Goal: Contribute content: Contribute content

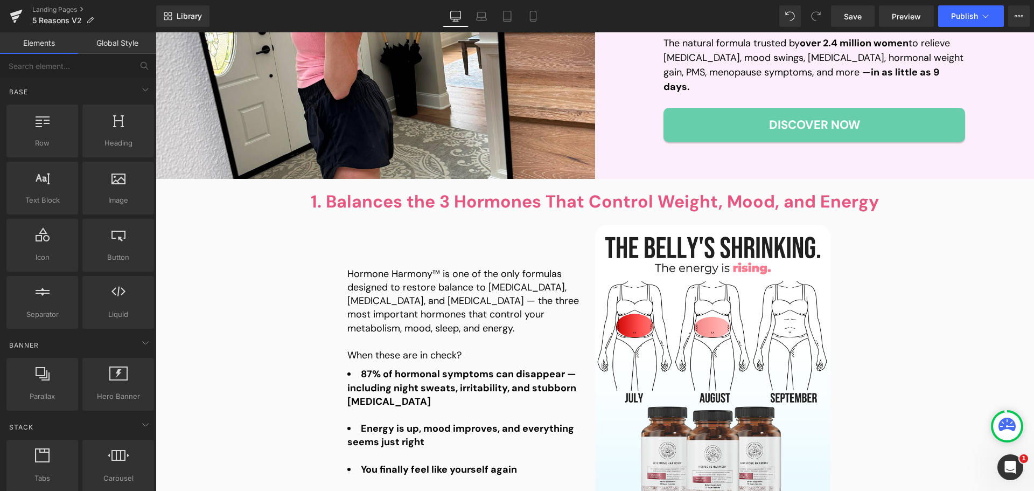
scroll to position [269, 0]
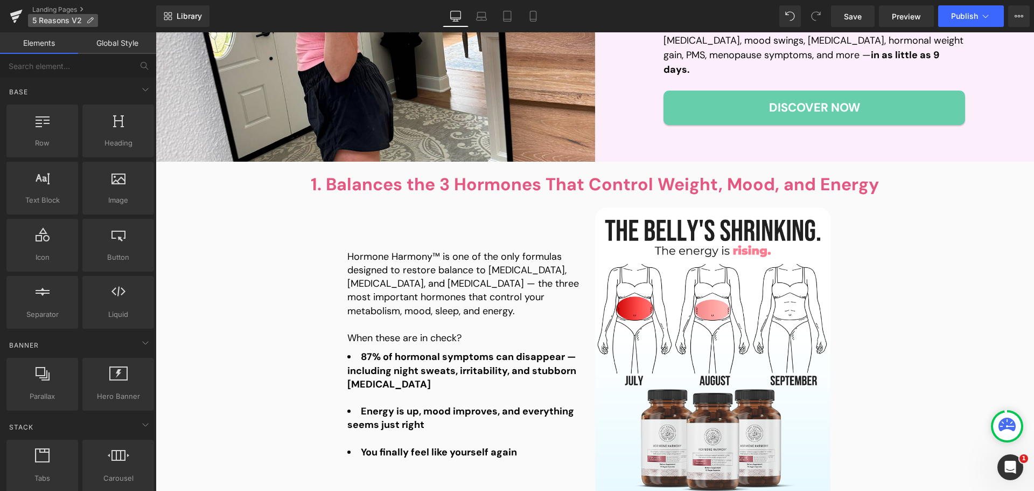
click at [84, 26] on p "5 Reasons V2" at bounding box center [63, 20] width 70 height 13
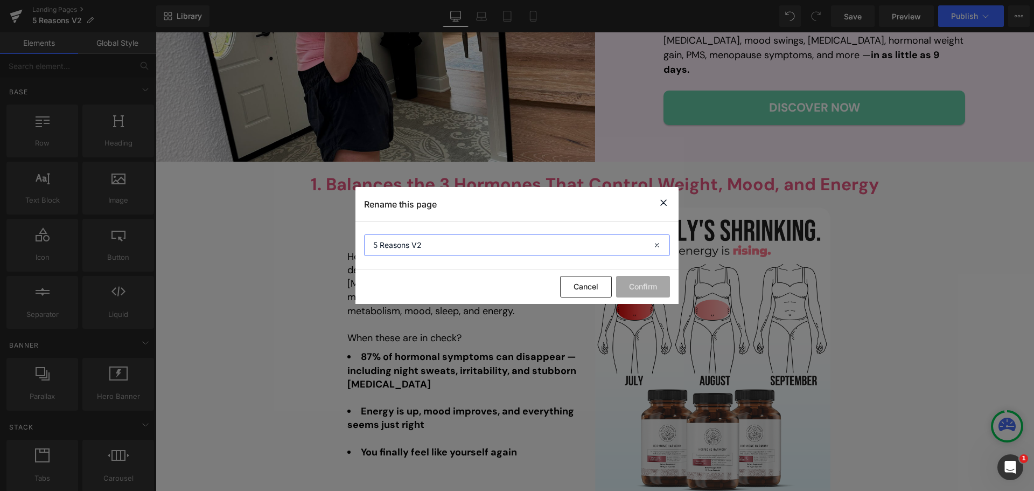
click at [468, 242] on input "5 Reasons V2" at bounding box center [517, 245] width 306 height 22
click at [464, 245] on input "5 Reasons V2" at bounding box center [517, 245] width 306 height 22
click at [547, 244] on input "5 Reasons V2" at bounding box center [517, 245] width 306 height 22
paste input "The Secret to Hormonal Balance for Women"
type input "The Secret to Hormonal Balance for Women"
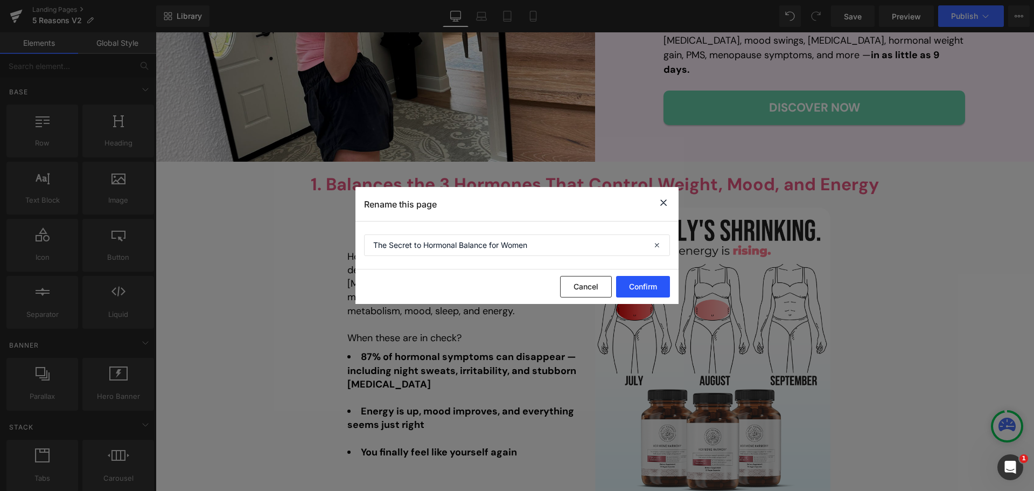
click at [648, 278] on button "Confirm" at bounding box center [643, 287] width 54 height 22
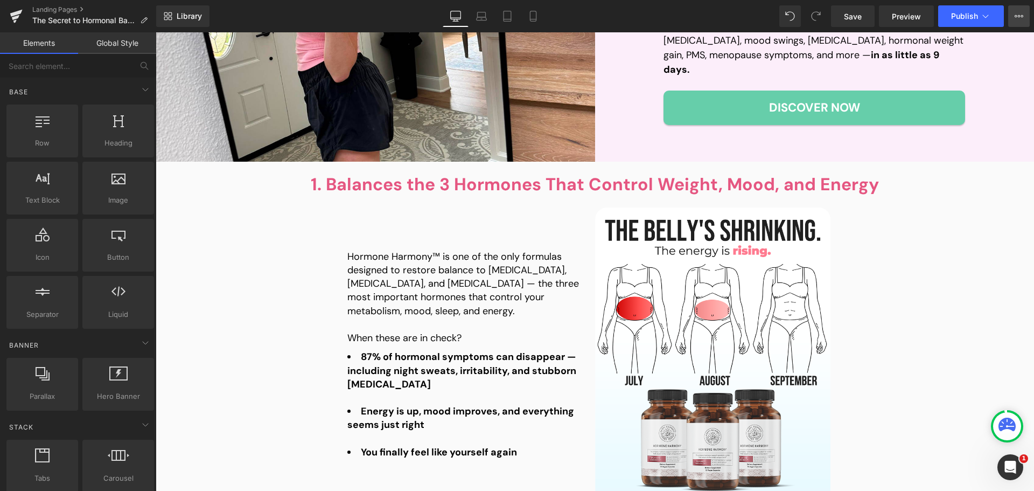
click at [1024, 16] on button "View Live Page View with current Template Save Template to Library Schedule Pub…" at bounding box center [1020, 16] width 22 height 22
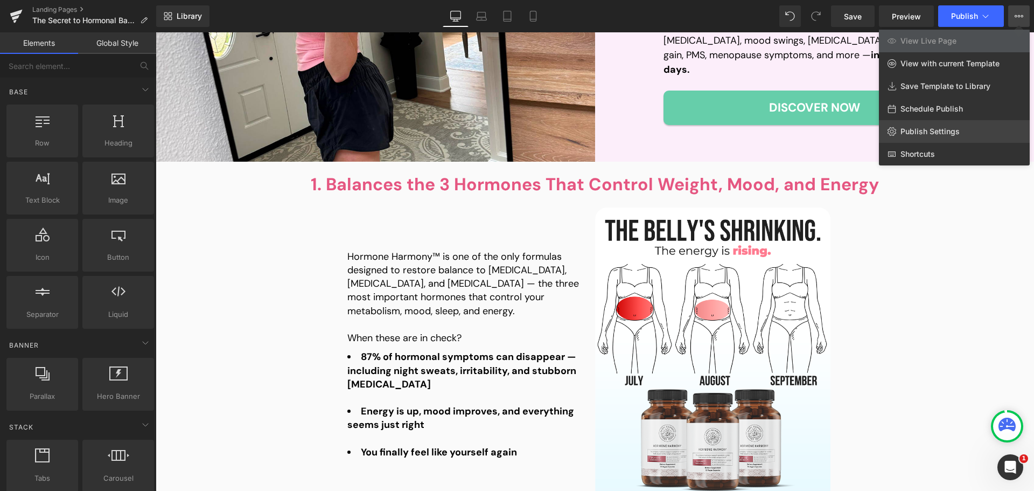
click at [946, 129] on span "Publish Settings" at bounding box center [930, 132] width 59 height 10
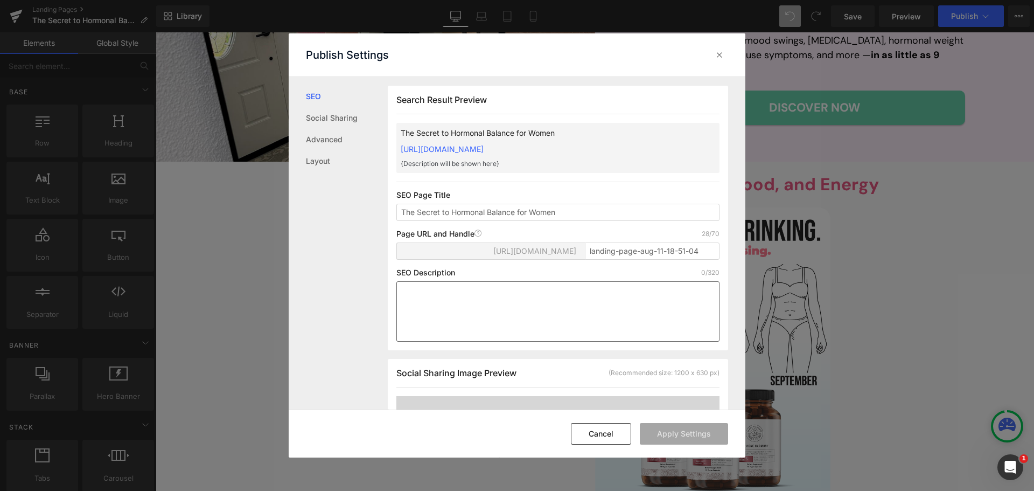
scroll to position [1, 0]
click at [651, 248] on input "landing-page-aug-11-18-51-04" at bounding box center [652, 250] width 135 height 17
paste input "natural-hormone-balance"
type input "natural-hormone-balance"
click at [697, 430] on button "Apply Settings" at bounding box center [684, 434] width 88 height 22
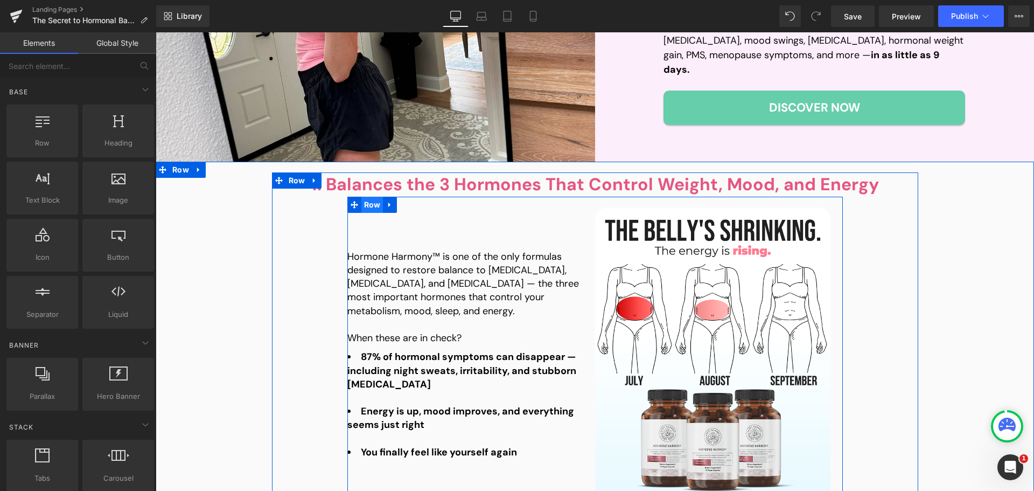
click at [368, 206] on span "Row" at bounding box center [373, 205] width 22 height 16
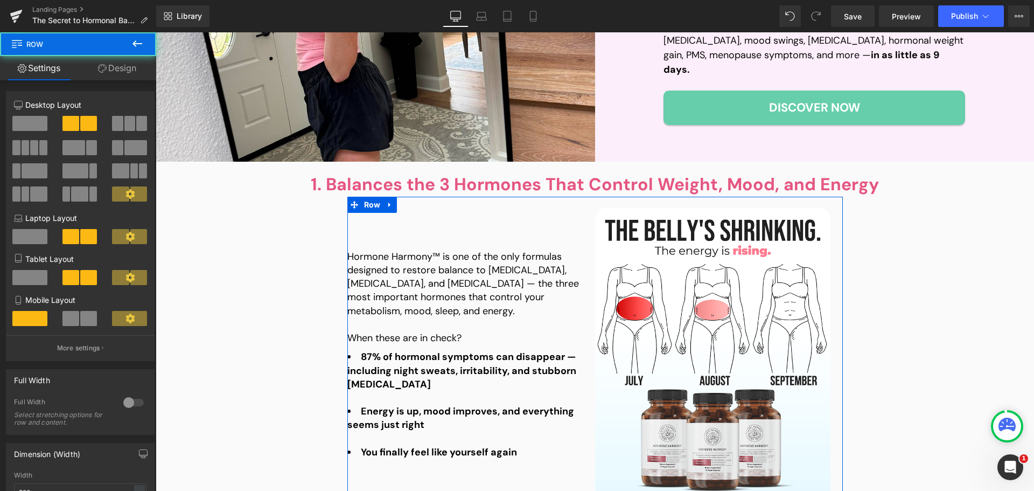
click at [110, 67] on link "Design" at bounding box center [117, 68] width 78 height 24
click at [0, 0] on div "Spacing [GEOGRAPHIC_DATA] [GEOGRAPHIC_DATA]" at bounding box center [0, 0] width 0 height 0
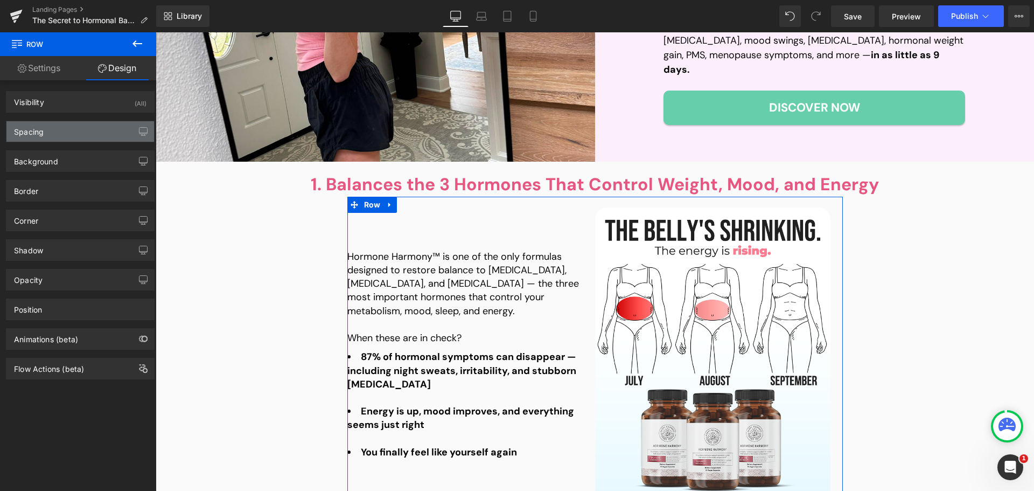
type input "0"
type input "20"
type input "0"
type input "10"
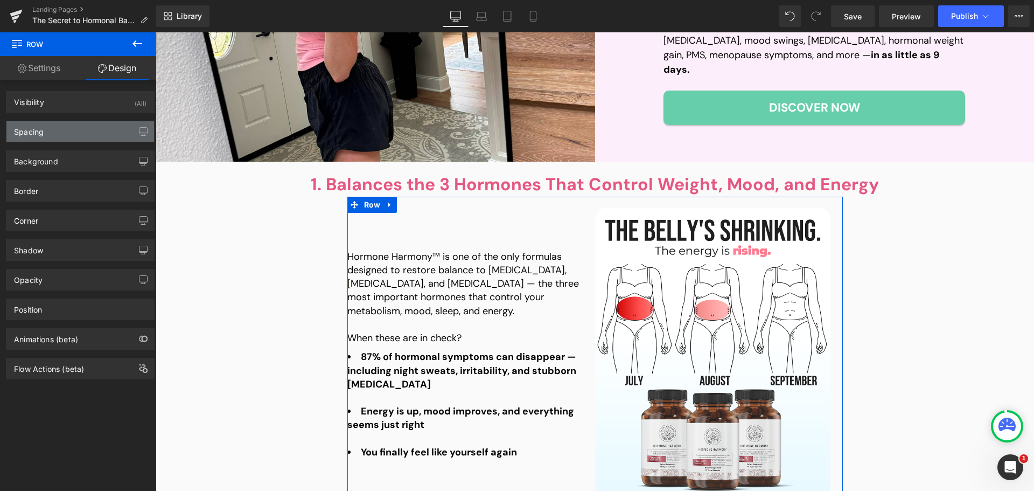
type input "0"
click at [76, 136] on div "Spacing" at bounding box center [80, 131] width 148 height 20
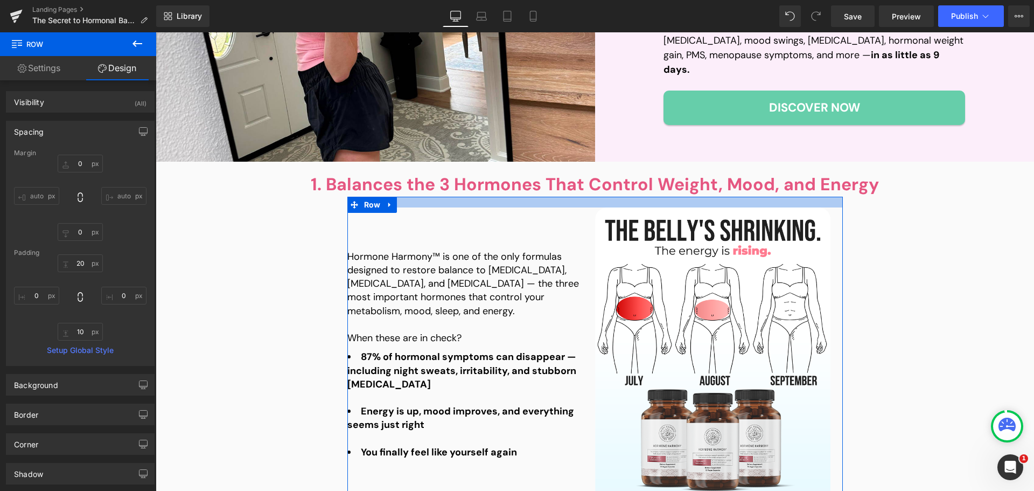
click at [77, 254] on div "Padding" at bounding box center [80, 253] width 133 height 8
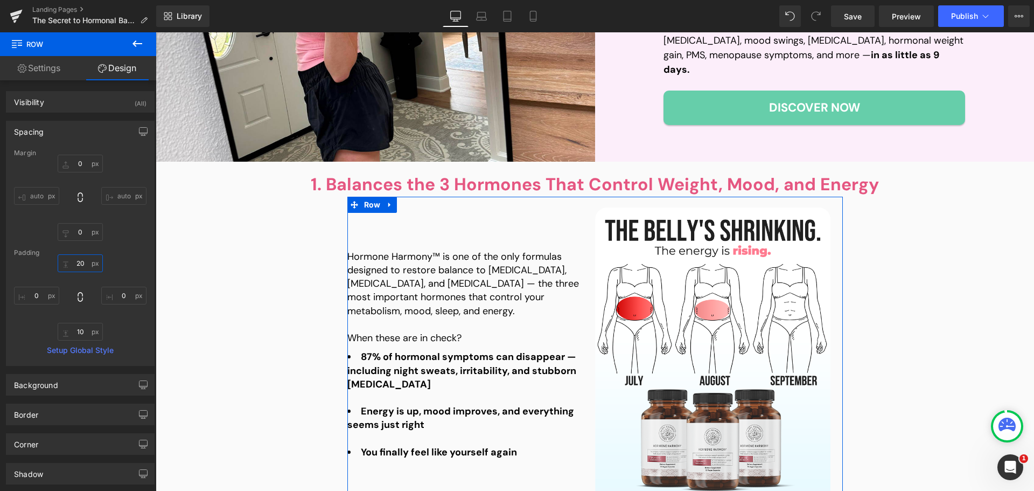
click at [84, 262] on input "20" at bounding box center [80, 263] width 45 height 18
click at [76, 267] on input "20" at bounding box center [80, 263] width 45 height 18
click at [80, 265] on input "20" at bounding box center [80, 263] width 45 height 18
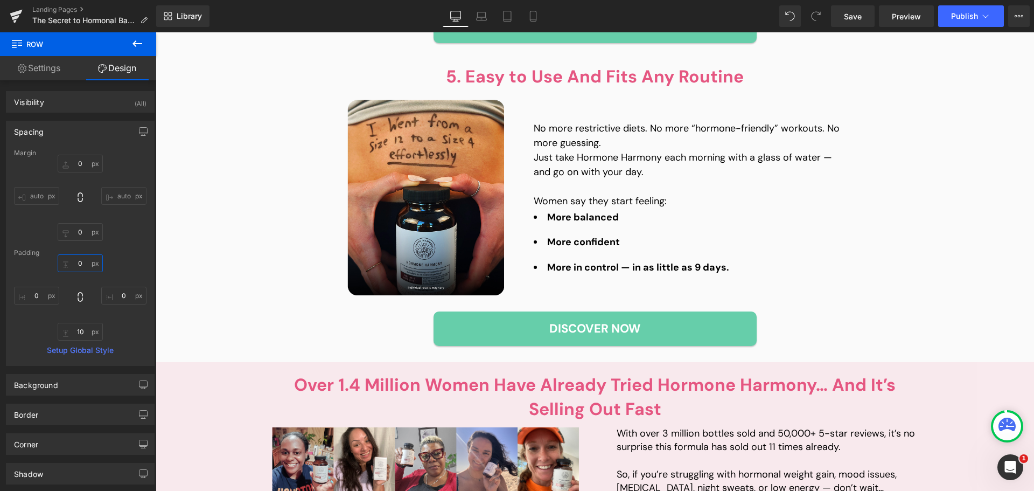
scroll to position [1670, 0]
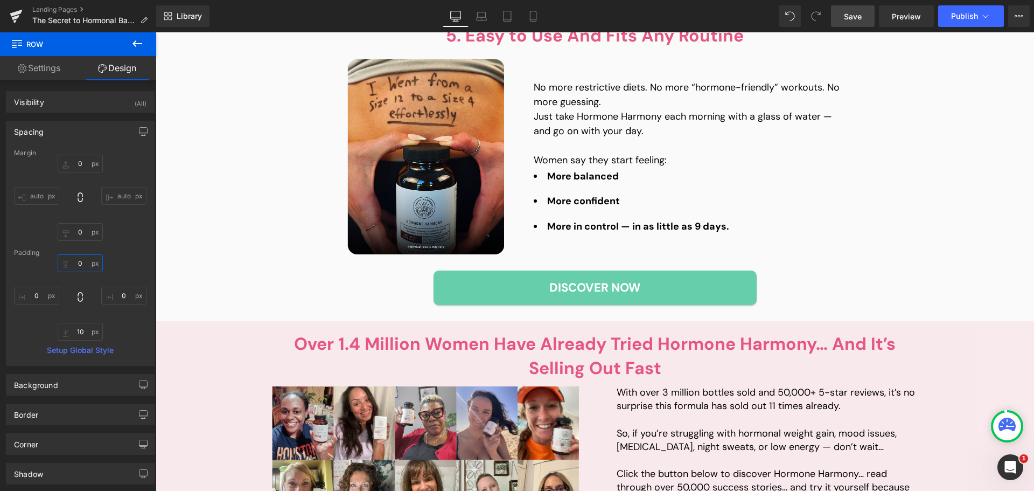
type input "0"
click at [858, 21] on span "Save" at bounding box center [853, 16] width 18 height 11
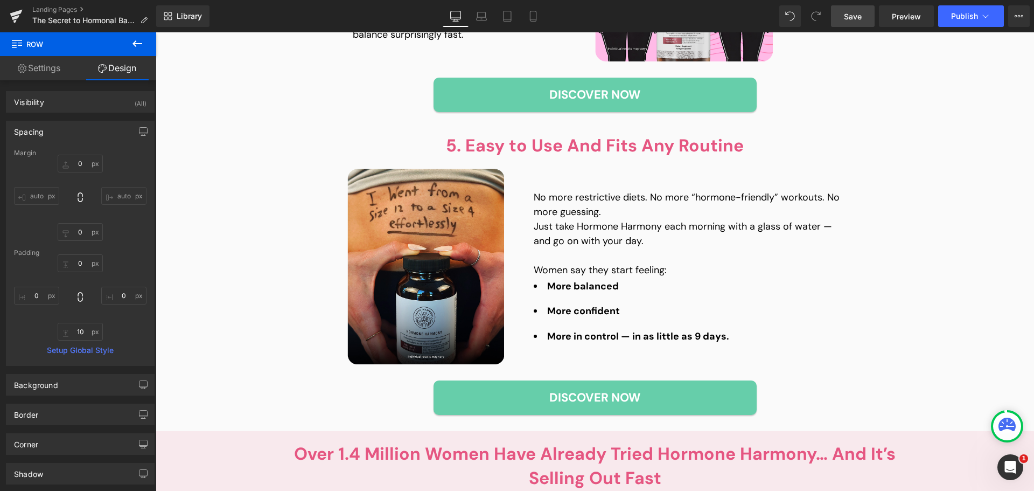
scroll to position [1239, 0]
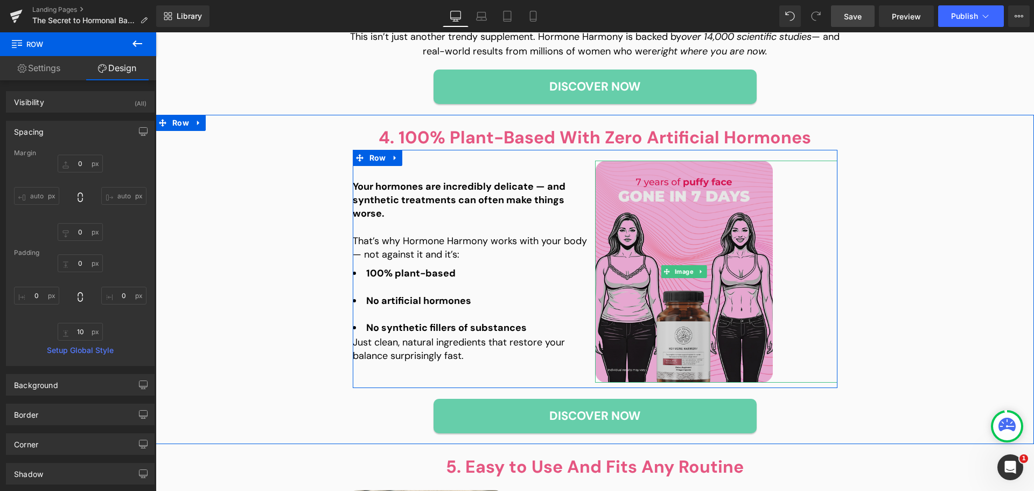
click at [726, 244] on img at bounding box center [684, 272] width 178 height 222
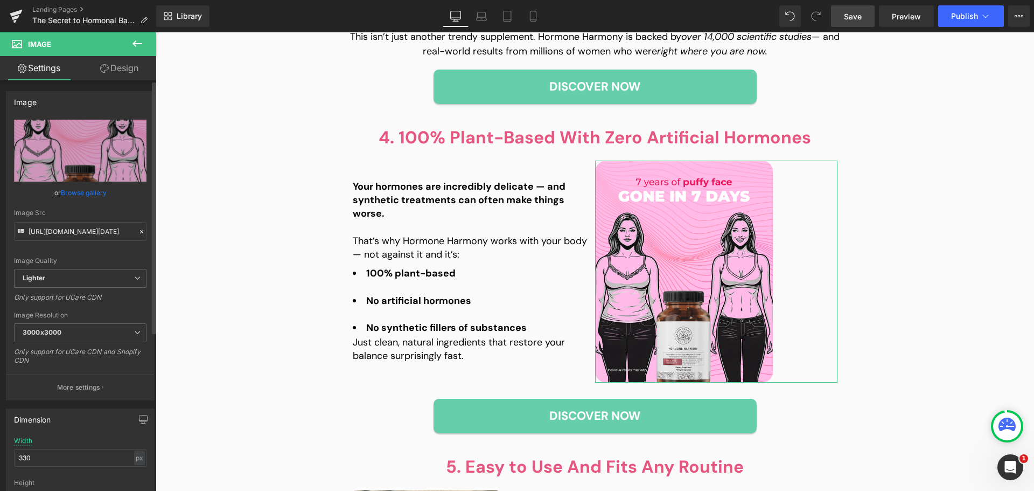
click at [98, 189] on link "Browse gallery" at bounding box center [84, 192] width 46 height 19
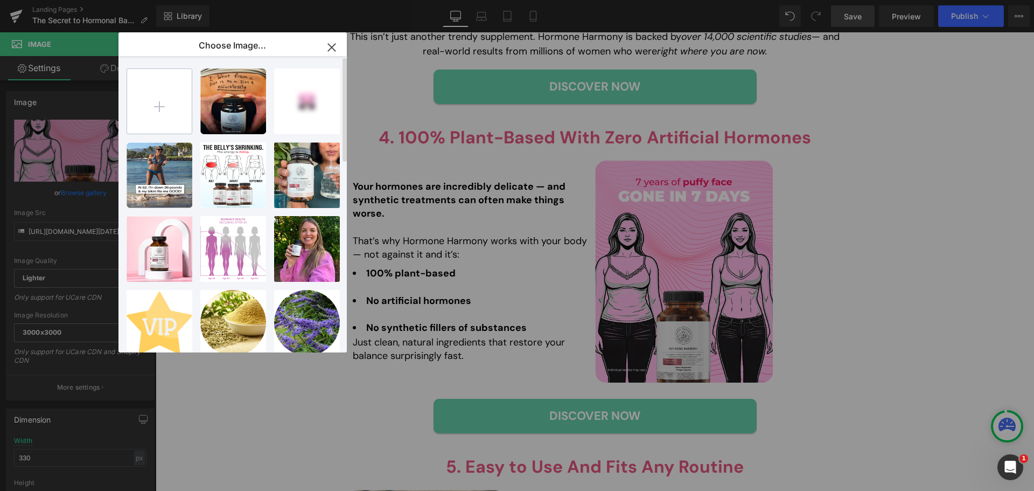
click at [151, 123] on input "file" at bounding box center [159, 101] width 65 height 65
type input "C:\fakepath\Q2-[DATE]-Body-Notes-WeightLoss-UGC-HH-1.7-4x5 (4).png"
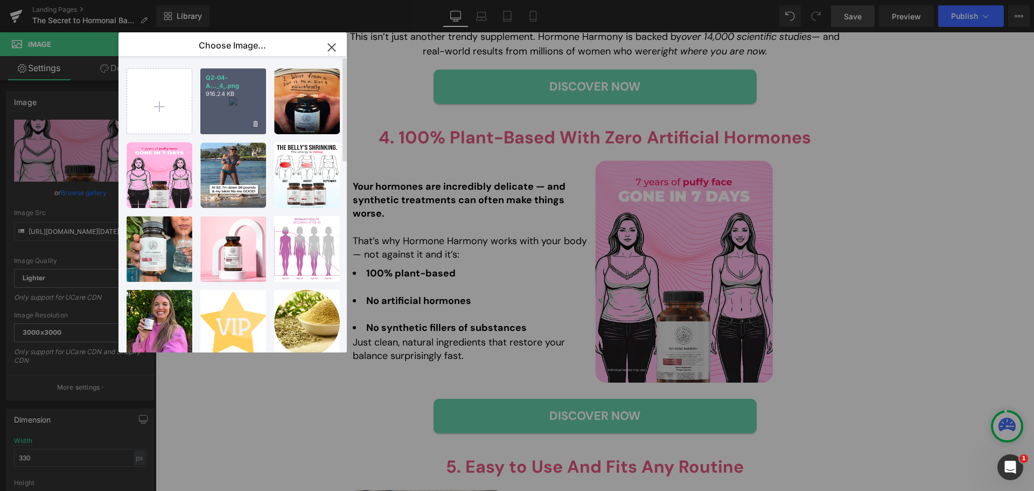
click at [237, 95] on p "916.24 KB" at bounding box center [233, 94] width 55 height 8
type input "[URL][DOMAIN_NAME][DATE]"
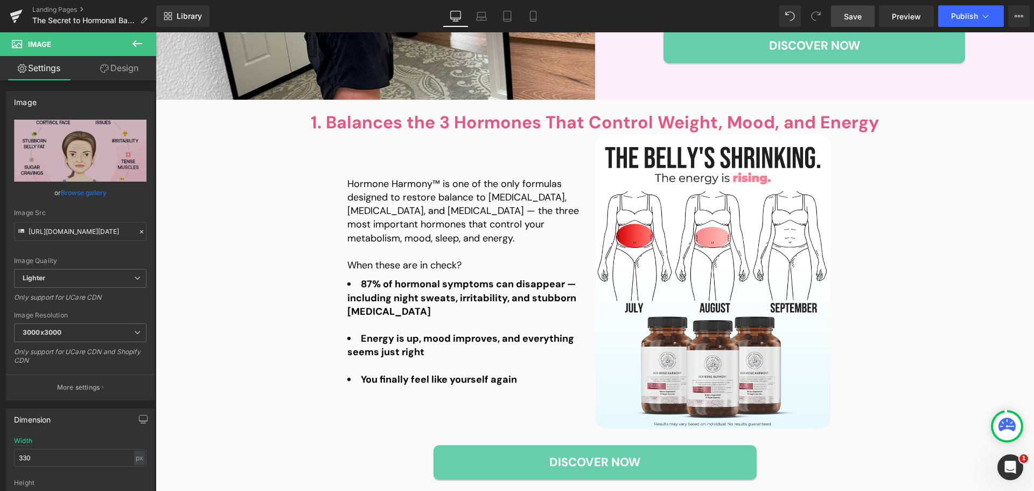
scroll to position [269, 0]
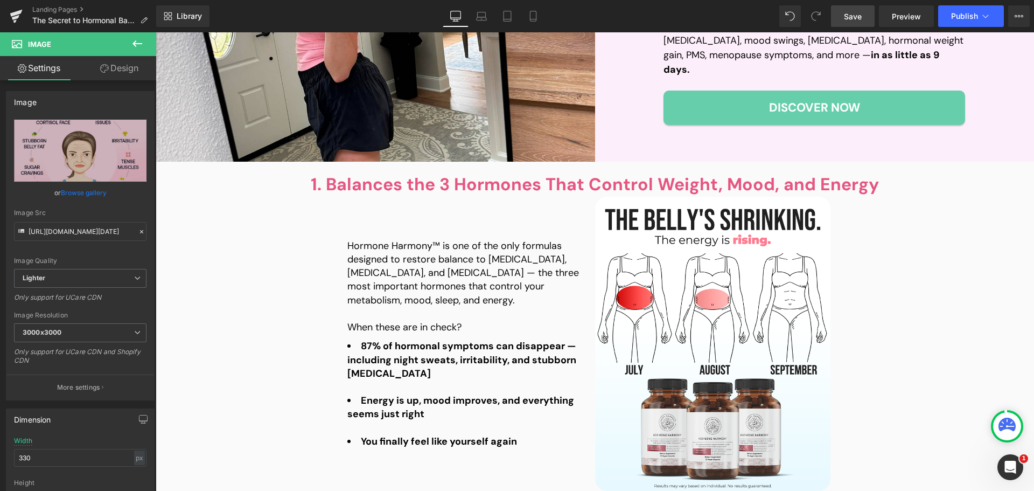
click at [856, 18] on span "Save" at bounding box center [853, 16] width 18 height 11
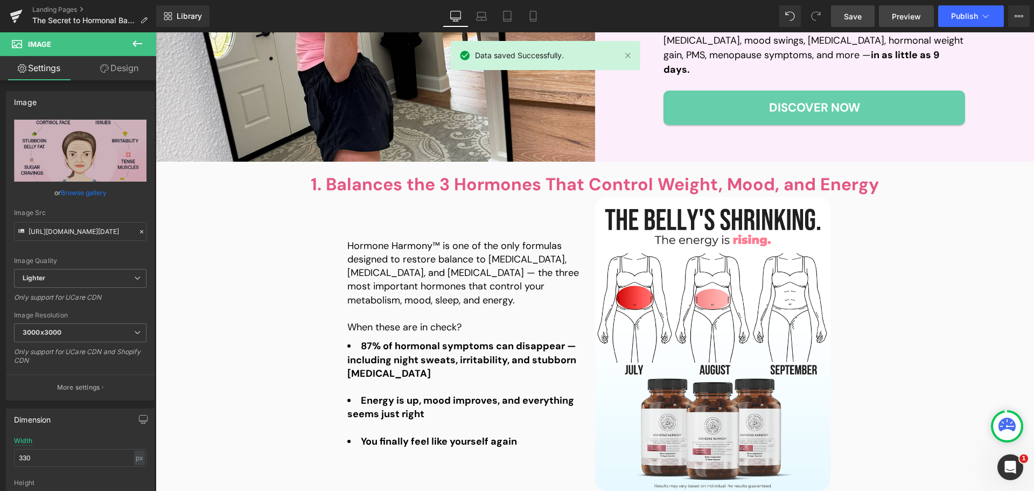
click at [897, 17] on span "Preview" at bounding box center [906, 16] width 29 height 11
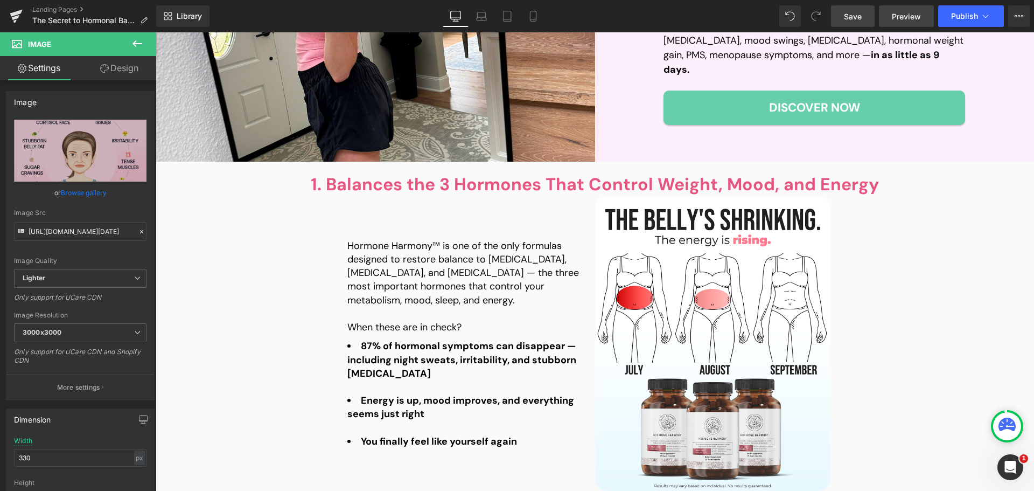
click at [915, 22] on link "Preview" at bounding box center [906, 16] width 55 height 22
click at [532, 13] on icon at bounding box center [533, 16] width 11 height 11
type input "100"
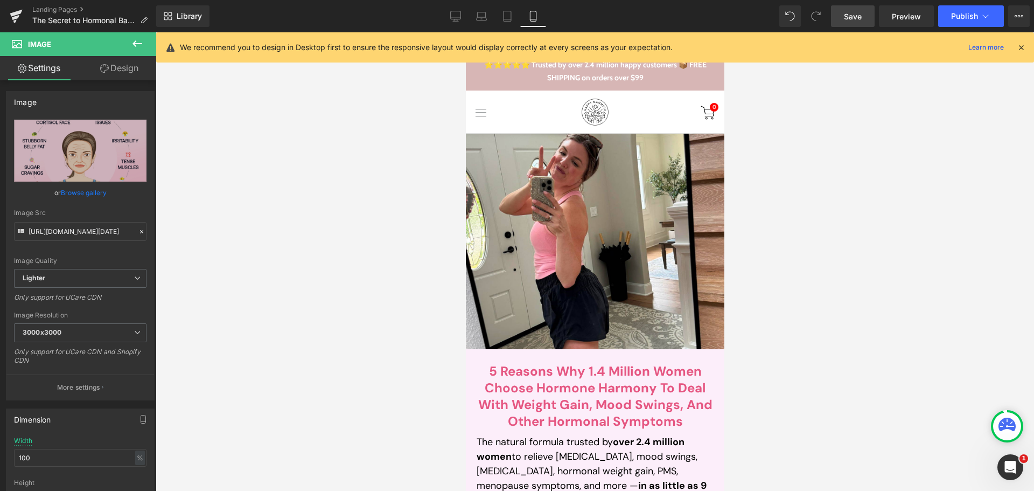
scroll to position [216, 0]
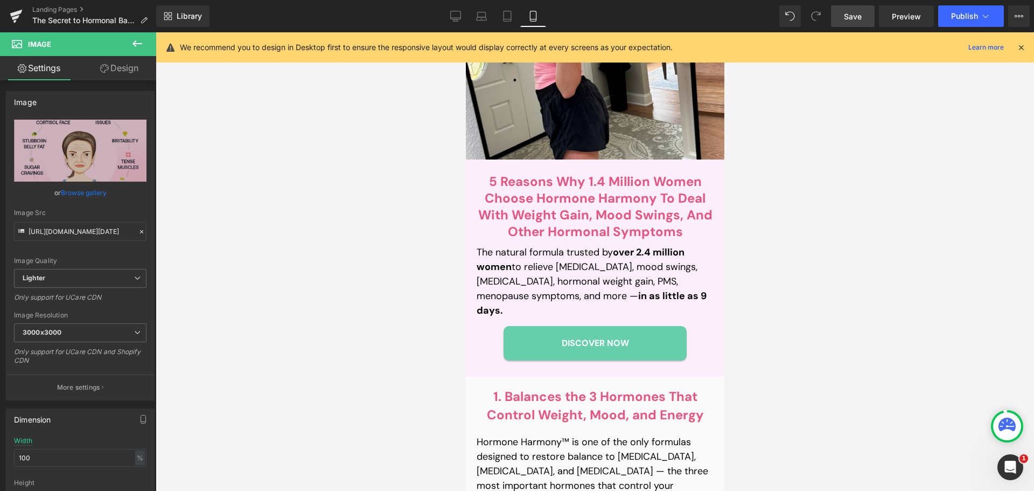
click at [533, 280] on p "The natural formula trusted by over 2.4 million women to relieve [MEDICAL_DATA]…" at bounding box center [594, 281] width 237 height 73
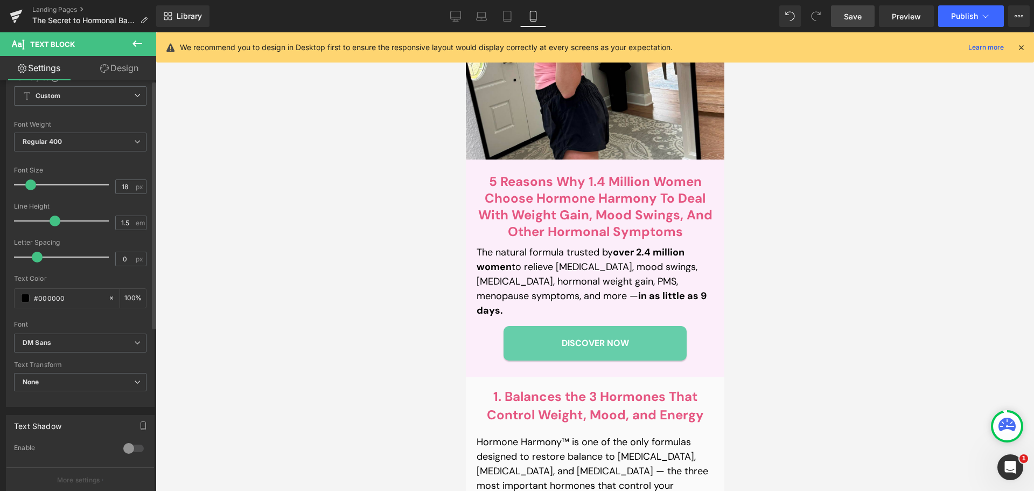
scroll to position [271, 0]
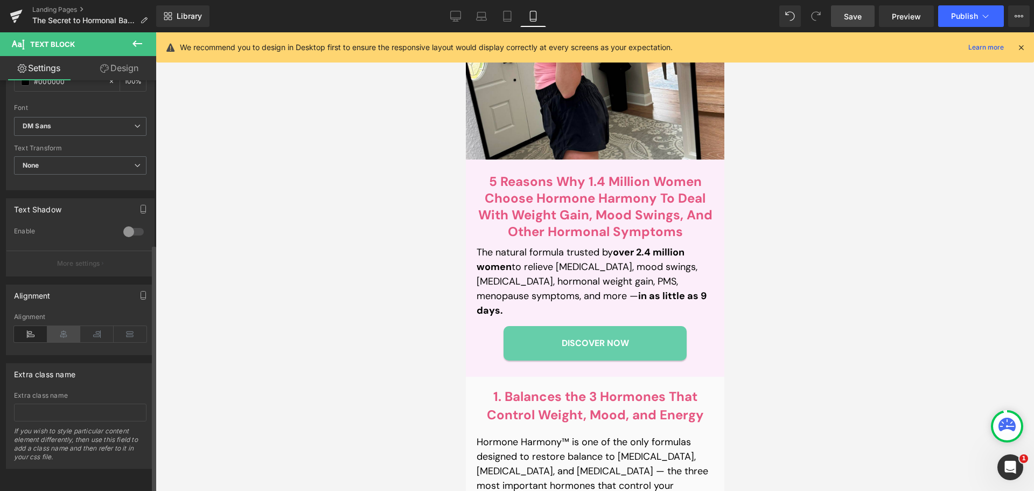
click at [68, 331] on icon at bounding box center [63, 334] width 33 height 16
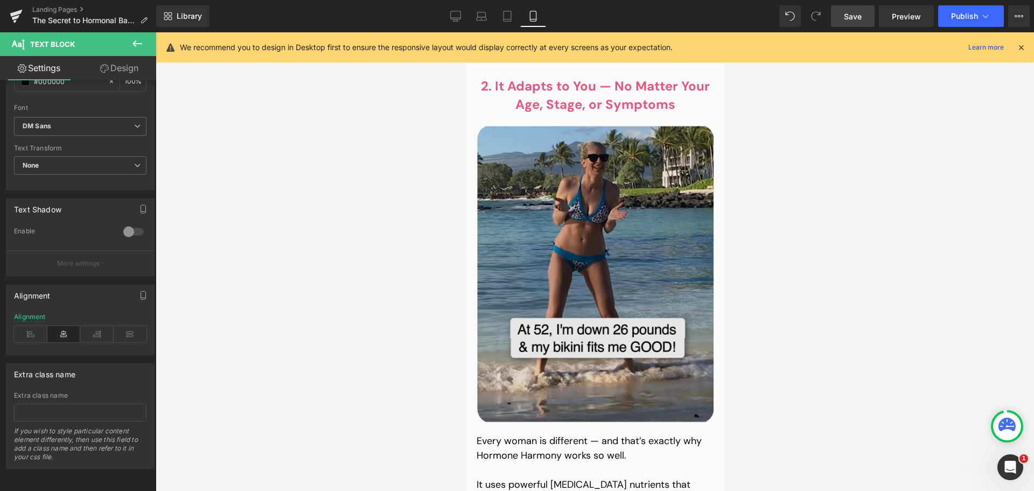
scroll to position [1185, 0]
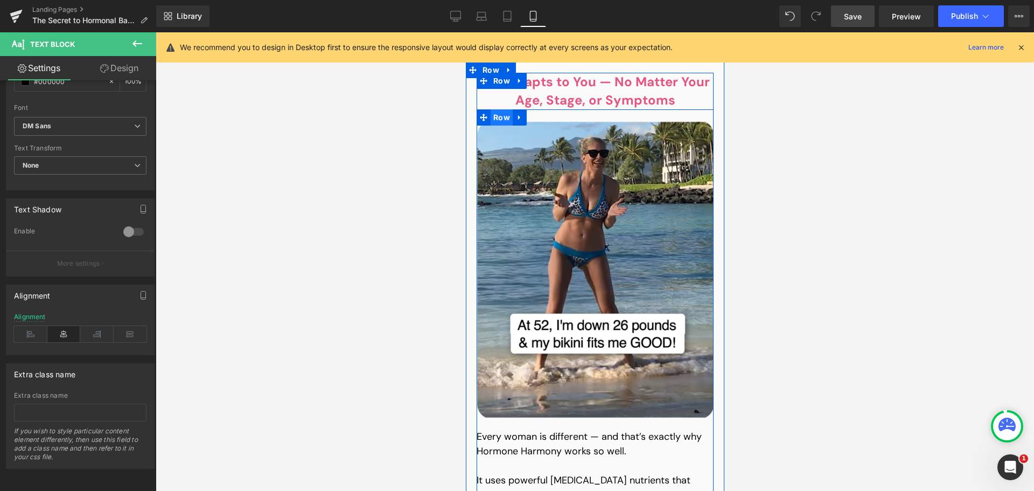
click at [498, 109] on span "Row" at bounding box center [501, 117] width 22 height 16
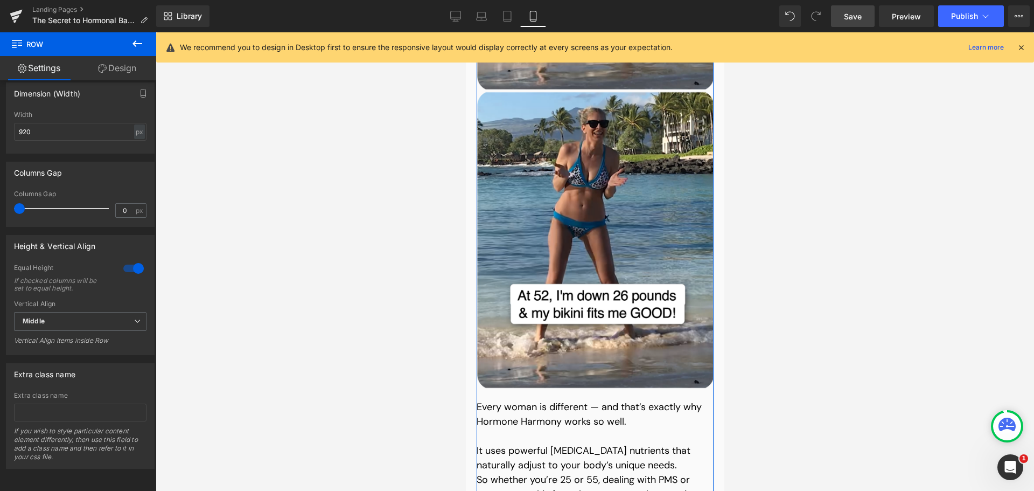
scroll to position [1514, 0]
click at [109, 70] on link "Design" at bounding box center [117, 68] width 78 height 24
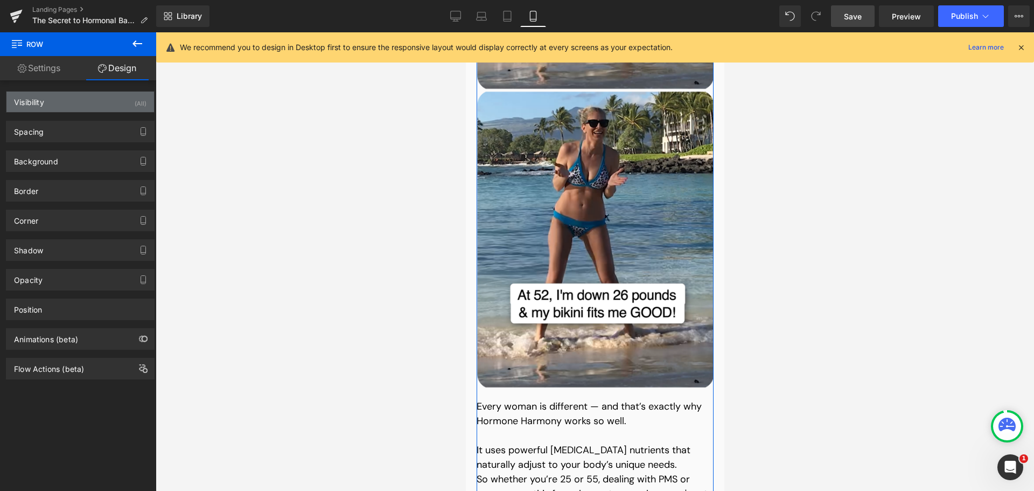
click at [69, 105] on div "Visibility (All)" at bounding box center [80, 102] width 148 height 20
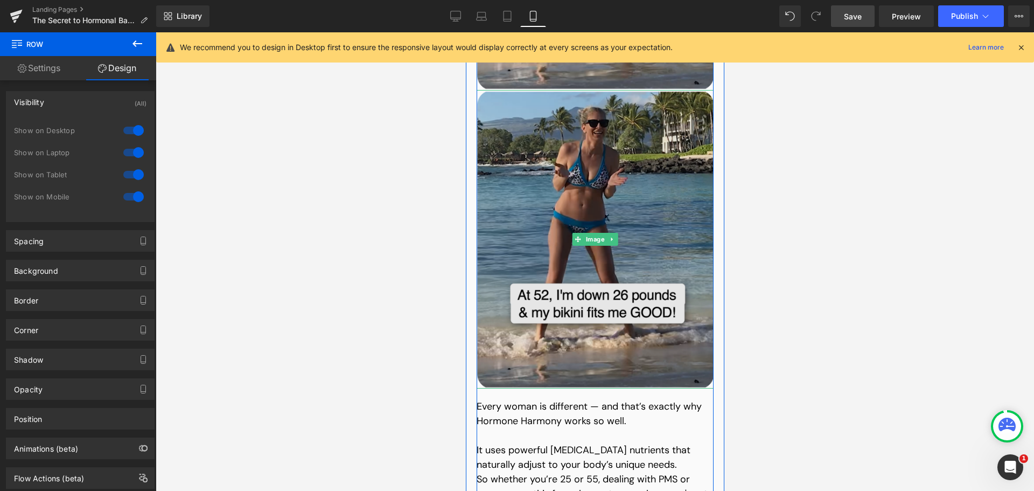
click at [550, 184] on img at bounding box center [594, 239] width 237 height 298
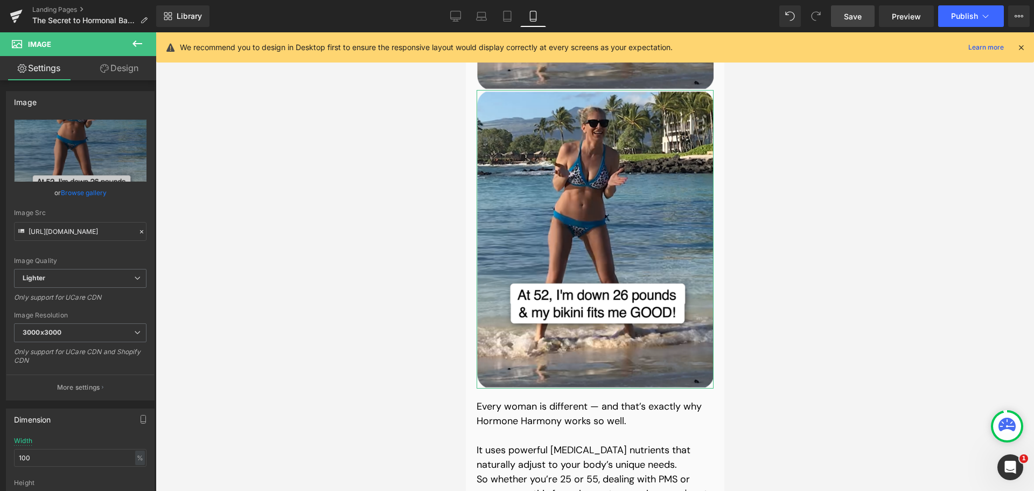
click at [120, 68] on link "Design" at bounding box center [119, 68] width 78 height 24
click at [0, 0] on div "Visibility" at bounding box center [0, 0] width 0 height 0
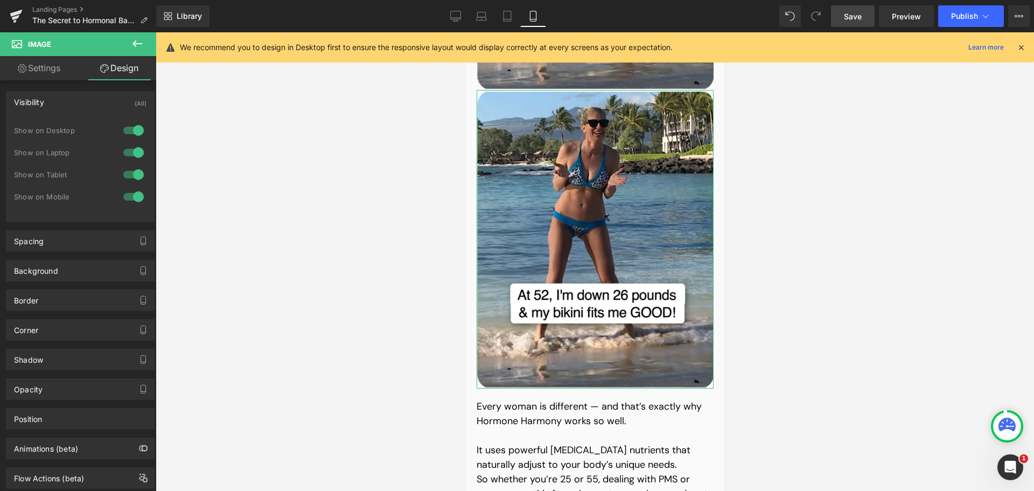
click at [130, 199] on div at bounding box center [134, 196] width 26 height 17
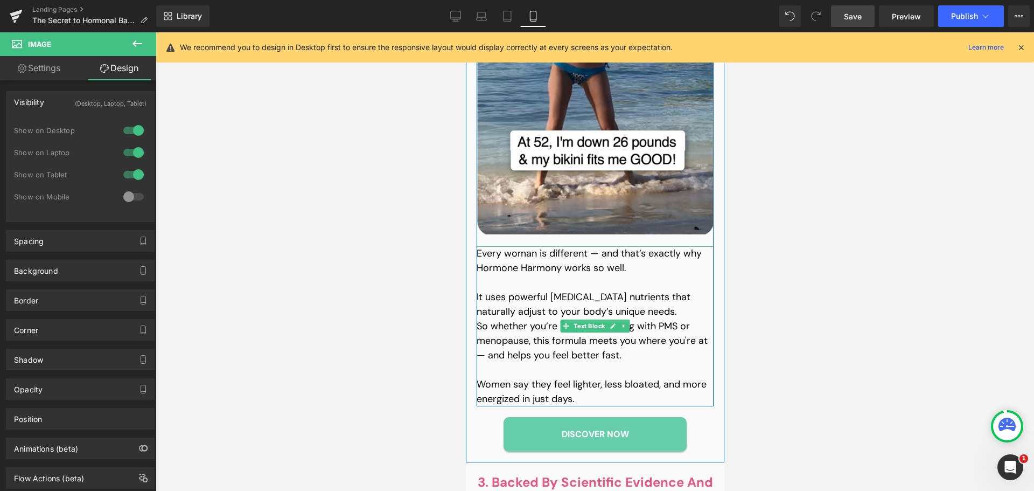
scroll to position [1298, 0]
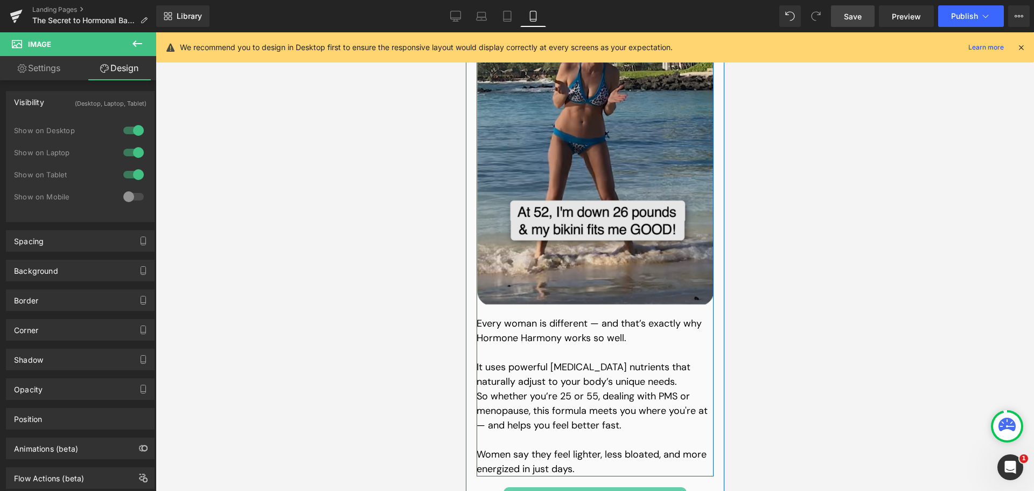
click at [550, 186] on img at bounding box center [594, 156] width 237 height 298
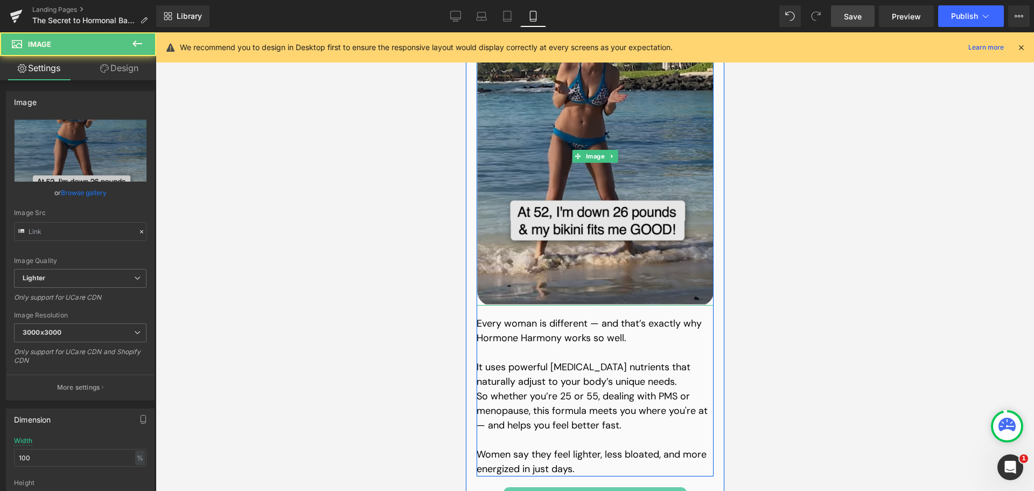
type input "[URL][DOMAIN_NAME]"
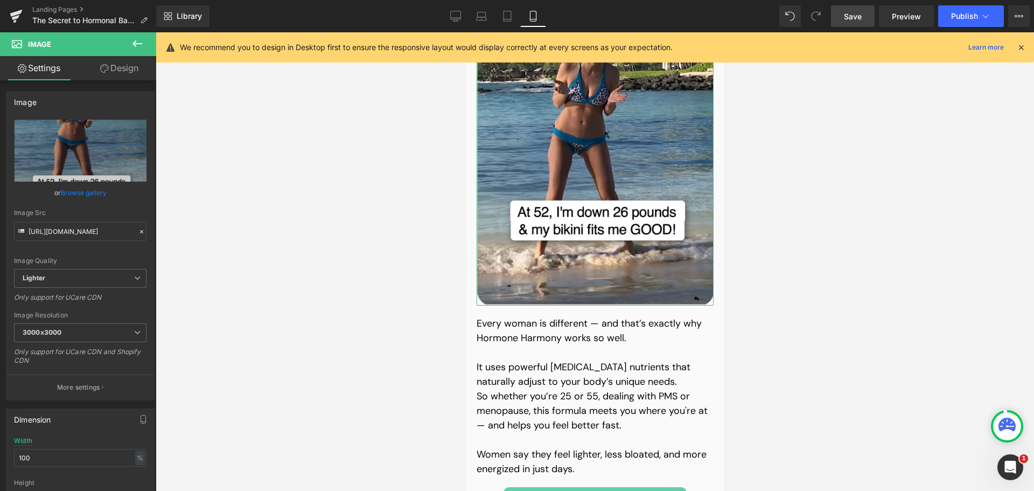
click at [121, 76] on link "Design" at bounding box center [119, 68] width 78 height 24
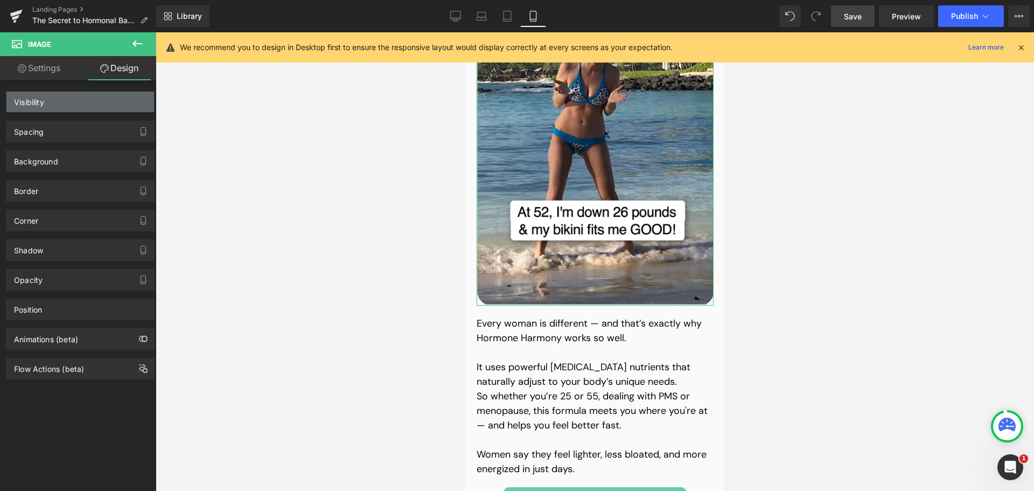
click at [66, 99] on div "Visibility" at bounding box center [80, 102] width 148 height 20
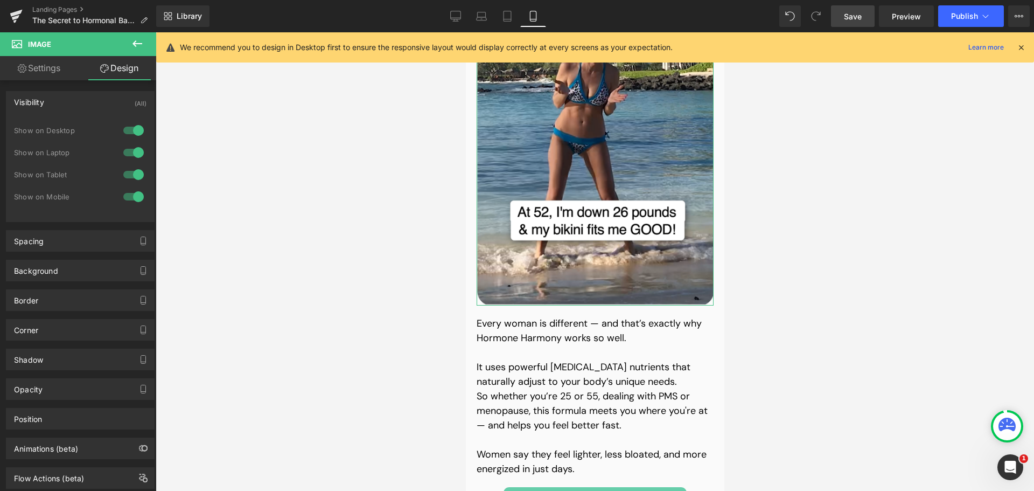
click at [123, 128] on div at bounding box center [134, 130] width 26 height 17
click at [126, 149] on div at bounding box center [134, 152] width 26 height 17
click at [123, 176] on div at bounding box center [134, 174] width 26 height 17
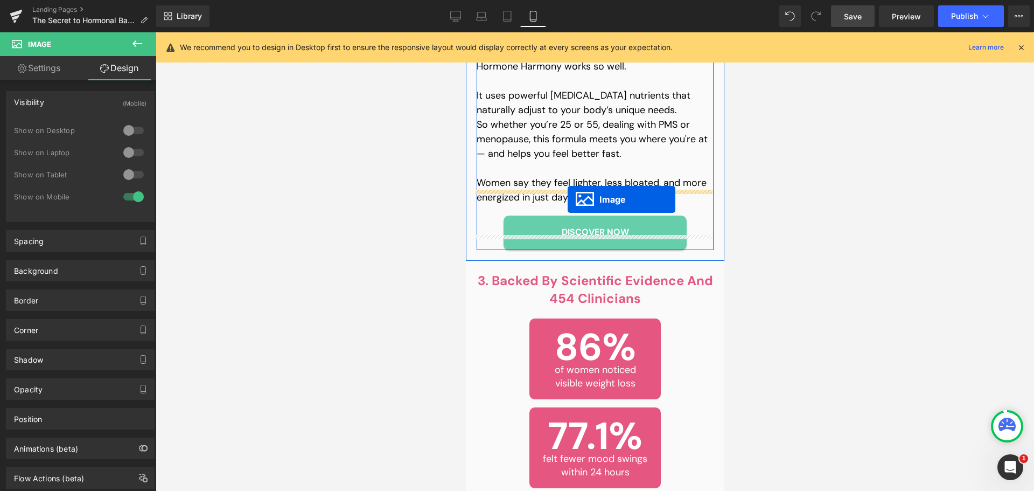
drag, startPoint x: 580, startPoint y: 143, endPoint x: 567, endPoint y: 199, distance: 57.9
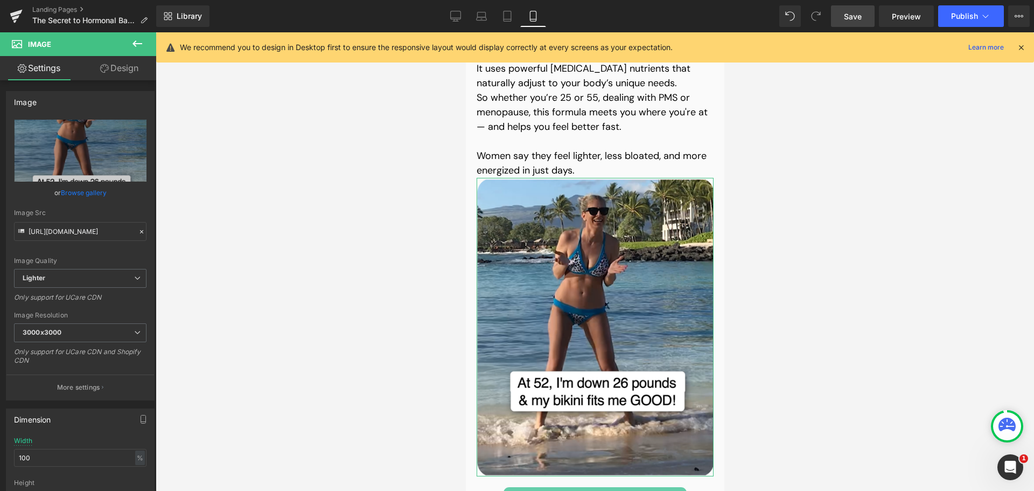
click at [117, 60] on link "Design" at bounding box center [119, 68] width 78 height 24
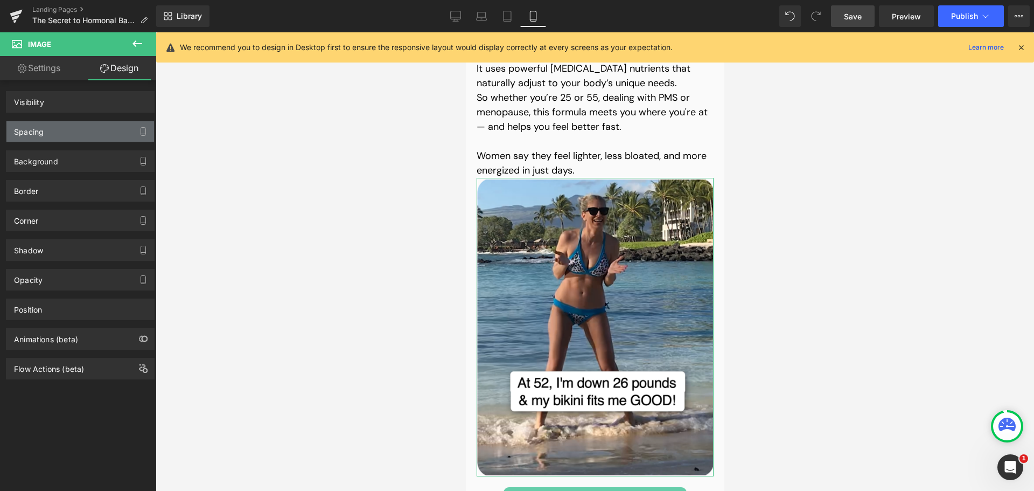
click at [71, 131] on div "Spacing" at bounding box center [80, 131] width 148 height 20
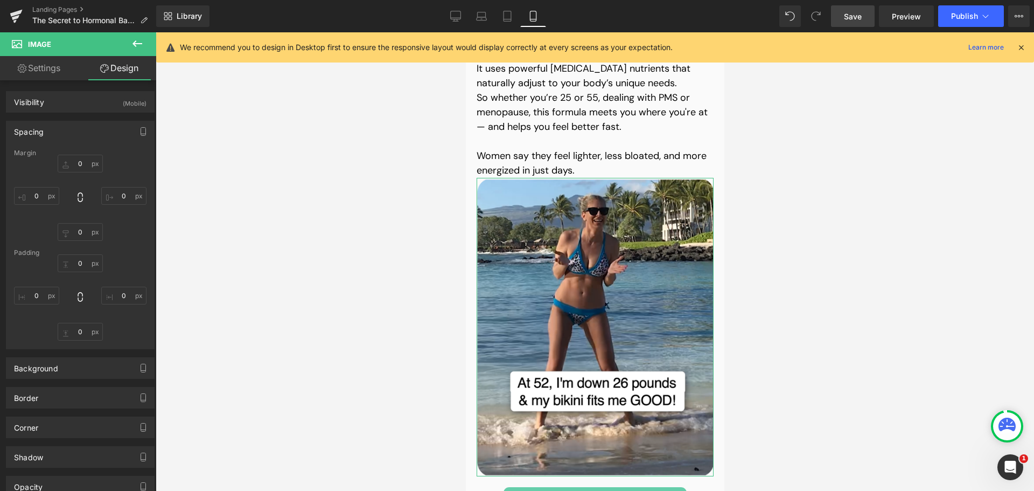
type input "0"
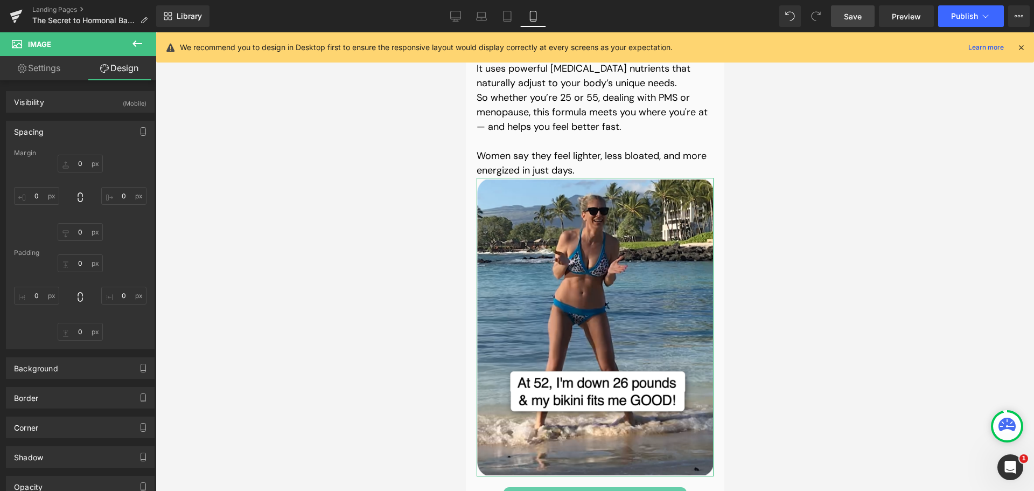
type input "0"
click at [80, 166] on input "0" at bounding box center [80, 164] width 45 height 18
type input "20"
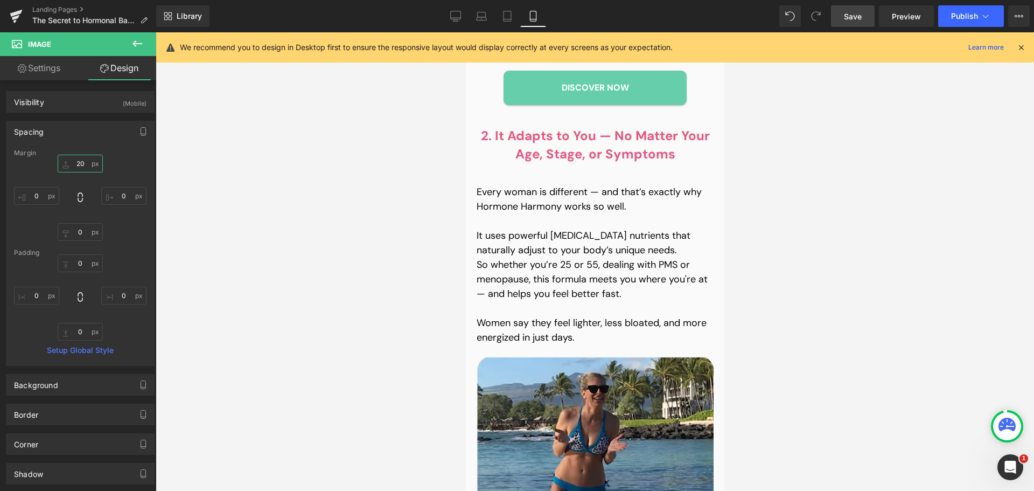
scroll to position [1029, 0]
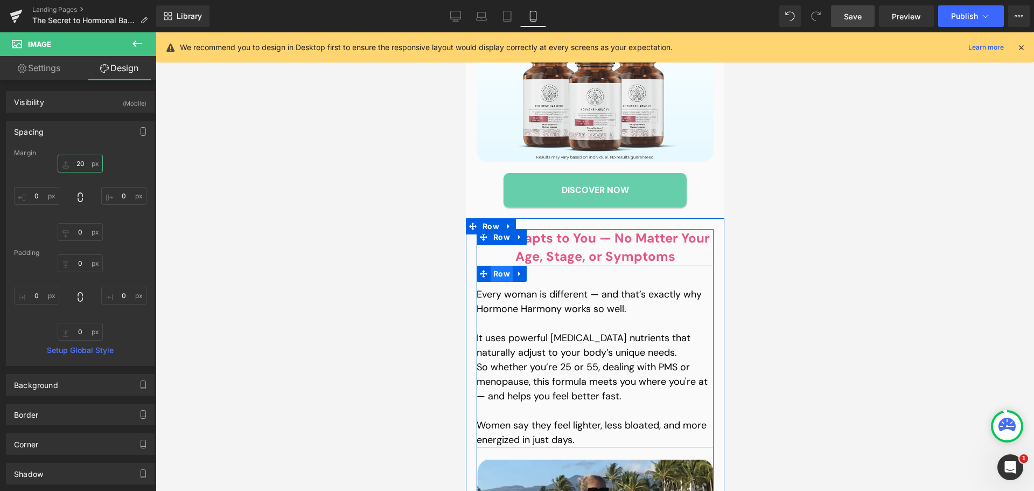
drag, startPoint x: 495, startPoint y: 258, endPoint x: 829, endPoint y: 224, distance: 336.3
click at [495, 266] on span "Row" at bounding box center [501, 274] width 22 height 16
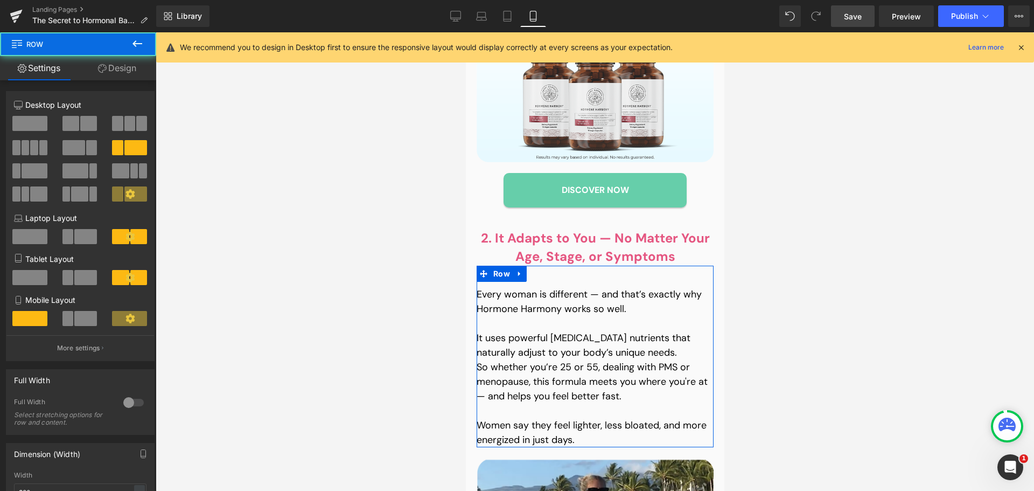
drag, startPoint x: 119, startPoint y: 67, endPoint x: 28, endPoint y: 128, distance: 109.4
click at [118, 67] on link "Design" at bounding box center [117, 68] width 78 height 24
click at [0, 0] on div "Spacing" at bounding box center [0, 0] width 0 height 0
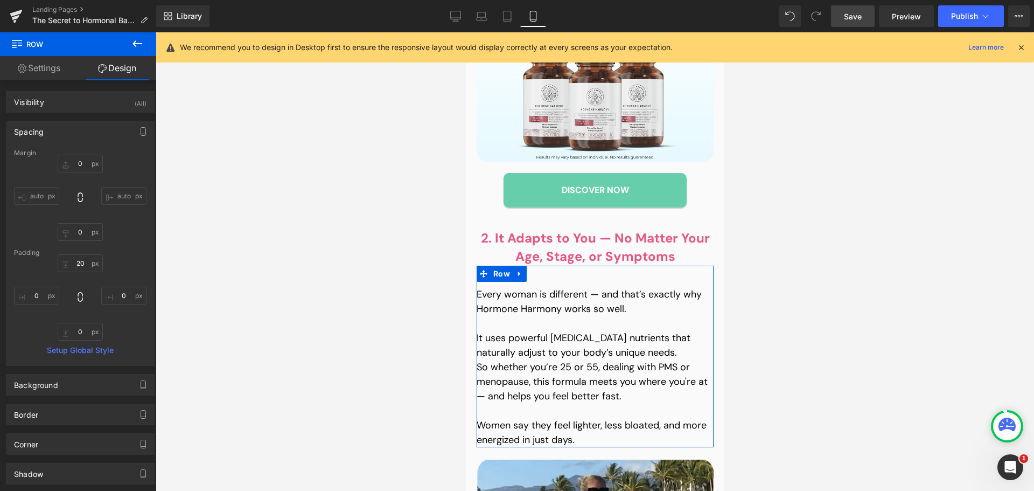
type input "0"
type input "20"
type input "0"
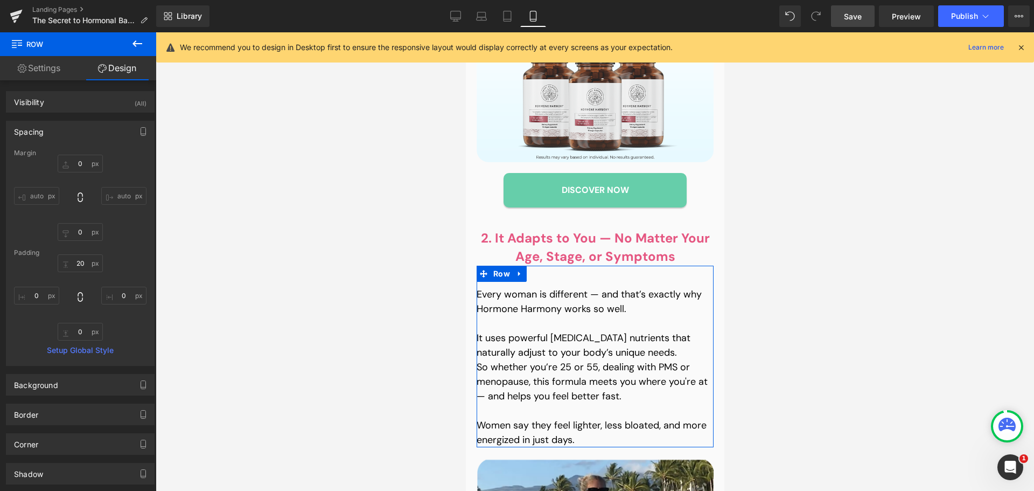
type input "0"
click at [77, 272] on input "20" at bounding box center [80, 263] width 45 height 18
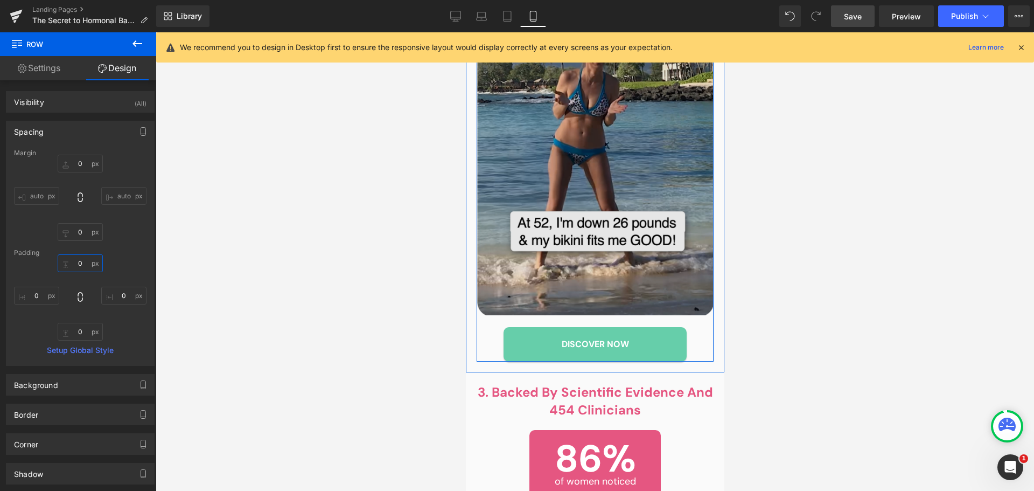
scroll to position [1460, 0]
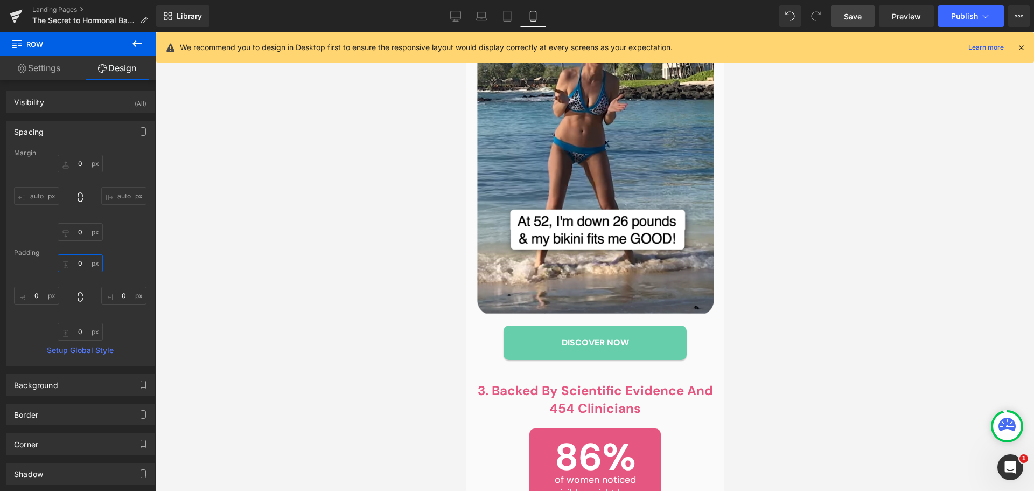
type input "0"
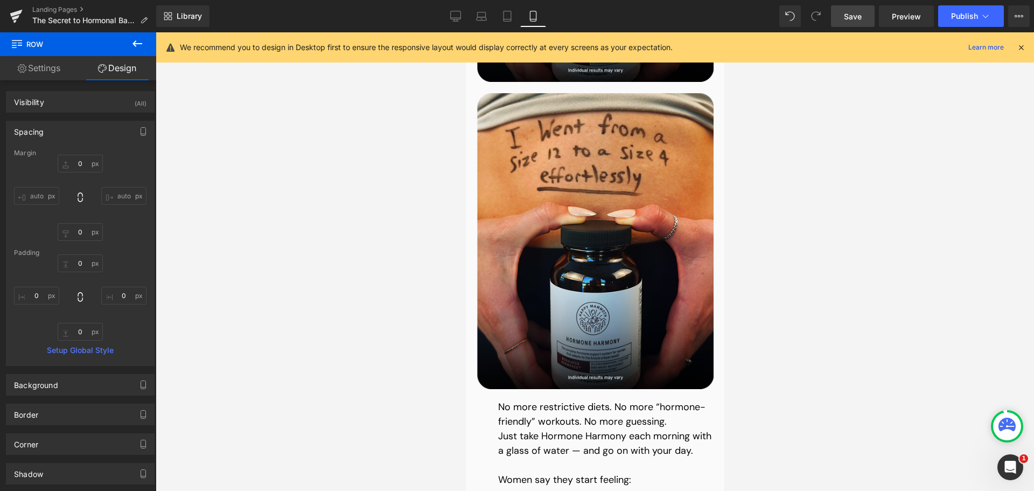
scroll to position [3214, 0]
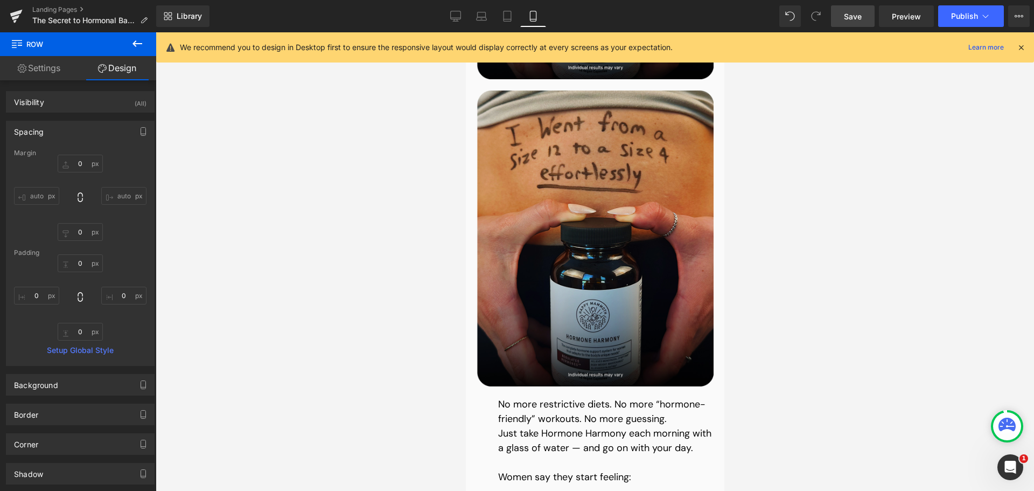
click at [645, 171] on img at bounding box center [594, 238] width 237 height 296
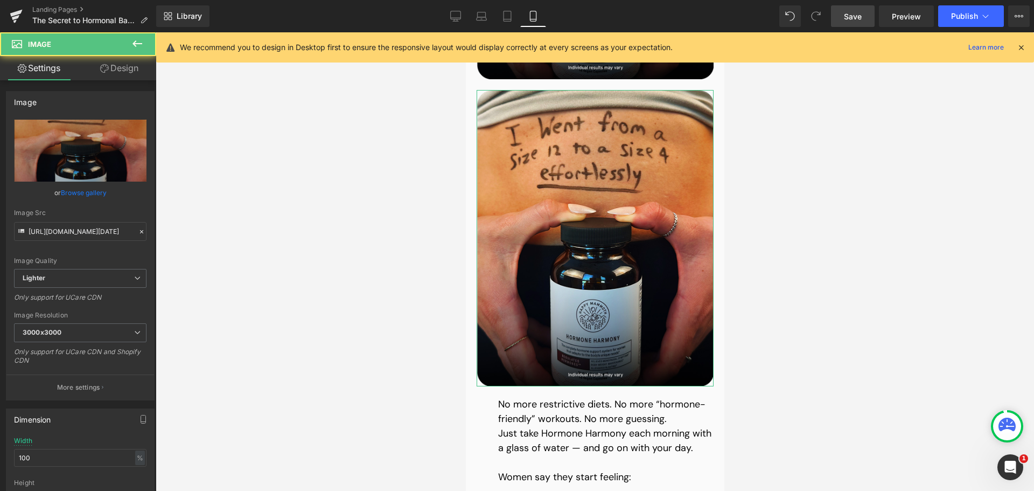
click at [103, 71] on icon at bounding box center [104, 68] width 9 height 9
click at [0, 0] on div "Spacing" at bounding box center [0, 0] width 0 height 0
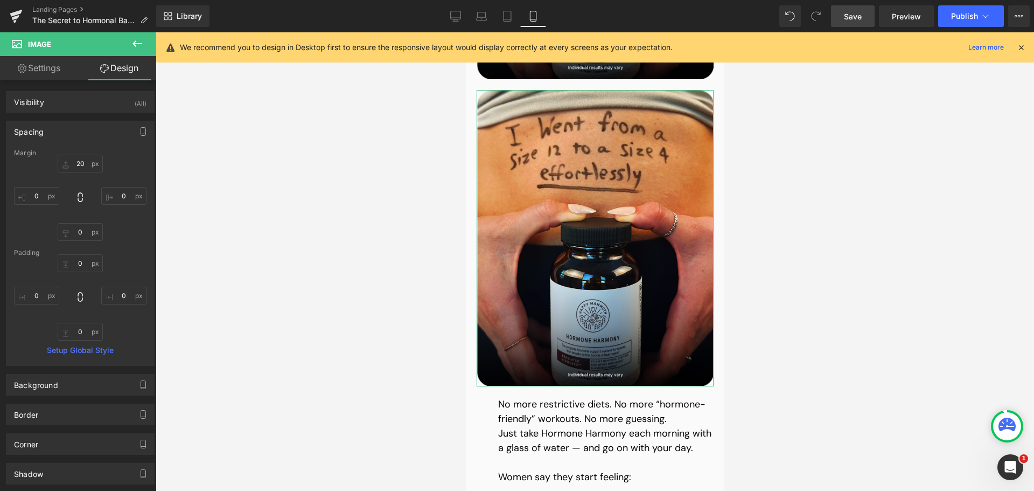
type input "20"
type input "0"
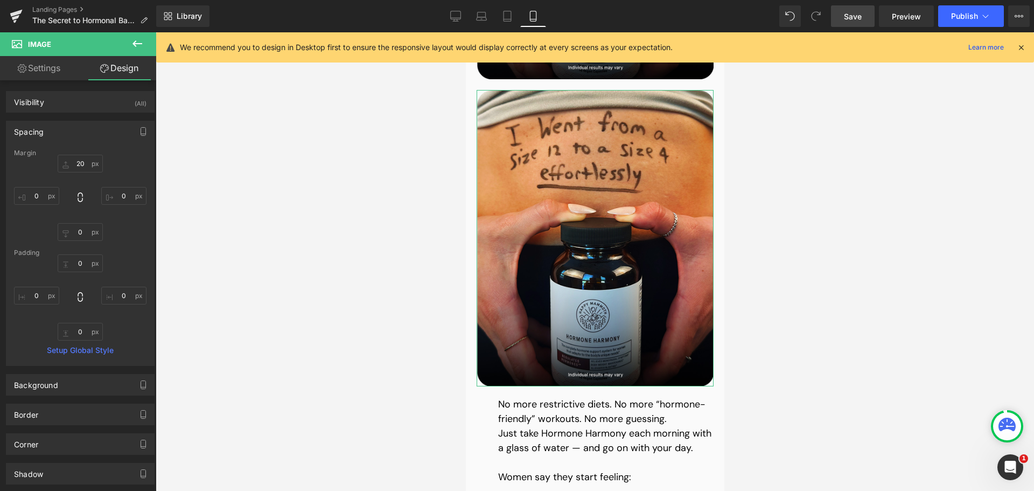
type input "0"
click at [85, 164] on input "20" at bounding box center [80, 164] width 45 height 18
click at [80, 109] on div "Visibility (All)" at bounding box center [80, 102] width 148 height 20
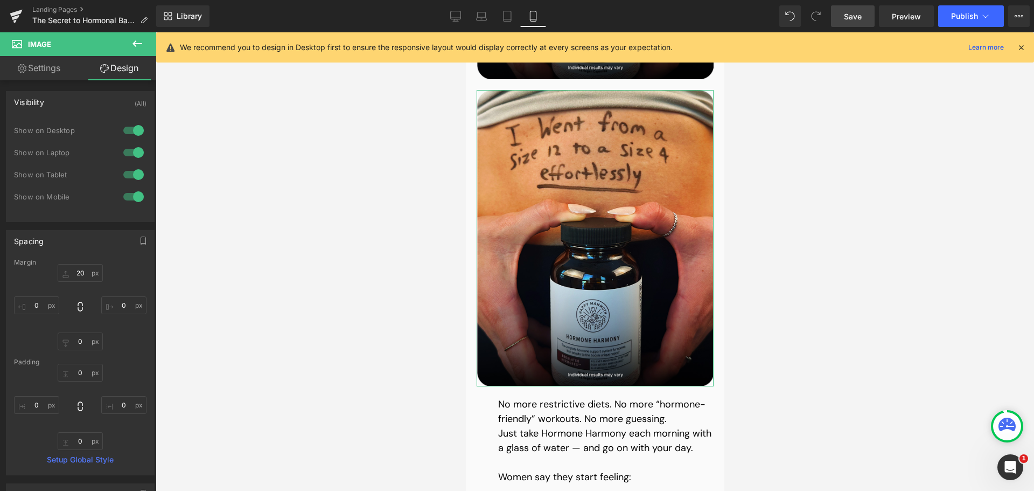
click at [127, 197] on div at bounding box center [134, 196] width 26 height 17
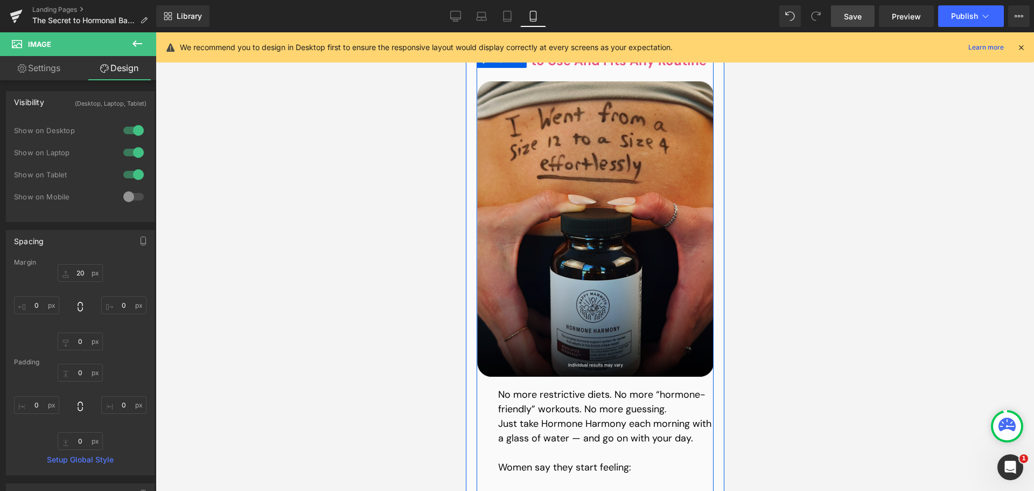
scroll to position [2890, 0]
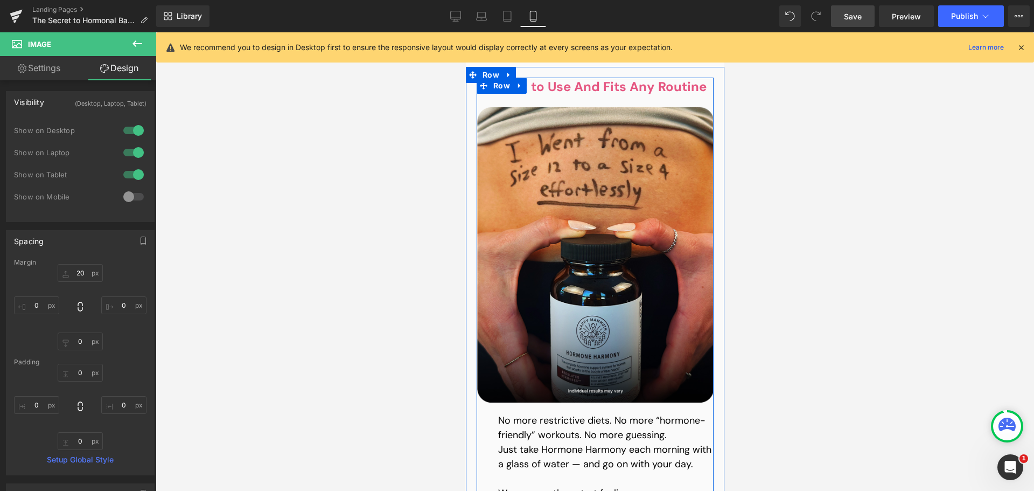
click at [580, 244] on div "Image" at bounding box center [594, 255] width 237 height 296
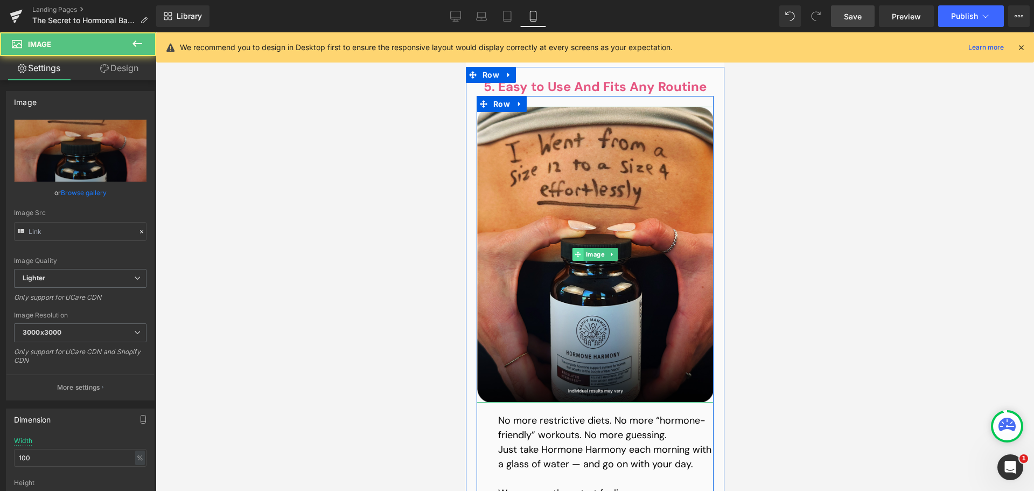
type input "[URL][DOMAIN_NAME][DATE]"
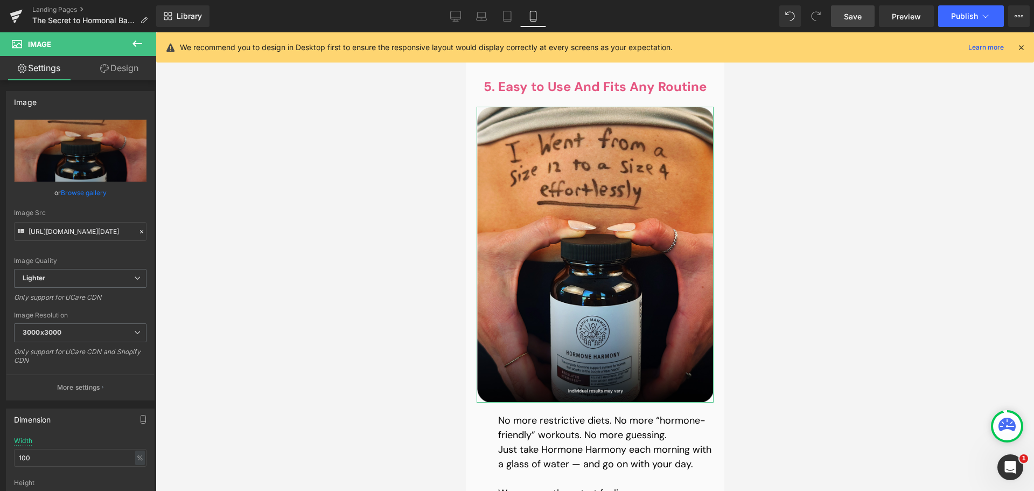
click at [114, 57] on link "Design" at bounding box center [119, 68] width 78 height 24
click at [0, 0] on div "Visibility" at bounding box center [0, 0] width 0 height 0
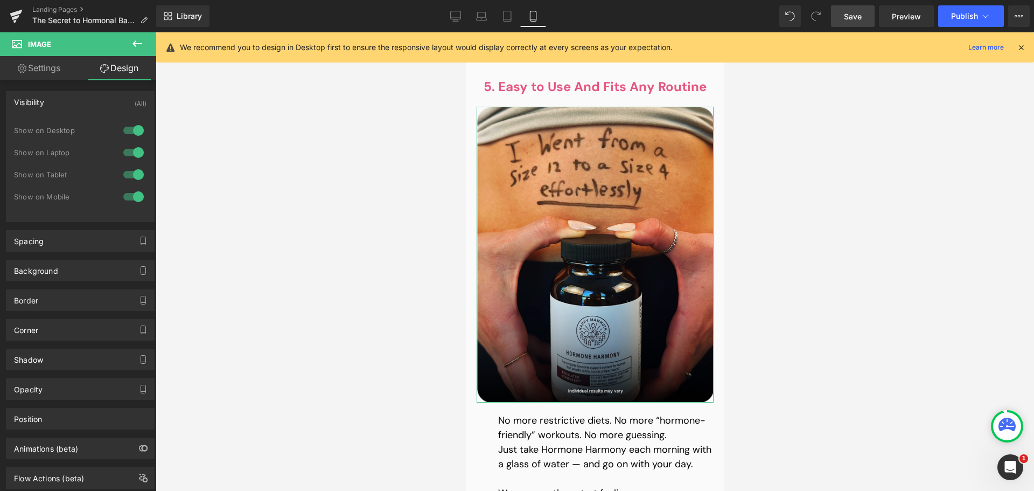
drag, startPoint x: 128, startPoint y: 126, endPoint x: 128, endPoint y: 134, distance: 7.6
click at [129, 126] on div at bounding box center [134, 130] width 26 height 17
click at [128, 149] on div at bounding box center [134, 152] width 26 height 17
click at [128, 177] on div at bounding box center [134, 174] width 26 height 17
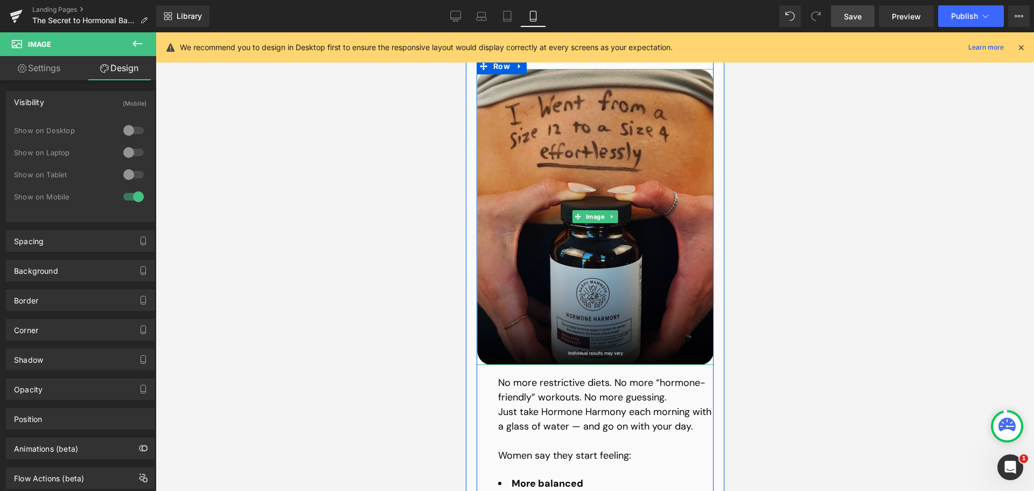
scroll to position [2998, 0]
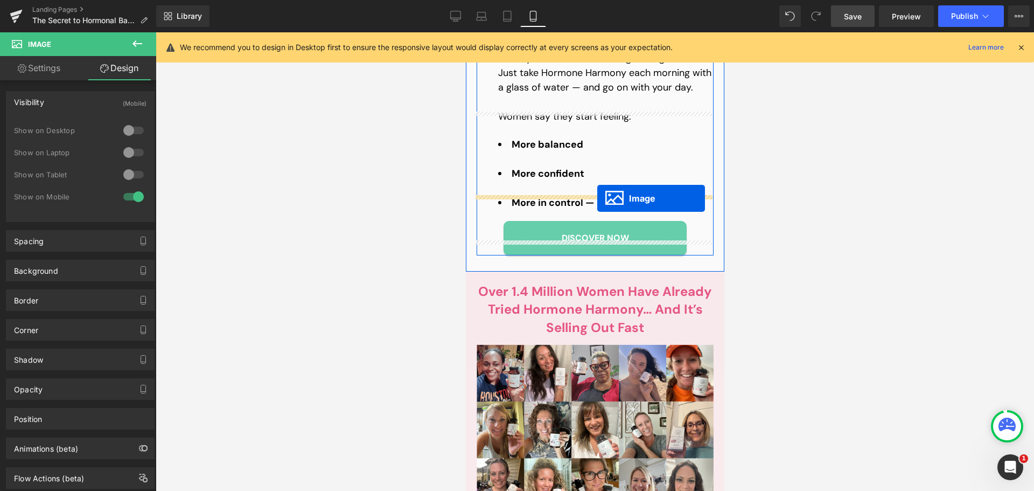
drag, startPoint x: 589, startPoint y: 137, endPoint x: 597, endPoint y: 198, distance: 61.3
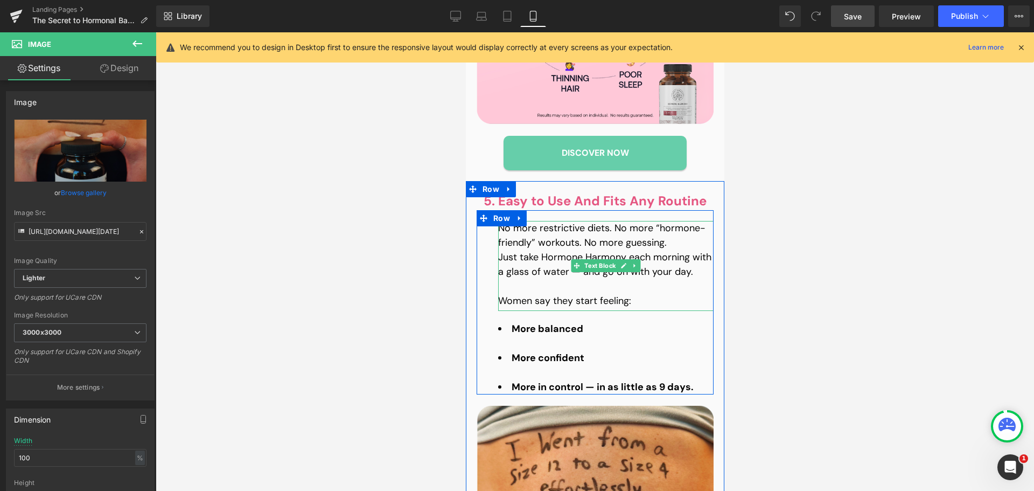
scroll to position [2783, 0]
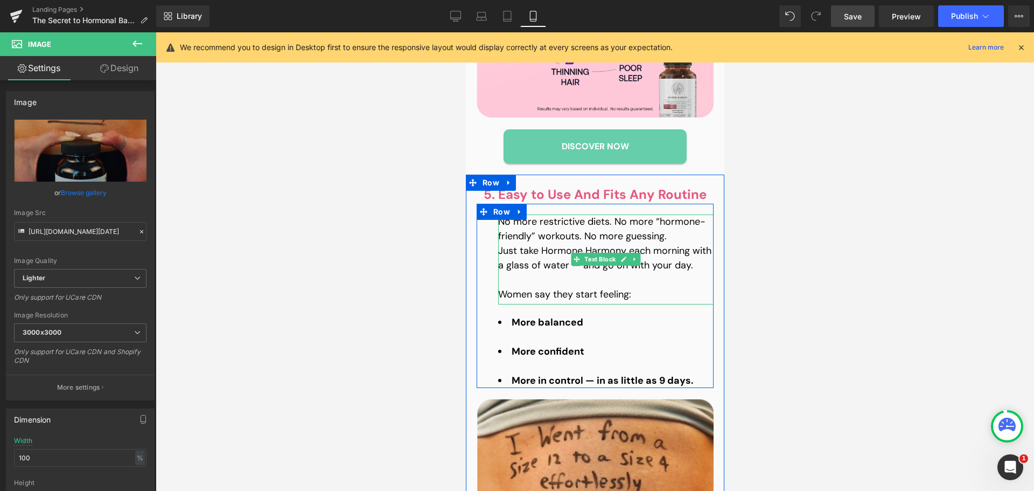
click at [561, 254] on p "Just take Hormone Harmony each morning with a glass of water — and go on with y…" at bounding box center [606, 258] width 216 height 29
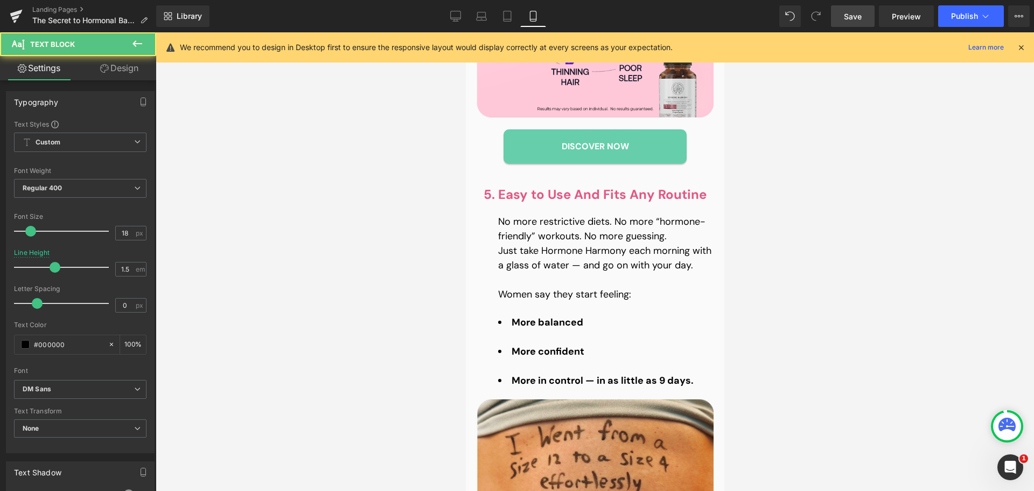
click at [114, 75] on link "Design" at bounding box center [119, 68] width 78 height 24
click at [0, 0] on div "Spacing [GEOGRAPHIC_DATA] [GEOGRAPHIC_DATA]" at bounding box center [0, 0] width 0 height 0
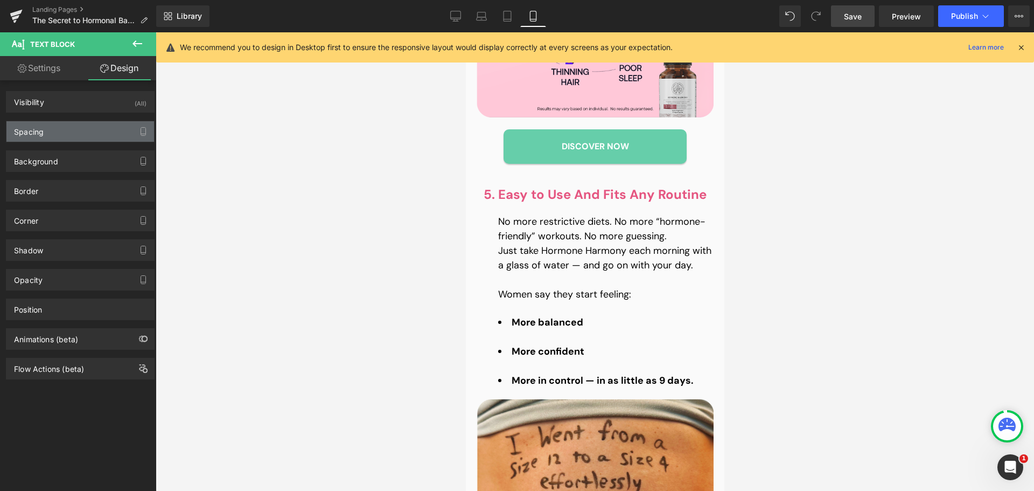
click at [66, 128] on div "Spacing" at bounding box center [80, 131] width 148 height 20
type input "20"
type input "0"
type input "40"
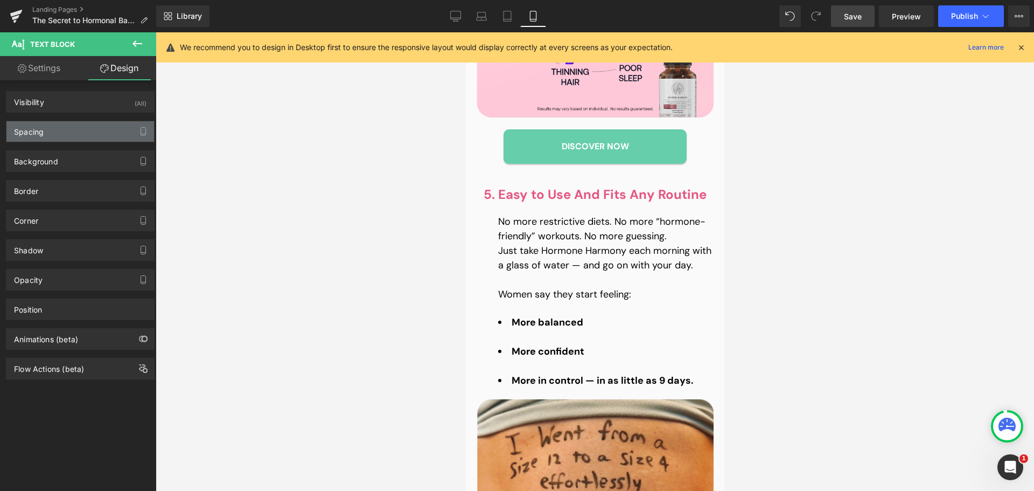
type input "0"
type input "5"
type input "0"
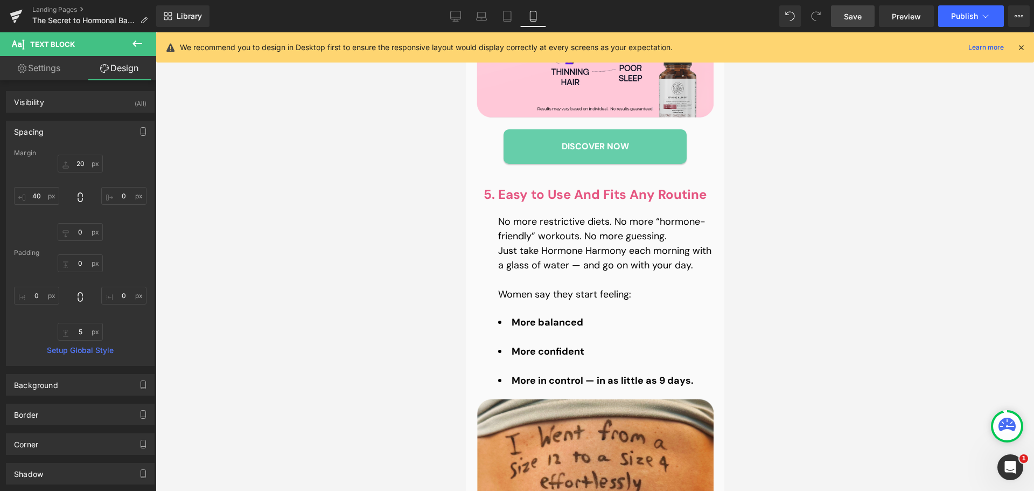
click at [84, 156] on div "Margin" at bounding box center [80, 153] width 133 height 8
click at [20, 190] on input "40" at bounding box center [36, 196] width 45 height 18
type input "0"
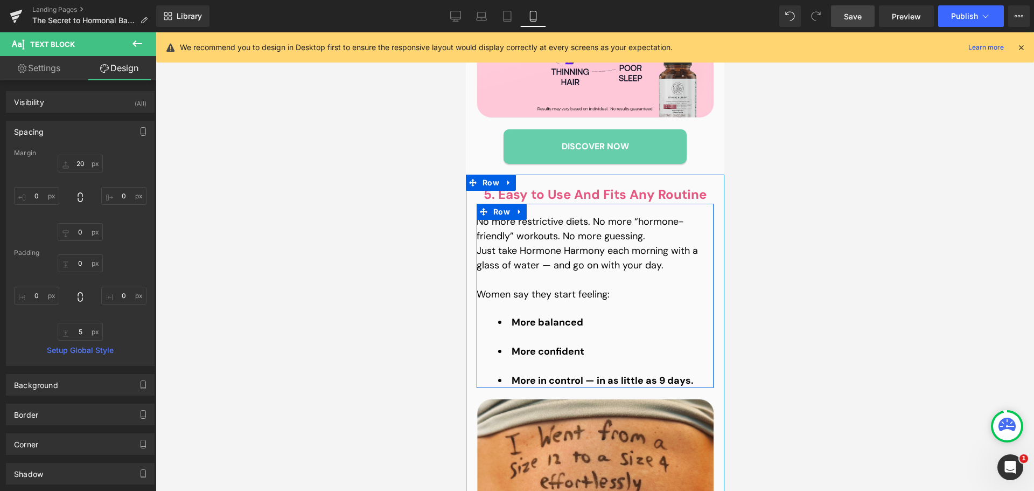
click at [516, 295] on div "No more restrictive diets. No more “hormone-friendly” workouts. No more guessin…" at bounding box center [594, 296] width 237 height 184
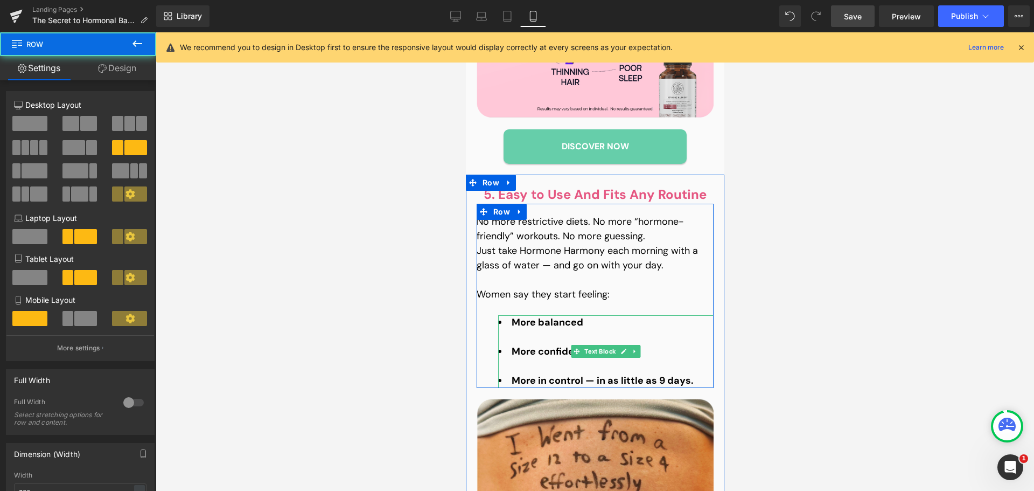
click at [518, 330] on div at bounding box center [606, 337] width 216 height 15
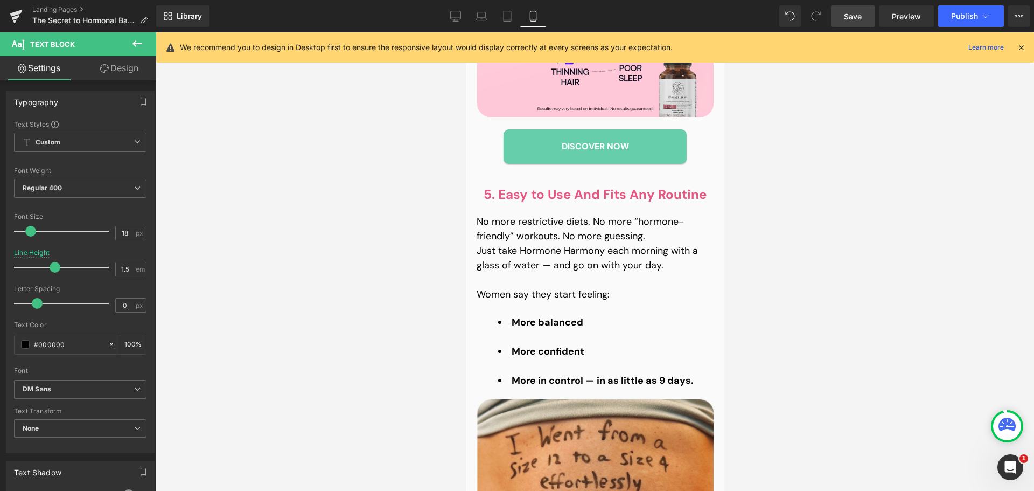
click at [117, 72] on link "Design" at bounding box center [119, 68] width 78 height 24
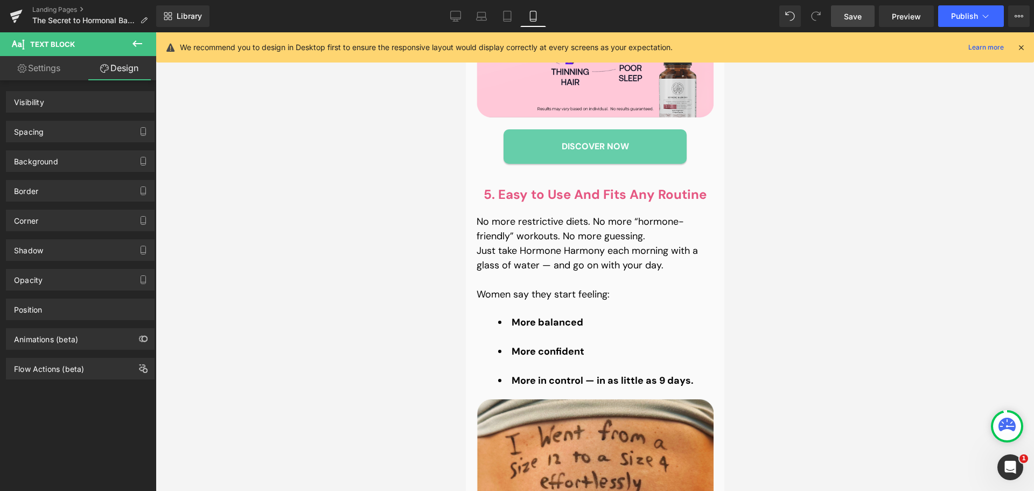
click at [21, 128] on div "Spacing" at bounding box center [29, 128] width 30 height 15
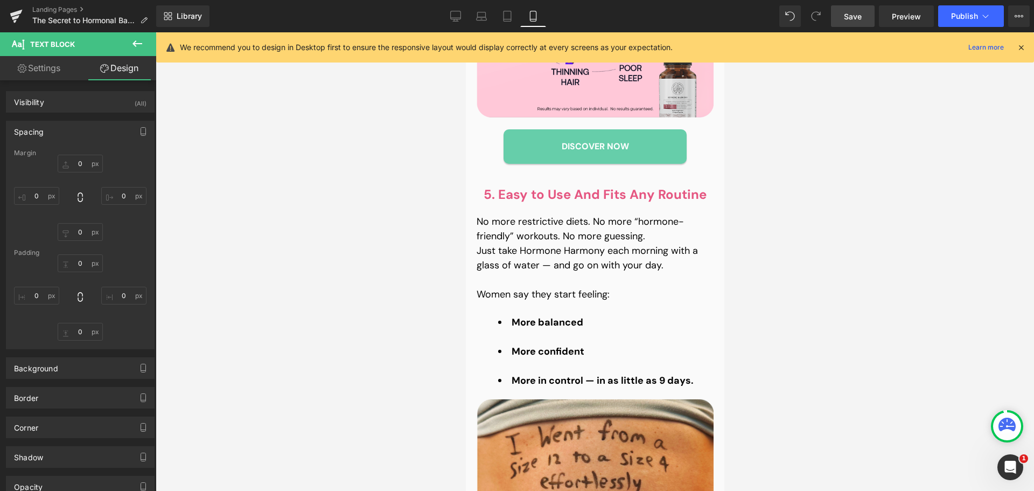
type input "20"
type input "0"
type input "40"
type input "0"
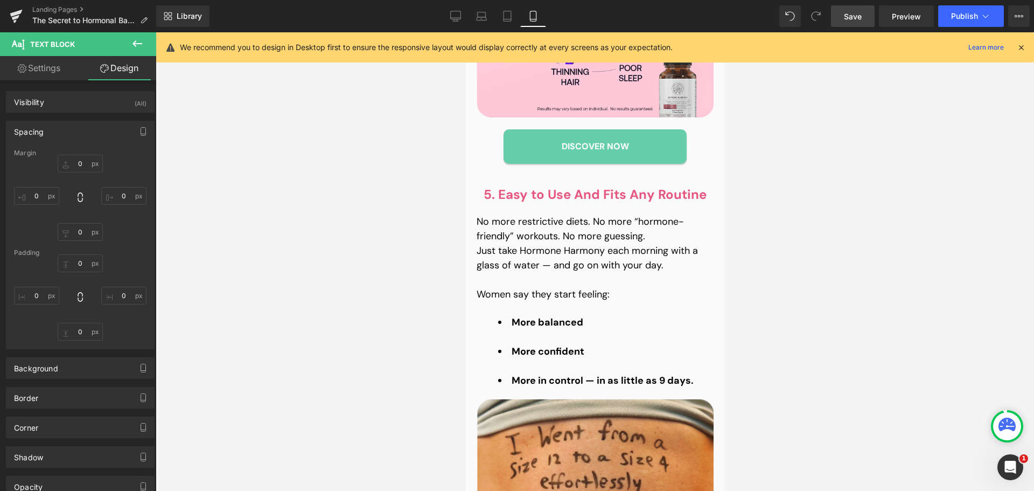
type input "0"
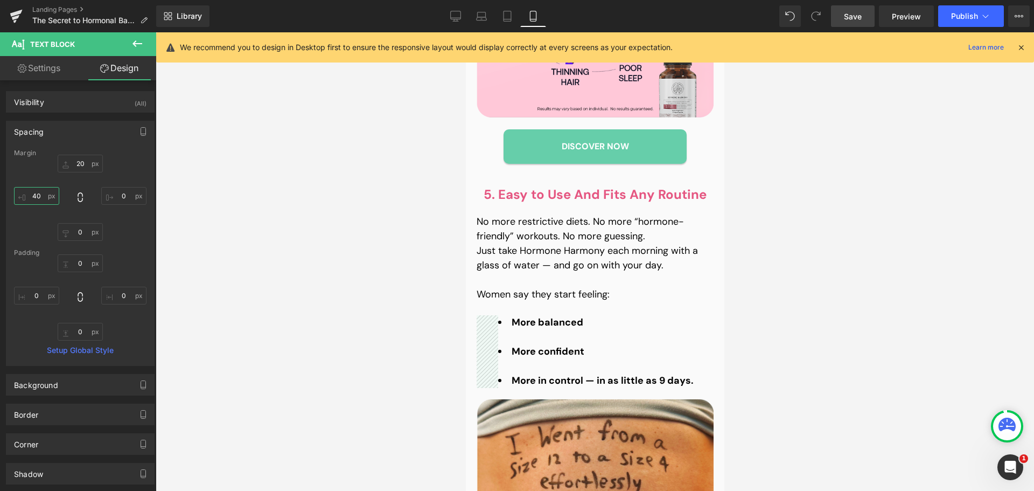
click at [36, 198] on input "40" at bounding box center [36, 196] width 45 height 18
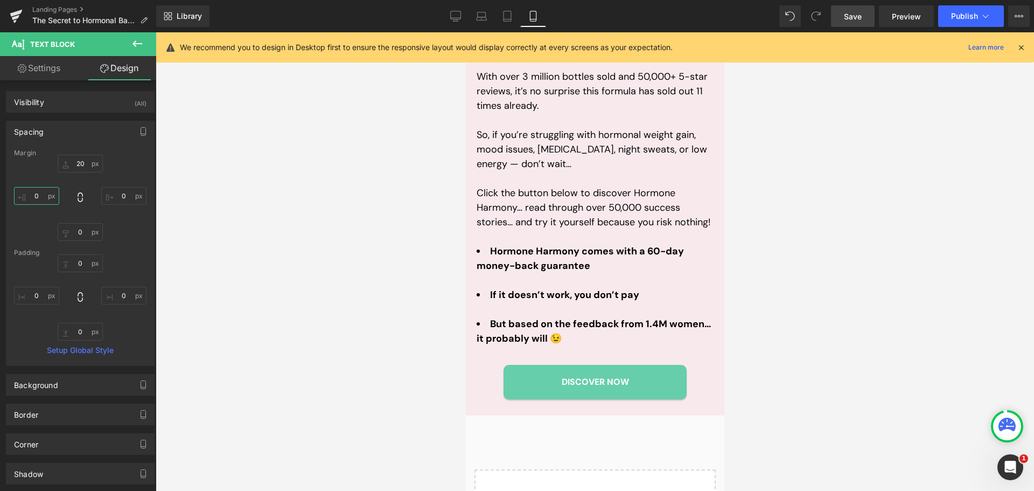
scroll to position [3645, 0]
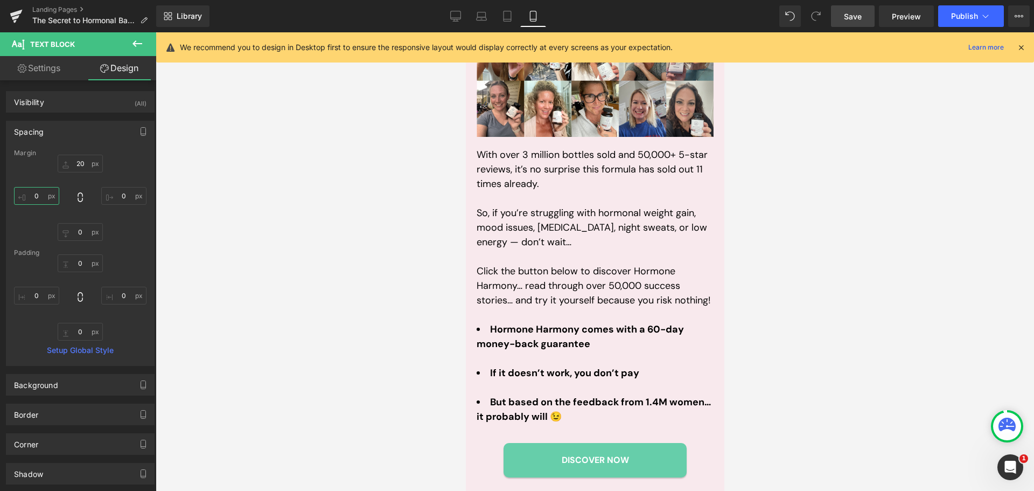
type input "0"
click at [850, 17] on span "Save" at bounding box center [853, 16] width 18 height 11
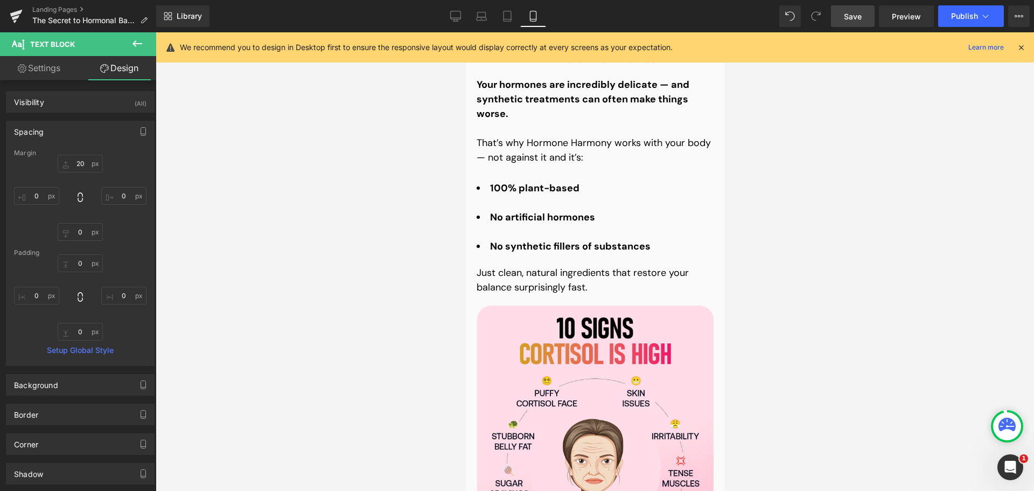
scroll to position [2298, 0]
click at [505, 15] on icon at bounding box center [507, 16] width 11 height 11
type input "0"
type input "20"
type input "0"
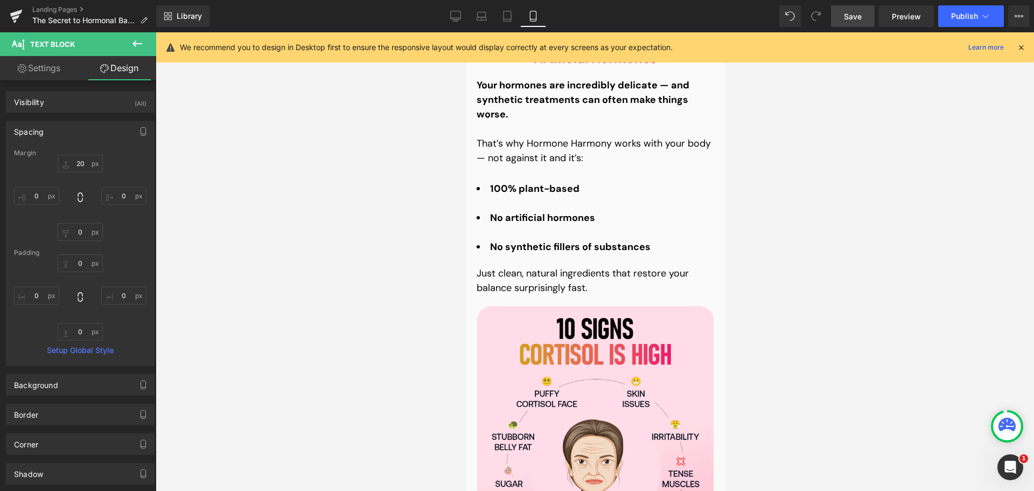
type input "40"
type input "0"
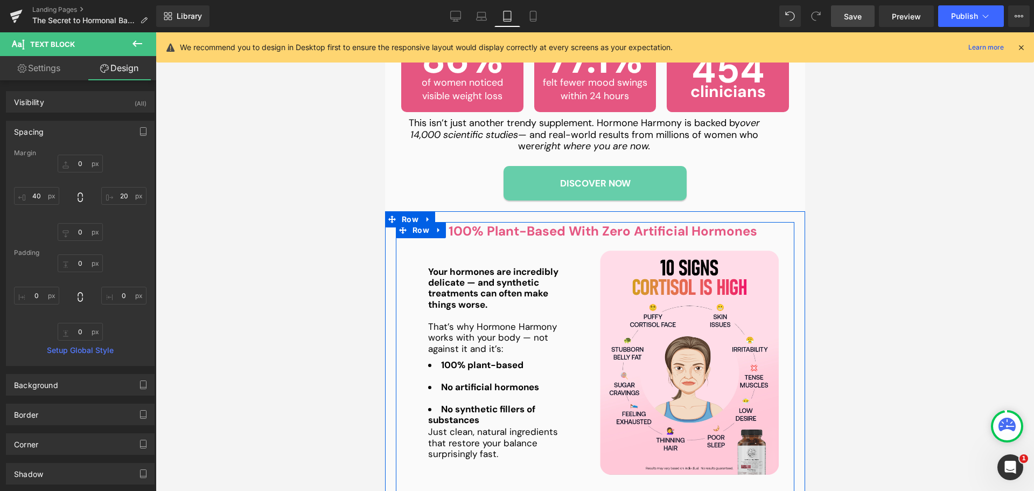
scroll to position [1353, 0]
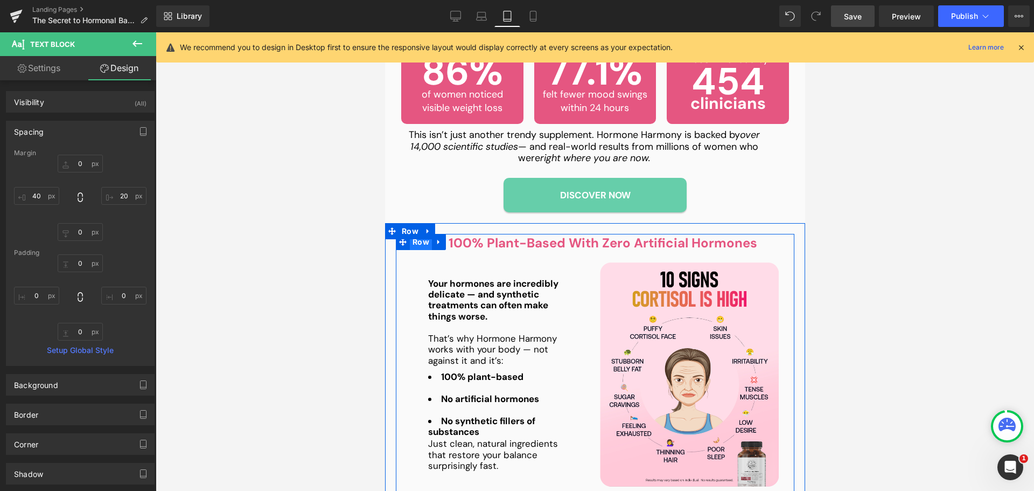
click at [416, 234] on span "Row" at bounding box center [420, 242] width 22 height 16
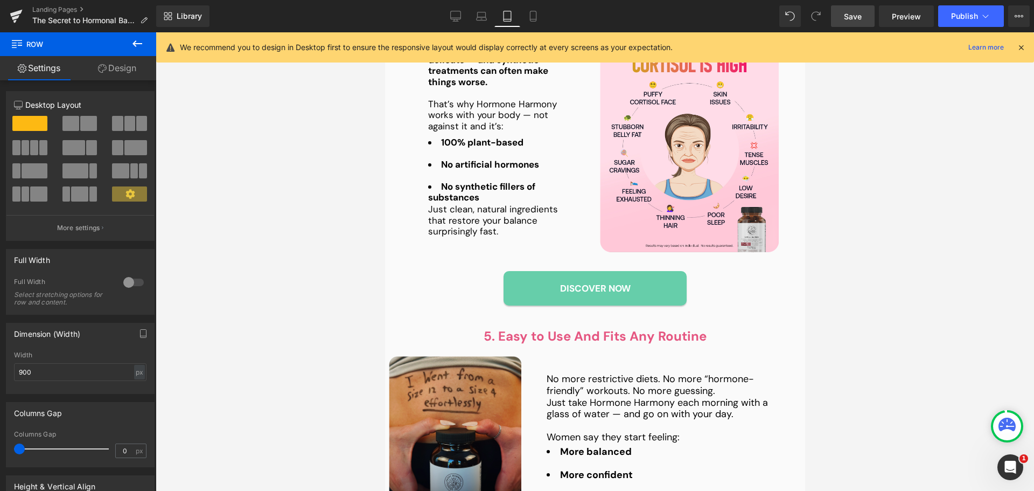
scroll to position [1622, 0]
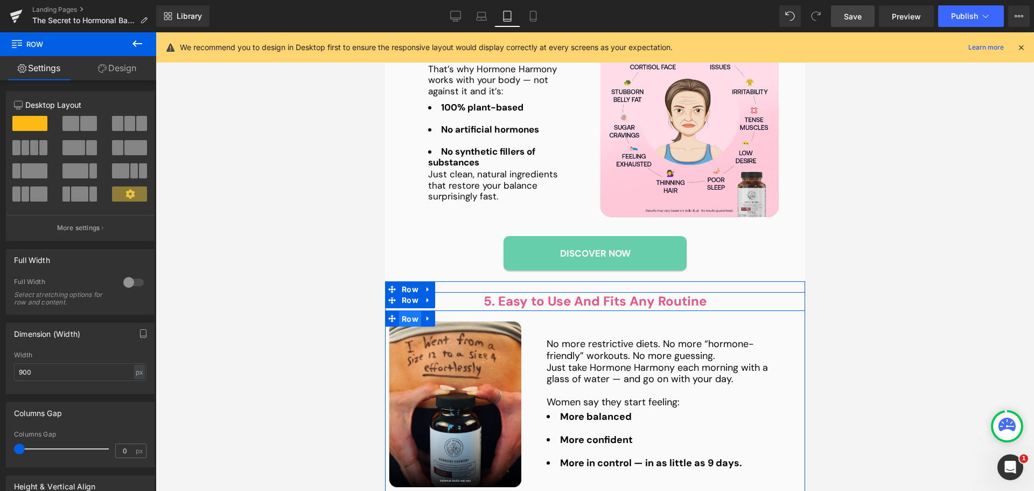
click at [404, 311] on span "Row" at bounding box center [410, 319] width 22 height 16
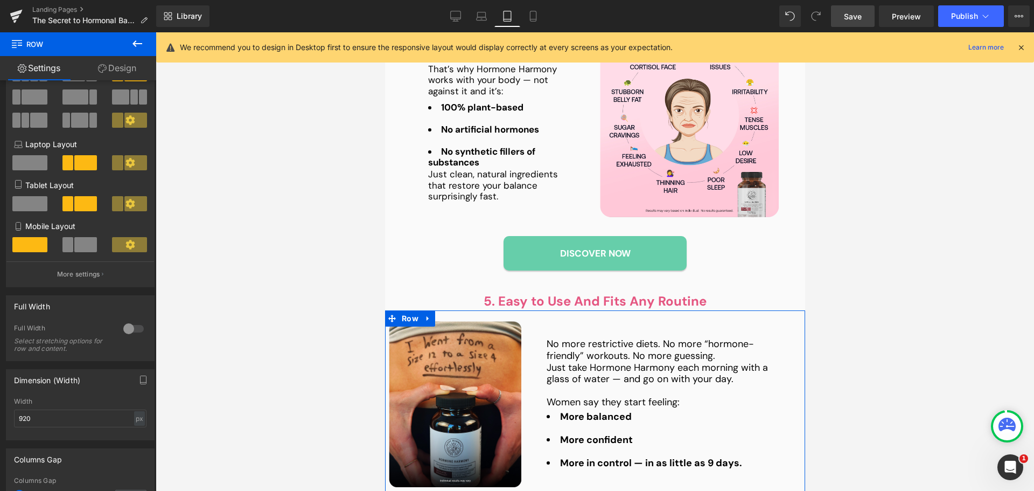
scroll to position [108, 0]
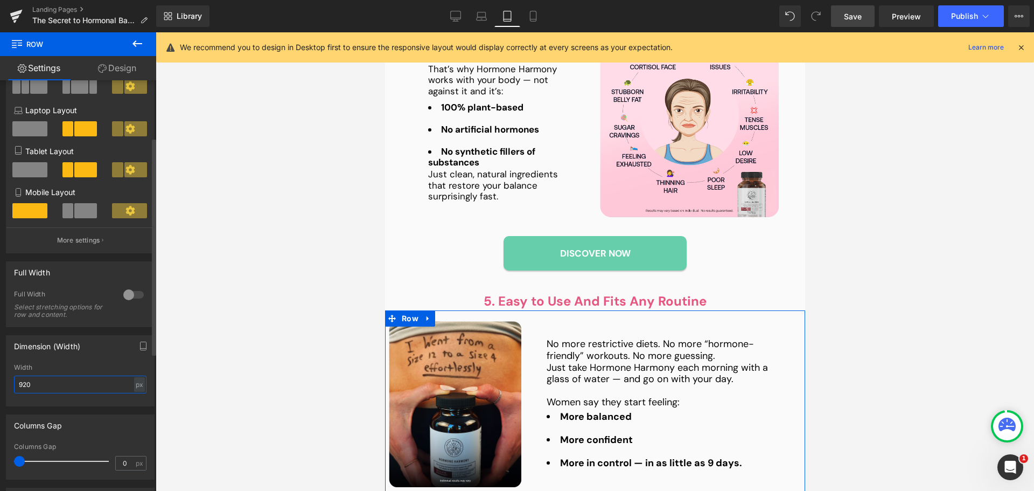
click at [71, 384] on input "920" at bounding box center [80, 385] width 133 height 18
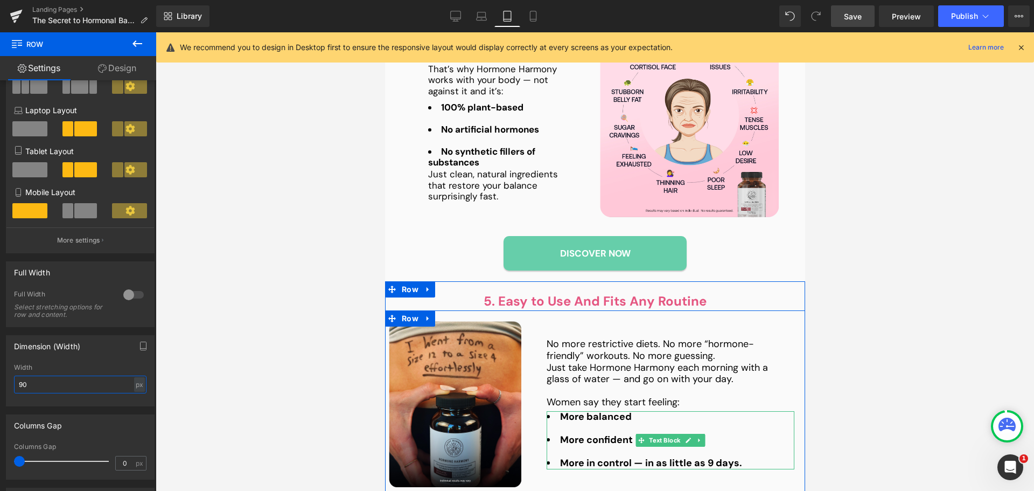
type input "9"
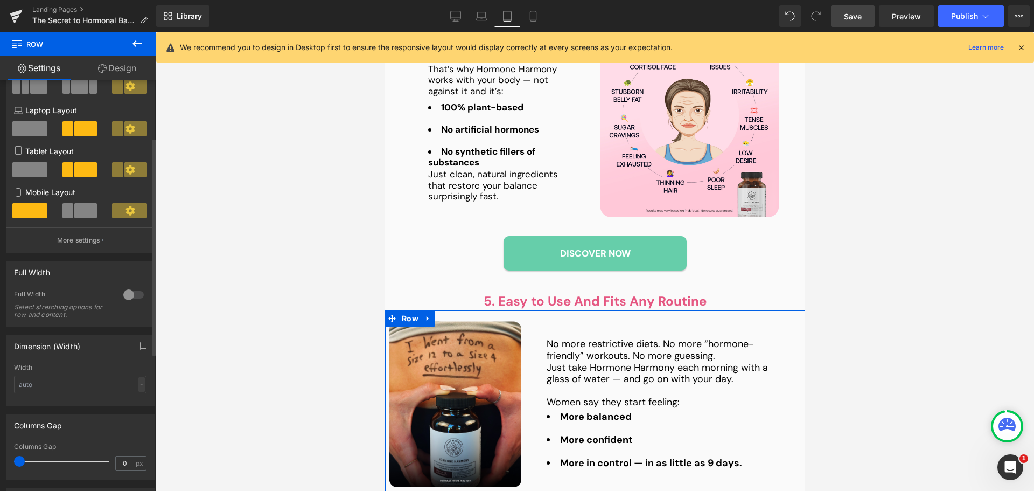
click at [138, 380] on div "-" at bounding box center [141, 384] width 6 height 15
click at [138, 399] on li "%" at bounding box center [139, 401] width 13 height 16
click at [98, 386] on input "text" at bounding box center [80, 385] width 133 height 18
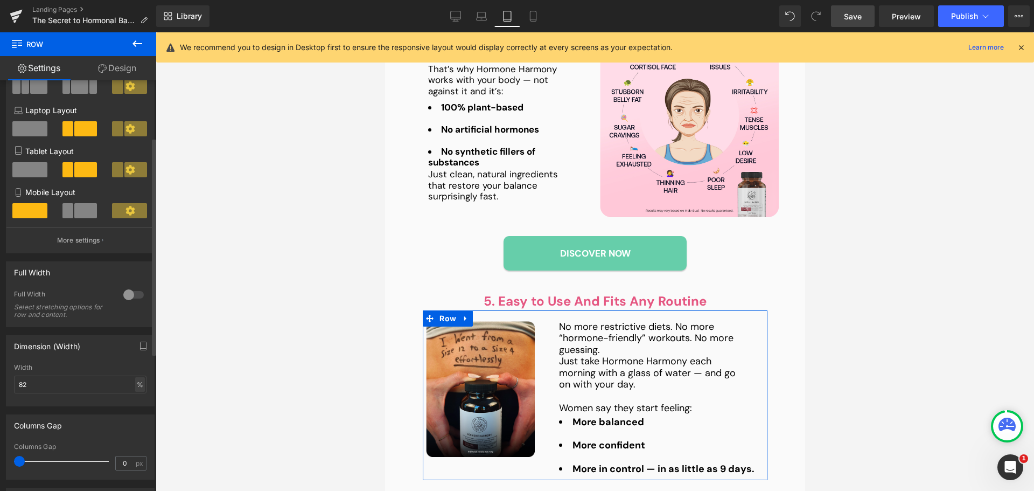
click at [137, 383] on div "%" at bounding box center [140, 384] width 10 height 15
click at [135, 414] on li "px" at bounding box center [139, 417] width 13 height 16
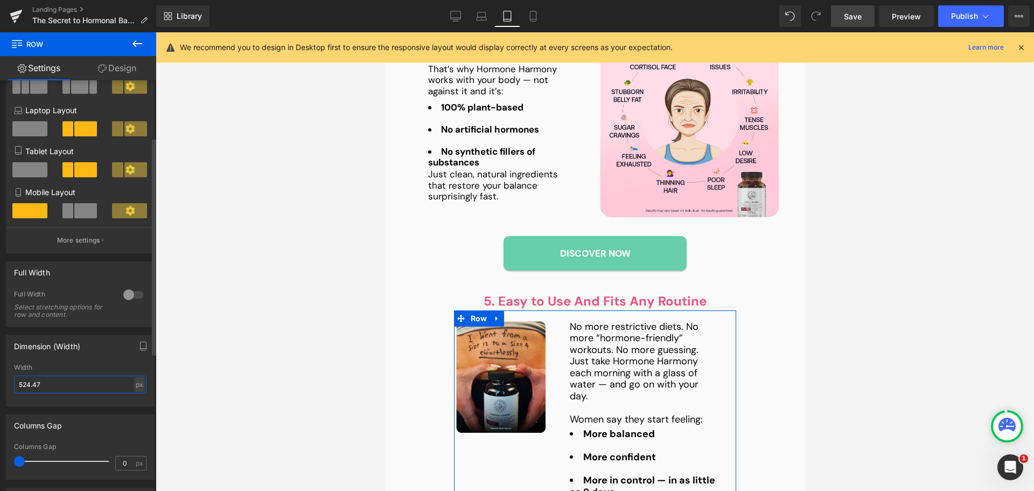
click at [87, 390] on input "524.47" at bounding box center [80, 385] width 133 height 18
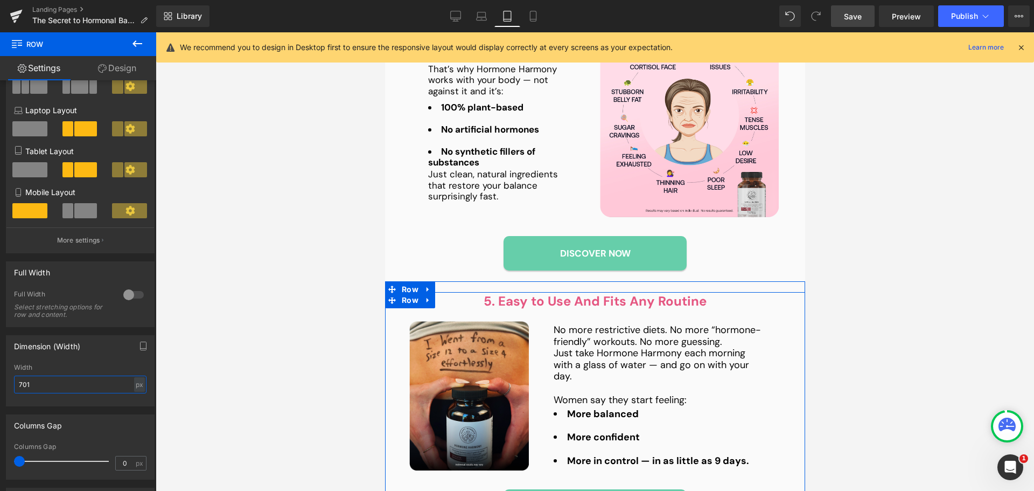
type input "700"
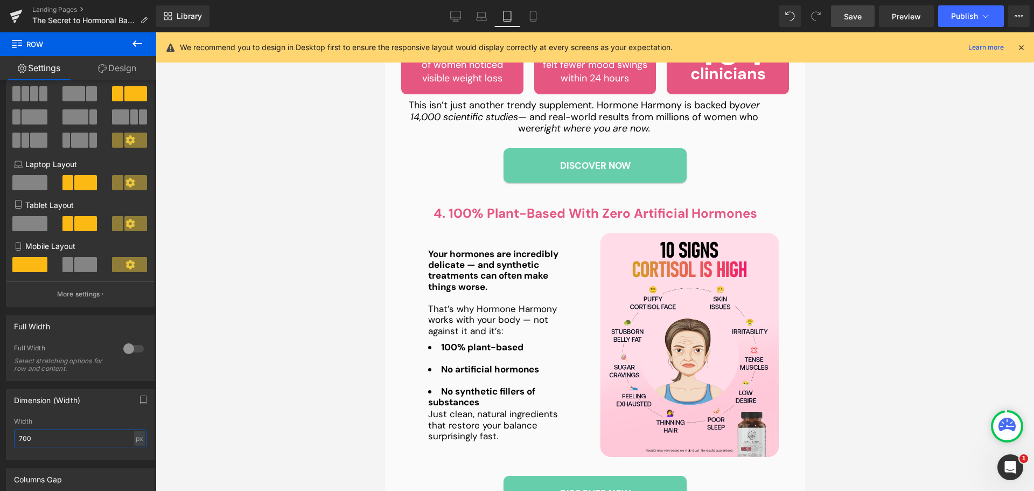
scroll to position [1353, 0]
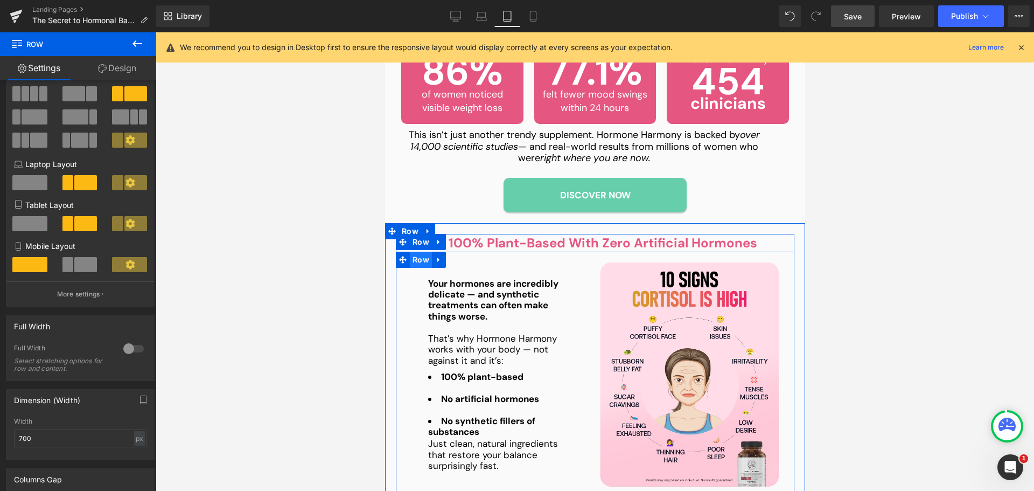
click at [414, 252] on span "Row" at bounding box center [420, 260] width 22 height 16
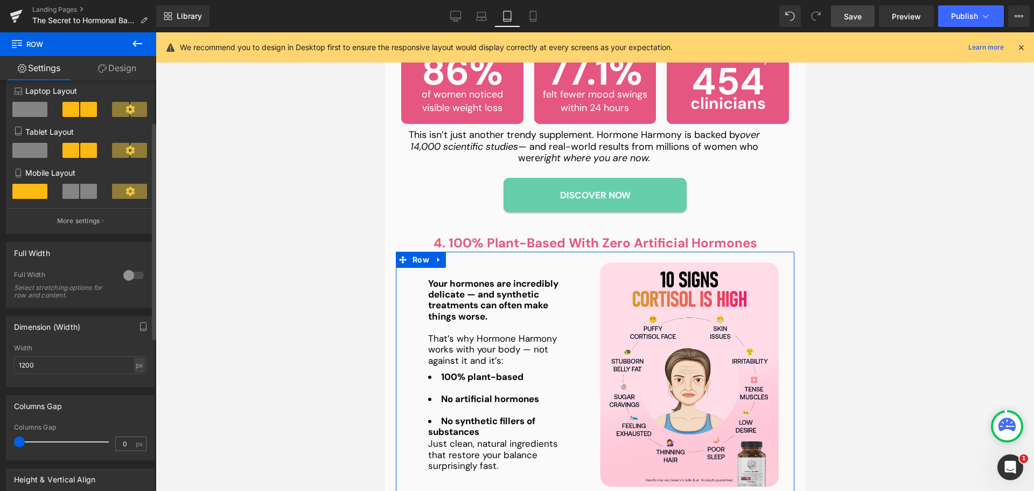
scroll to position [162, 0]
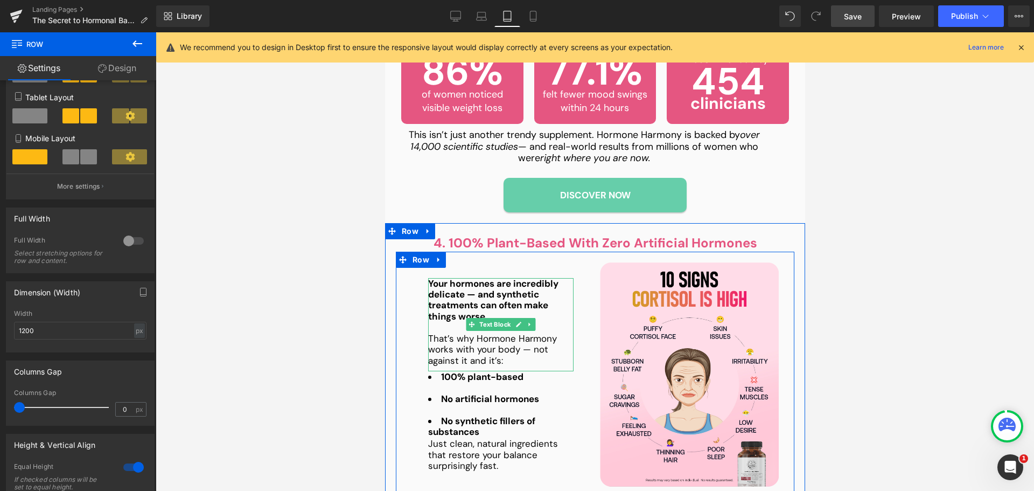
click at [492, 282] on strong "Your hormones are incredibly delicate — and synthetic treatments can often make…" at bounding box center [493, 299] width 130 height 45
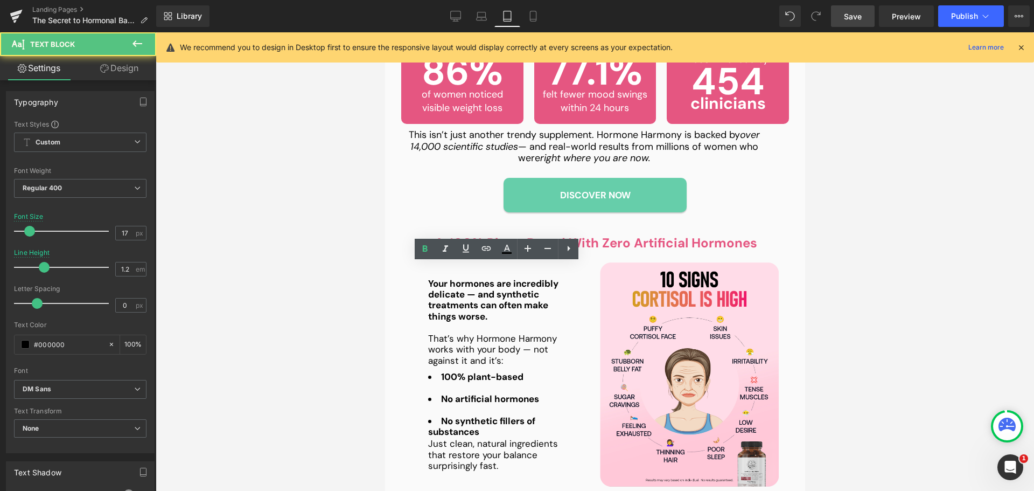
click at [127, 59] on link "Design" at bounding box center [119, 68] width 78 height 24
click at [0, 0] on div "Spacing" at bounding box center [0, 0] width 0 height 0
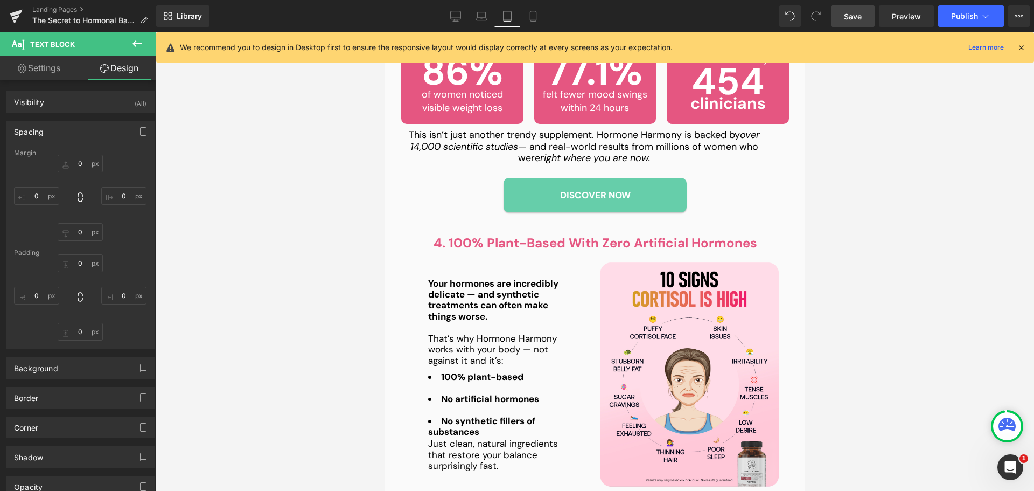
type input "0"
type input "40"
type input "0"
type input "40"
type input "0"
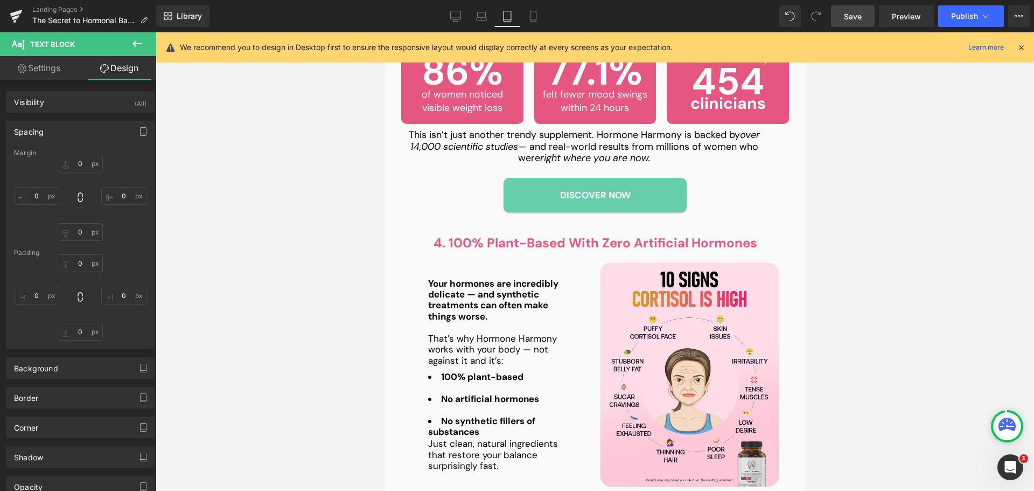
type input "0"
type input "10"
type input "0"
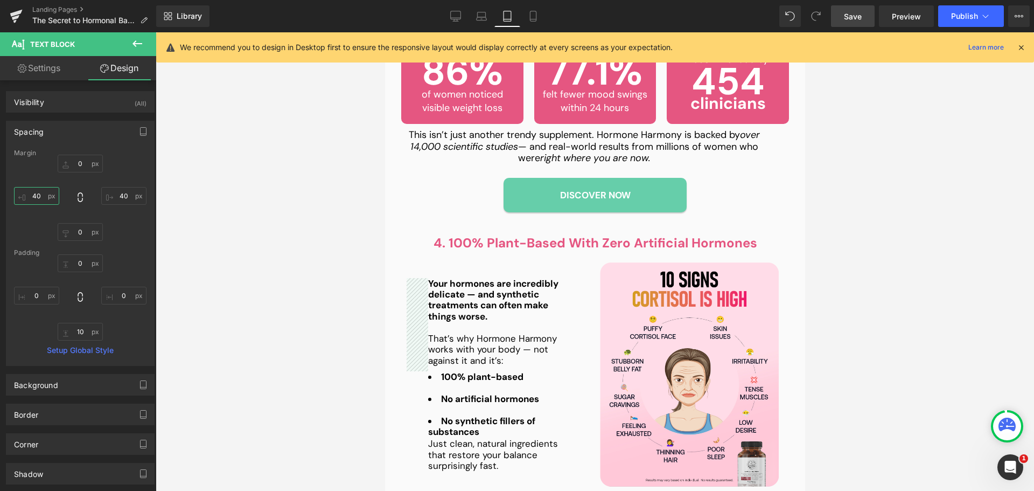
click at [34, 187] on input "40" at bounding box center [36, 196] width 45 height 18
type input "0"
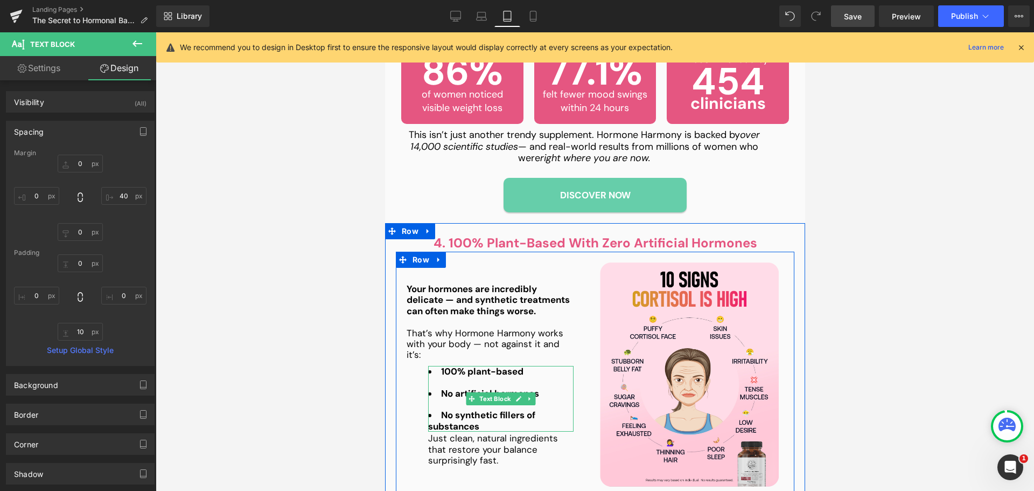
click at [461, 387] on strong "No artificial hormones" at bounding box center [490, 393] width 98 height 12
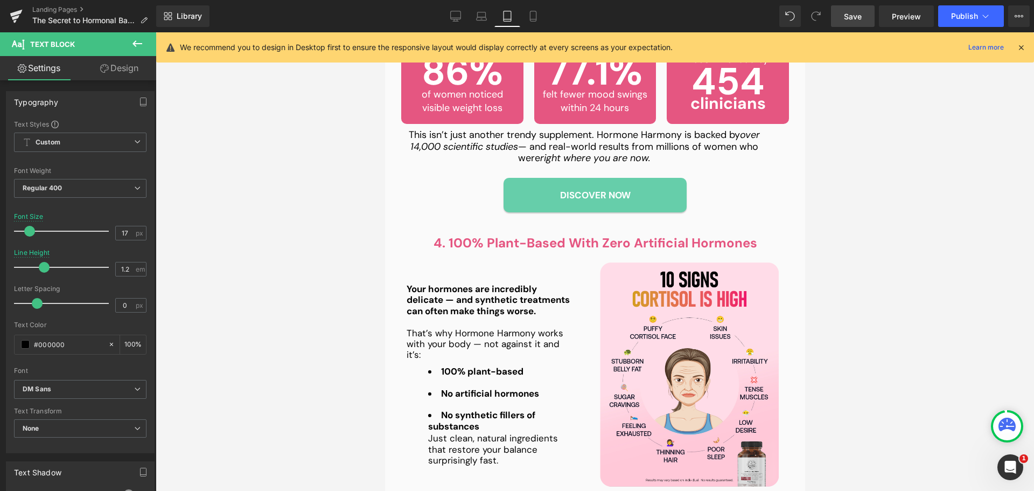
click at [106, 68] on icon at bounding box center [104, 68] width 9 height 9
click at [0, 0] on div "Spacing" at bounding box center [0, 0] width 0 height 0
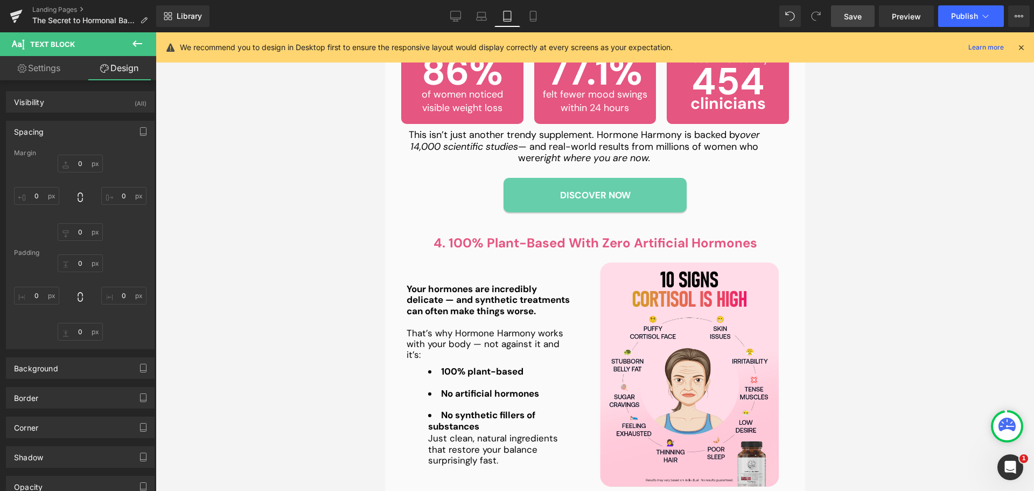
type input "0"
type input "40"
type input "0"
type input "40"
type input "0"
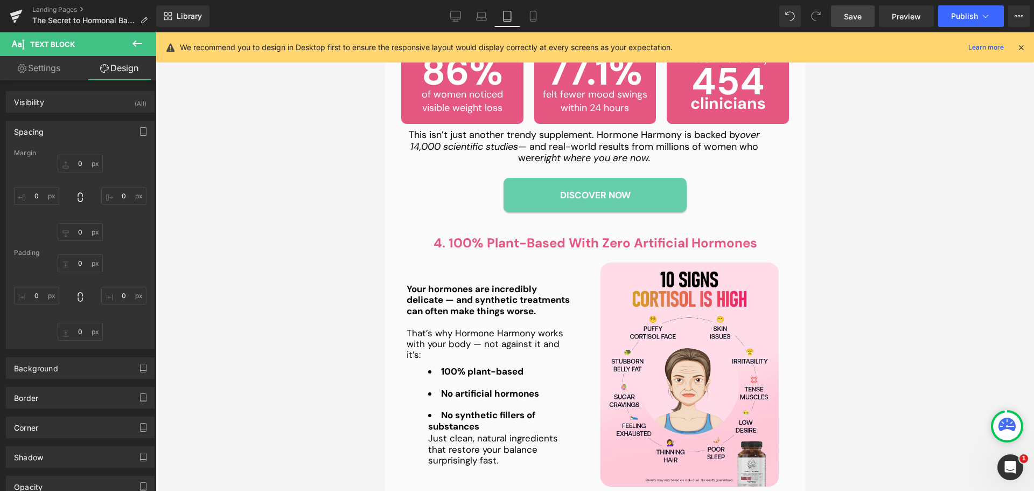
type input "0"
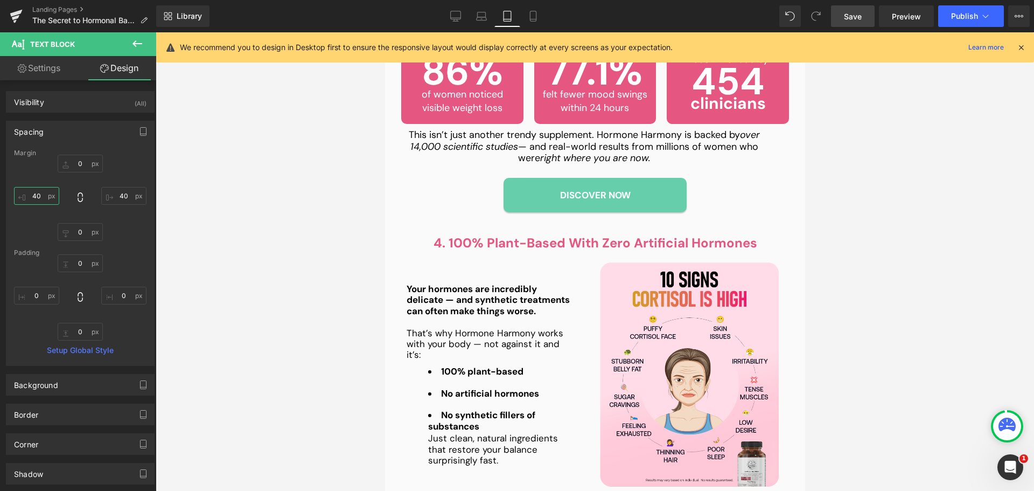
click at [53, 190] on input "40" at bounding box center [36, 196] width 45 height 18
type input "0"
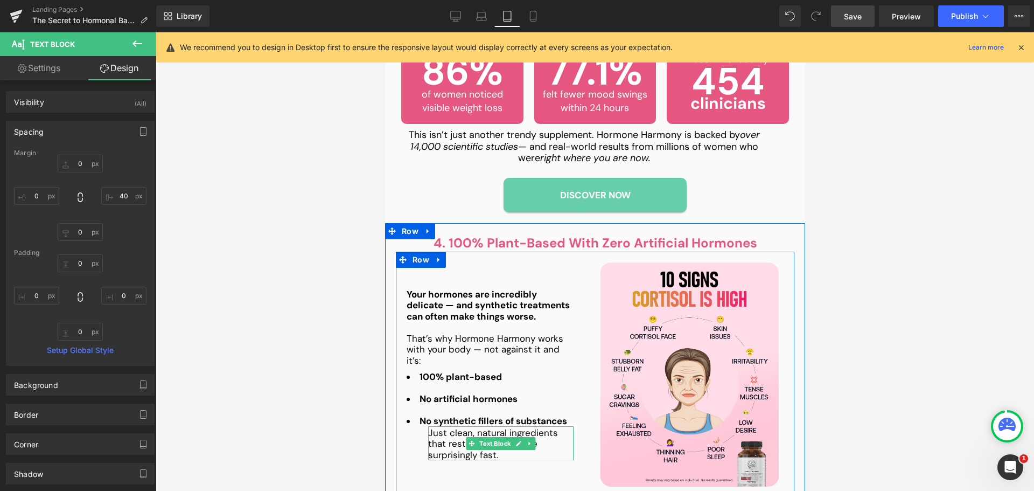
click at [460, 427] on p "Just clean, natural ingredients that restore your balance surprisingly fast." at bounding box center [500, 443] width 145 height 33
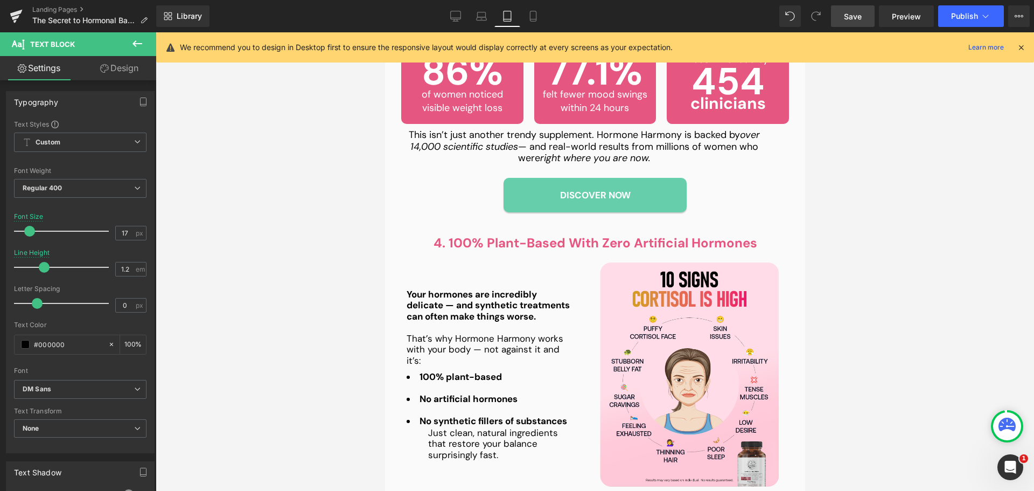
click at [100, 71] on icon at bounding box center [104, 68] width 9 height 9
click at [0, 0] on div "Spacing" at bounding box center [0, 0] width 0 height 0
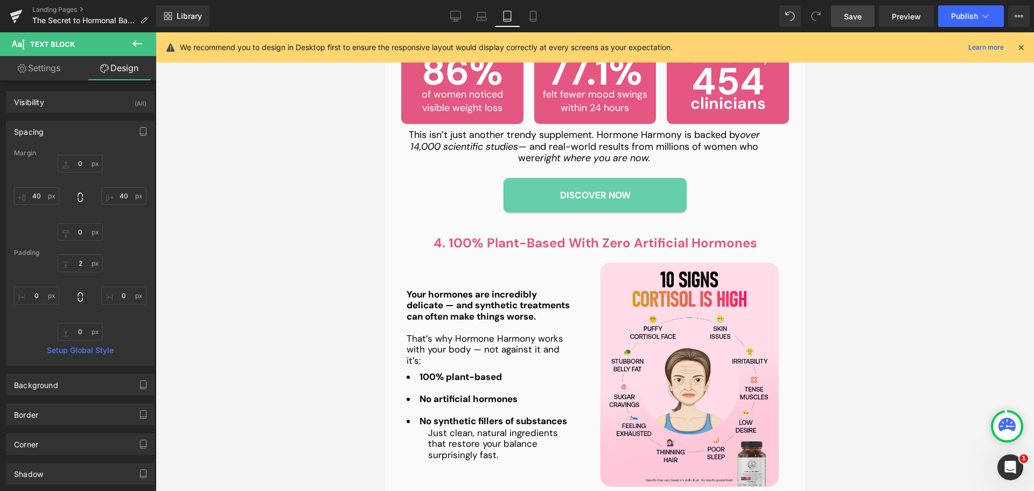
type input "0"
type input "40"
type input "0"
type input "40"
type input "2"
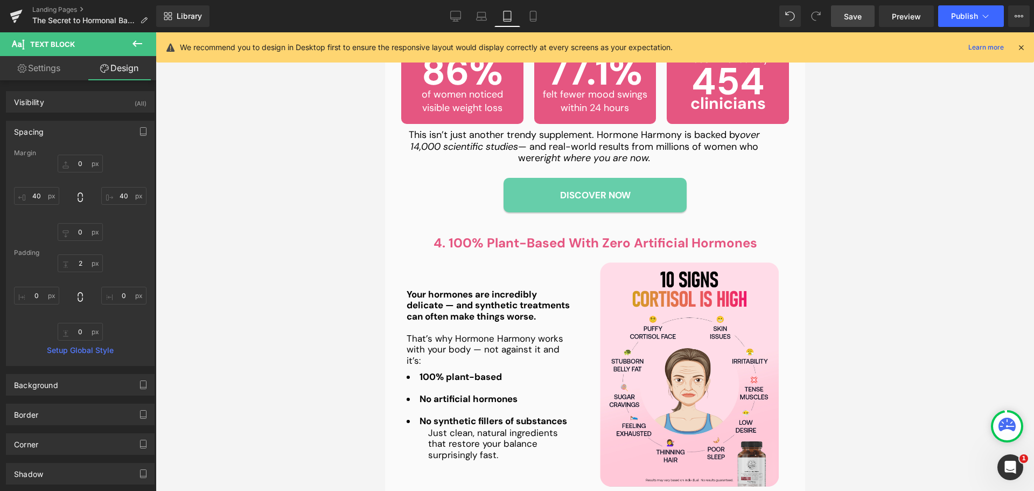
type input "0"
click at [40, 194] on input "40" at bounding box center [36, 196] width 45 height 18
type input "0"
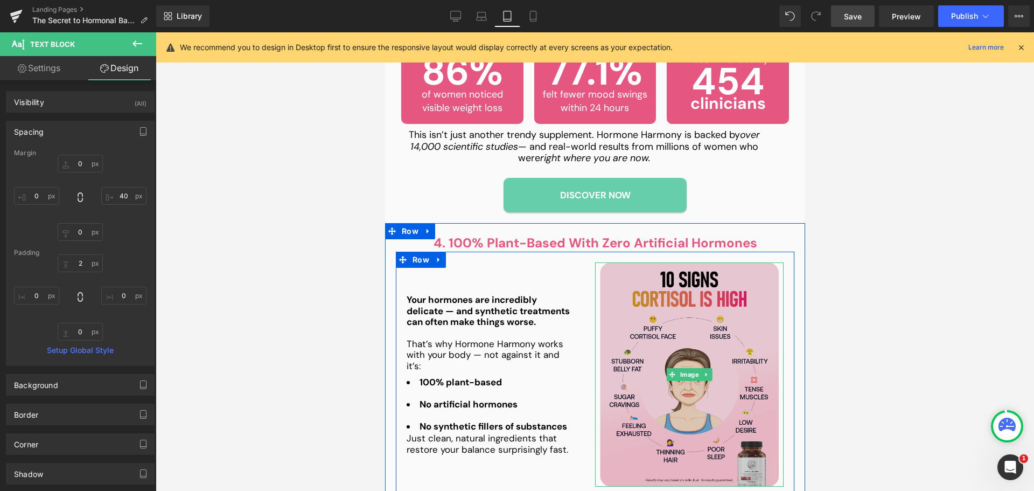
click at [639, 309] on img at bounding box center [689, 374] width 179 height 224
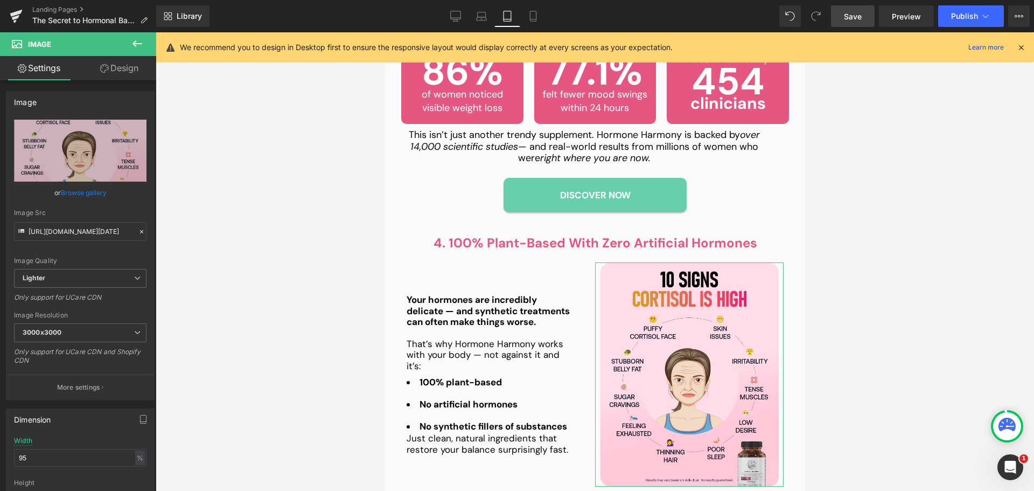
click at [122, 60] on link "Design" at bounding box center [119, 68] width 78 height 24
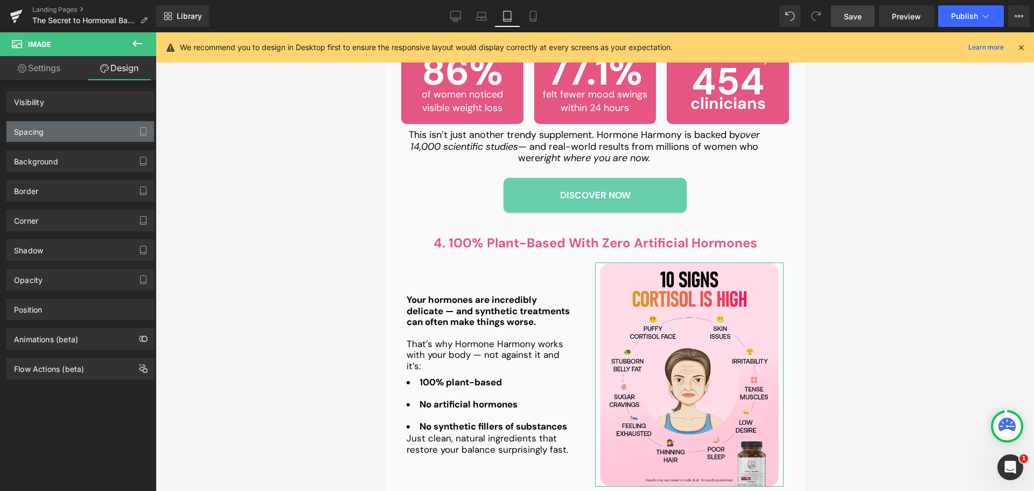
click at [69, 129] on div "Spacing" at bounding box center [80, 131] width 148 height 20
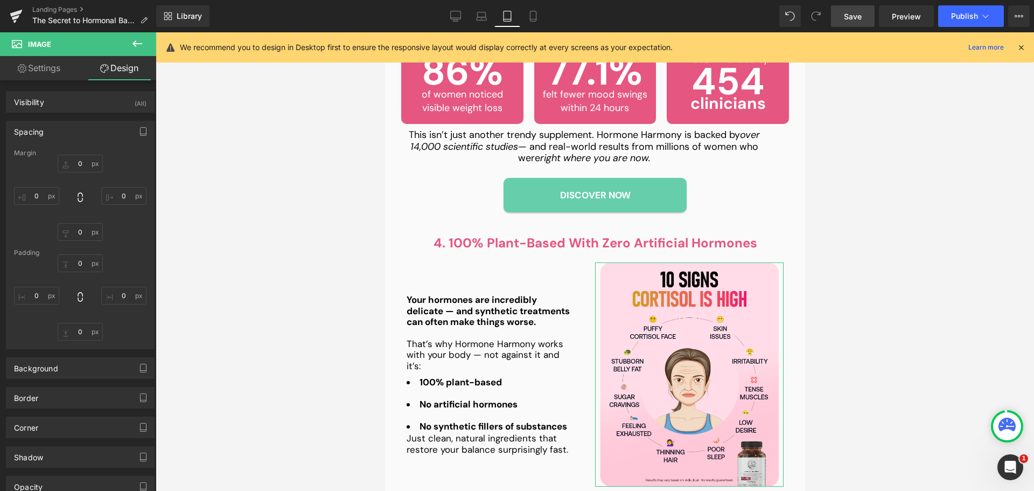
type input "0"
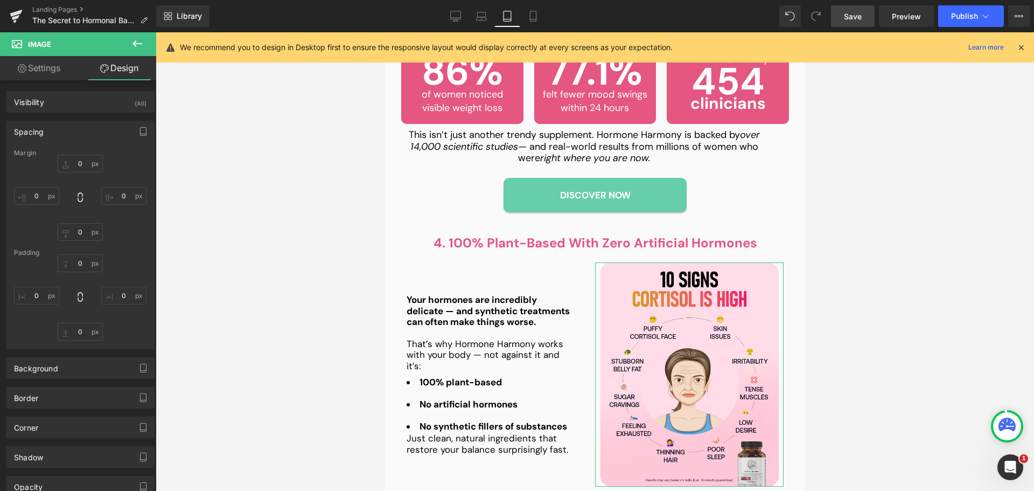
type input "0"
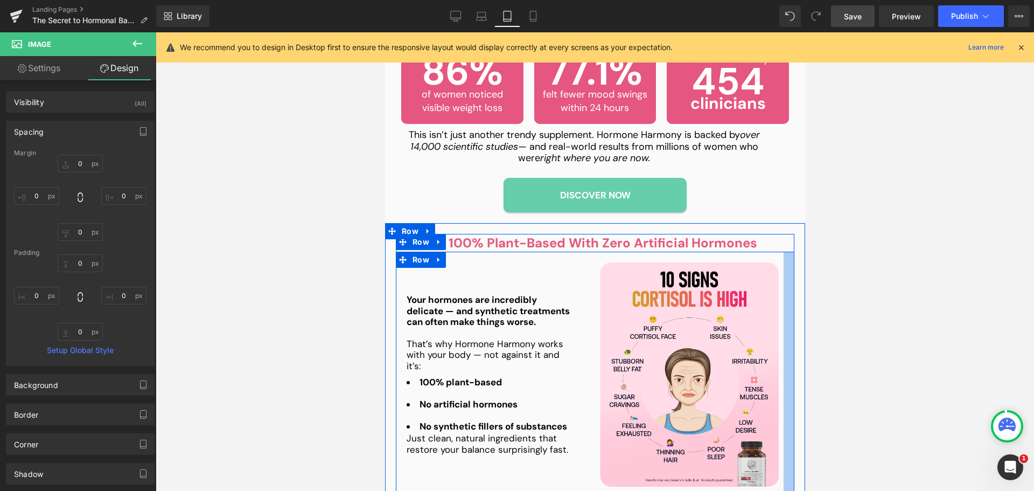
click at [783, 314] on div at bounding box center [788, 372] width 11 height 240
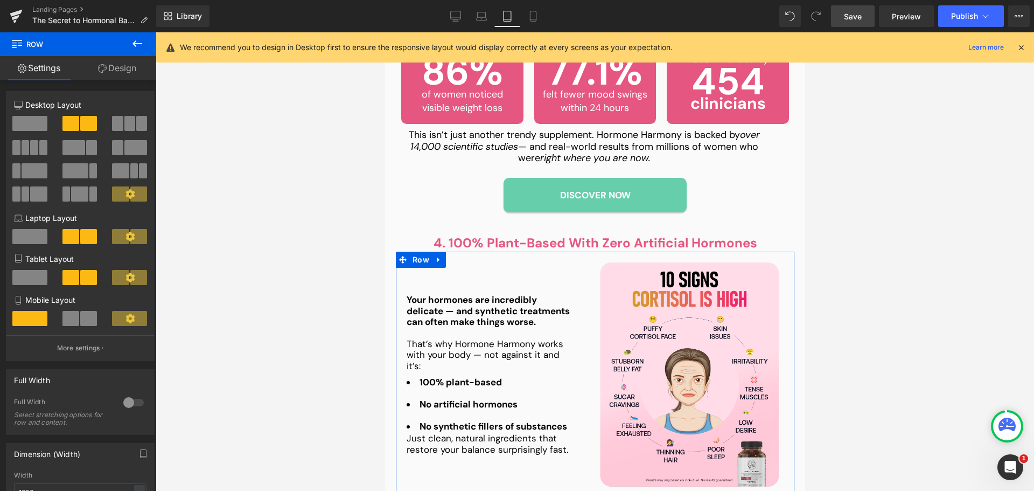
click at [120, 62] on link "Design" at bounding box center [117, 68] width 78 height 24
click at [0, 0] on div "Spacing" at bounding box center [0, 0] width 0 height 0
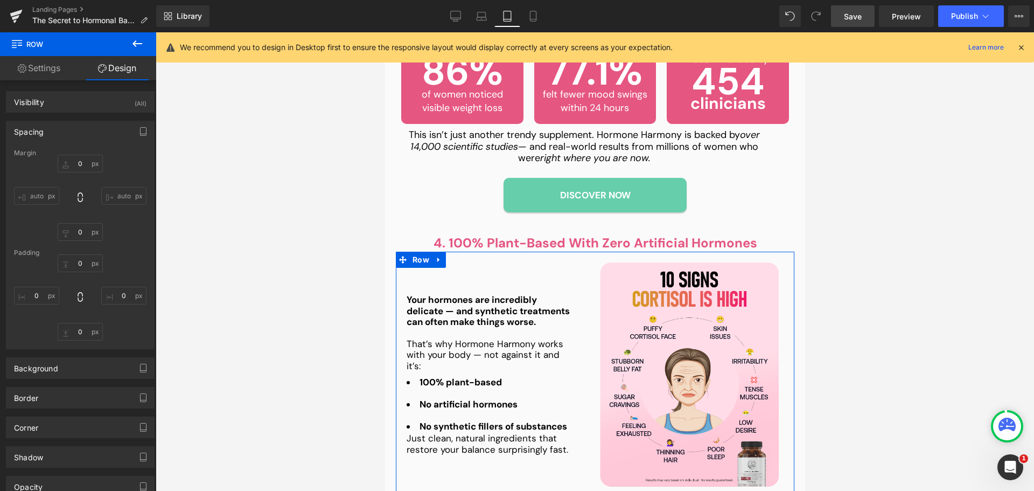
type input "0"
type input "20"
type input "10"
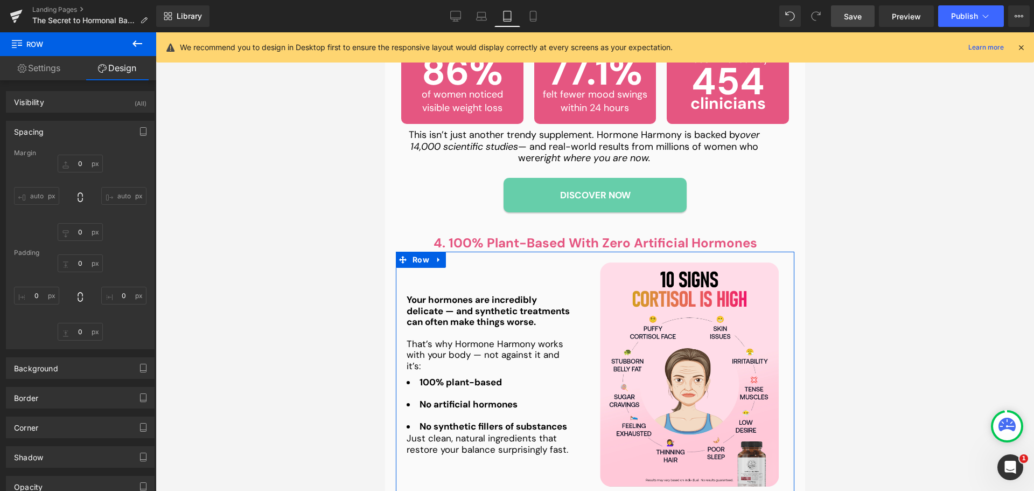
type input "20"
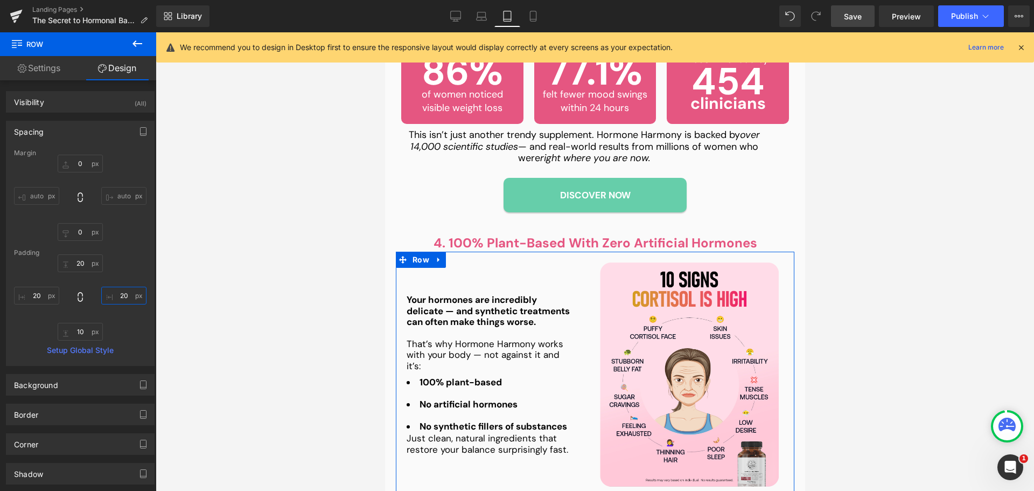
click at [121, 296] on input "20" at bounding box center [123, 296] width 45 height 18
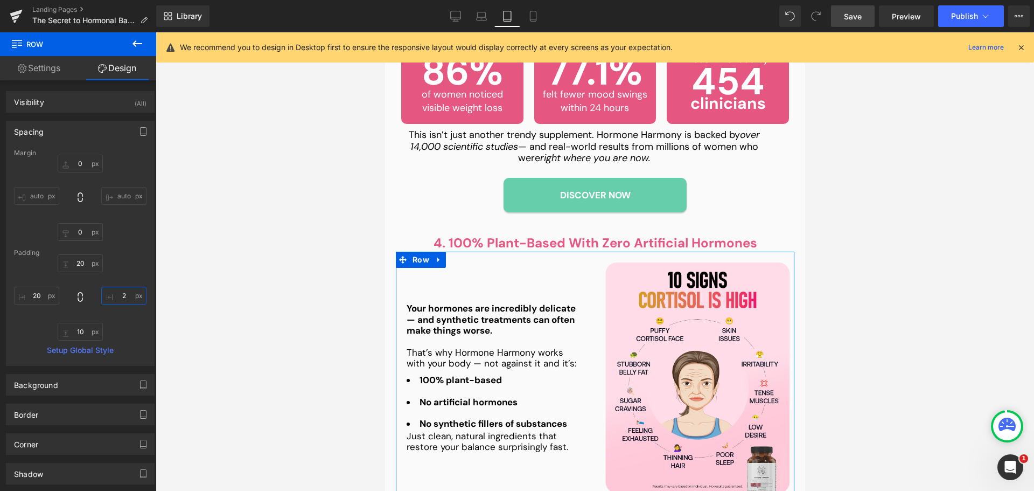
type input "20"
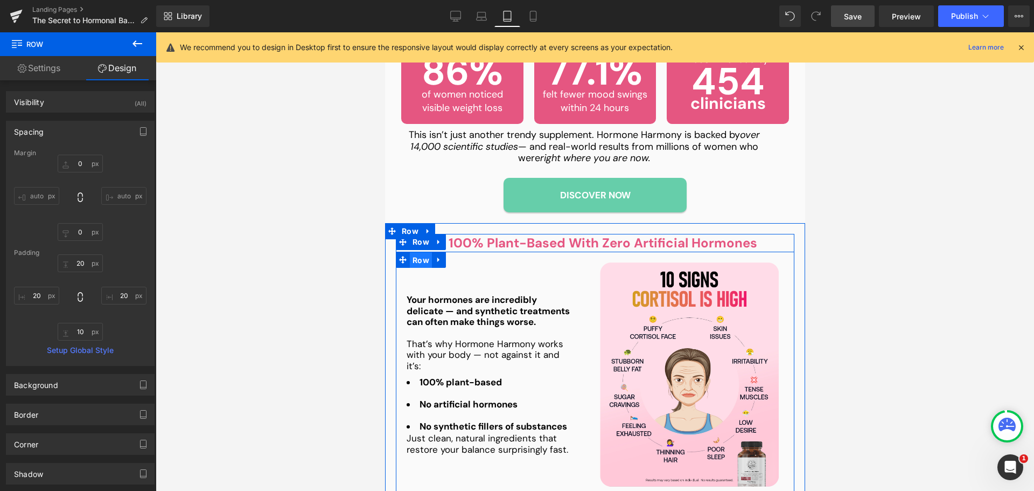
click at [409, 252] on span "Row" at bounding box center [420, 260] width 22 height 16
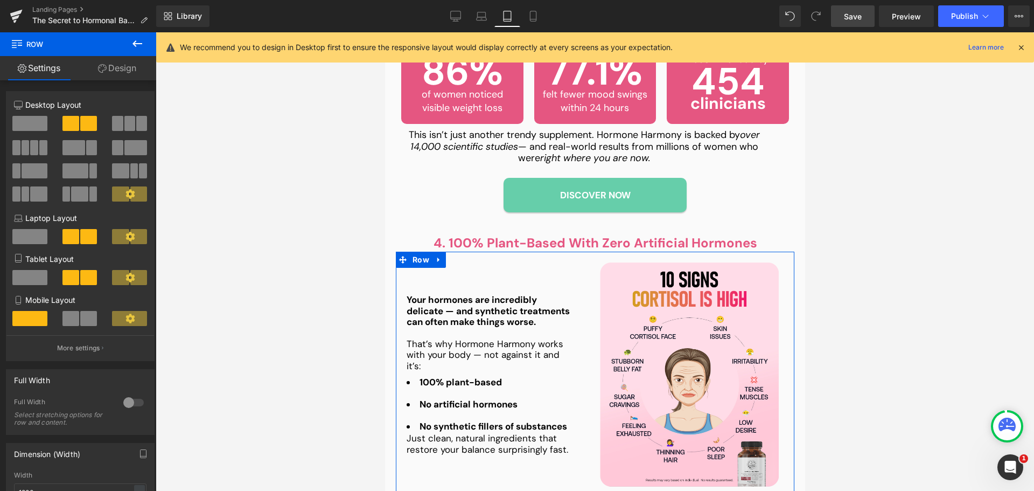
click at [102, 70] on icon at bounding box center [102, 68] width 9 height 9
click at [0, 0] on div "Spacing" at bounding box center [0, 0] width 0 height 0
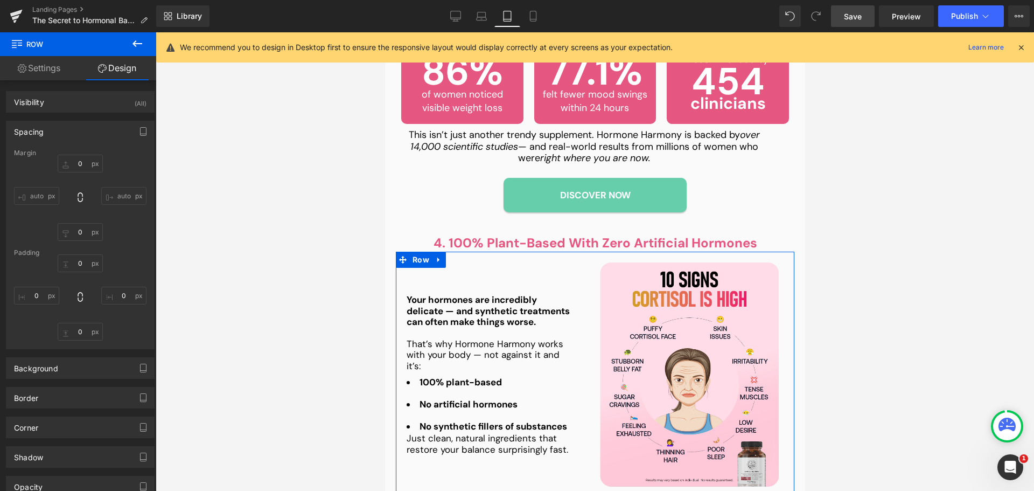
type input "0"
type input "20"
type input "10"
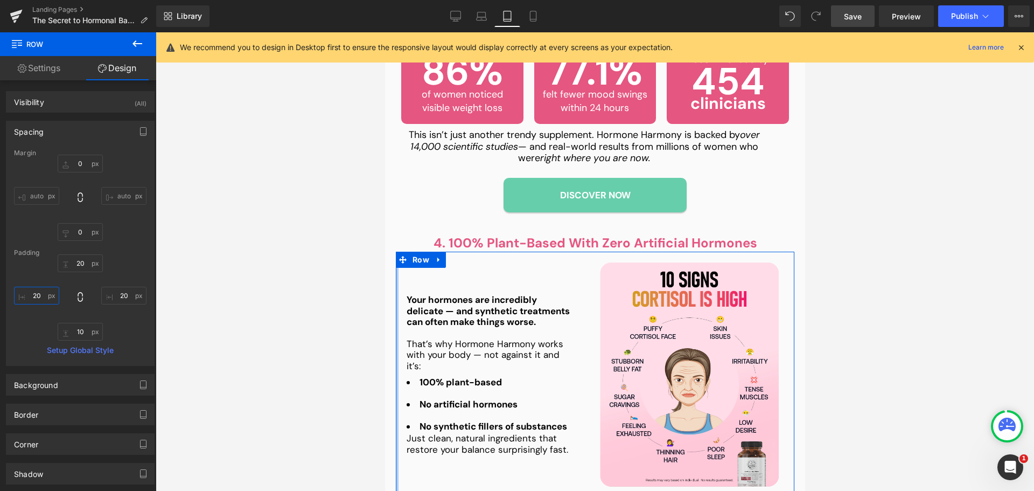
click at [39, 301] on input "20" at bounding box center [36, 296] width 45 height 18
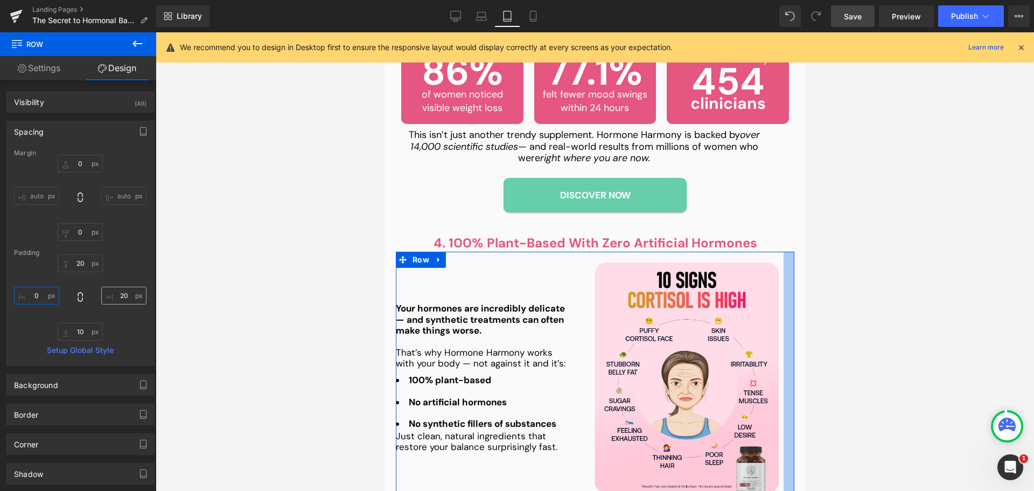
type input "0"
click at [114, 296] on input "20" at bounding box center [123, 296] width 45 height 18
type input "0"
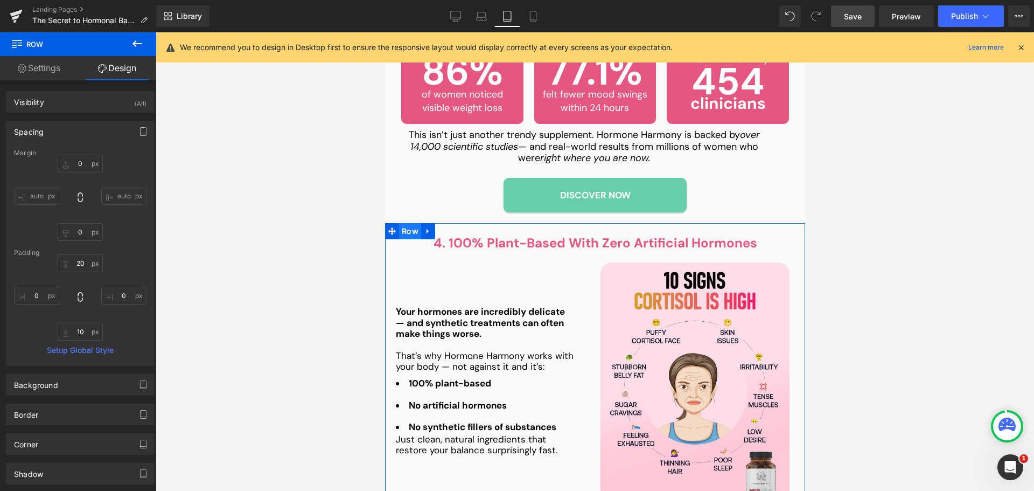
click at [399, 223] on span "Row" at bounding box center [410, 231] width 22 height 16
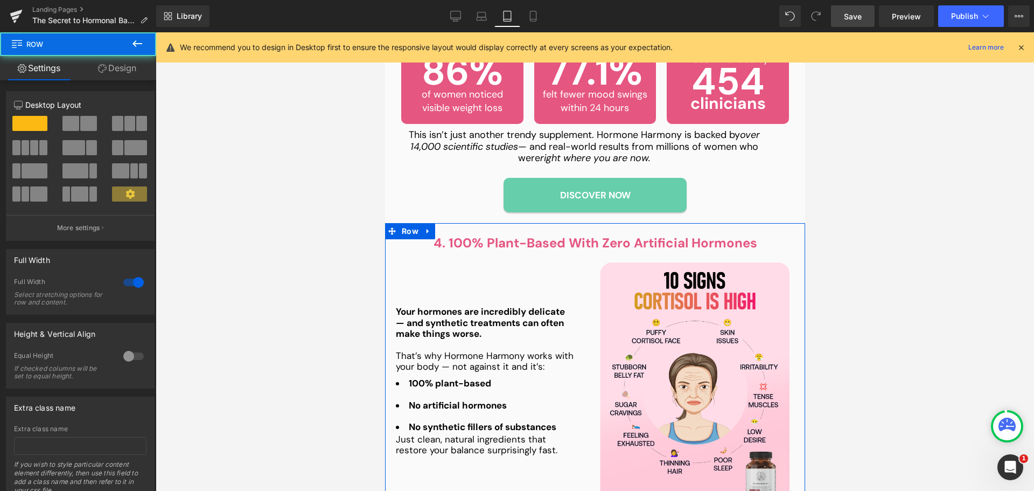
click at [98, 65] on icon at bounding box center [102, 68] width 9 height 9
click at [0, 0] on div "Spacing" at bounding box center [0, 0] width 0 height 0
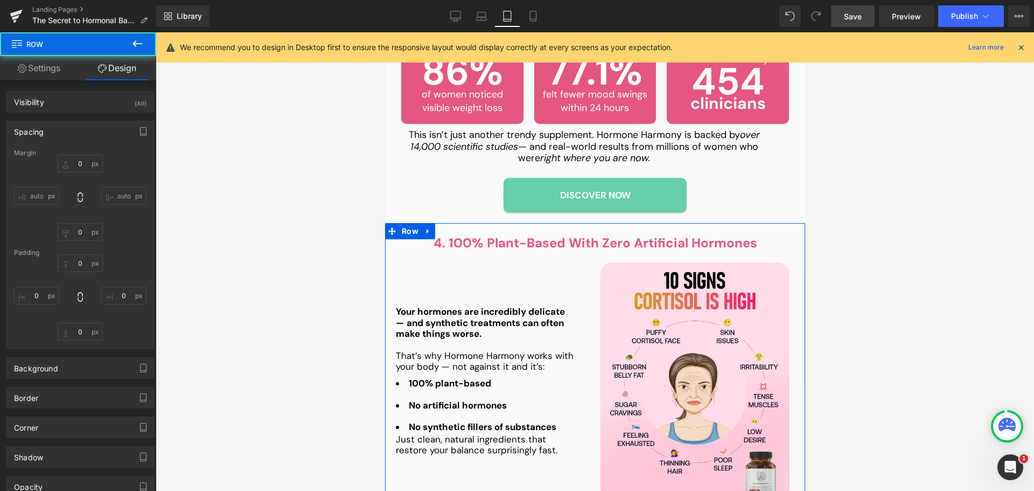
type input "0"
type input "20"
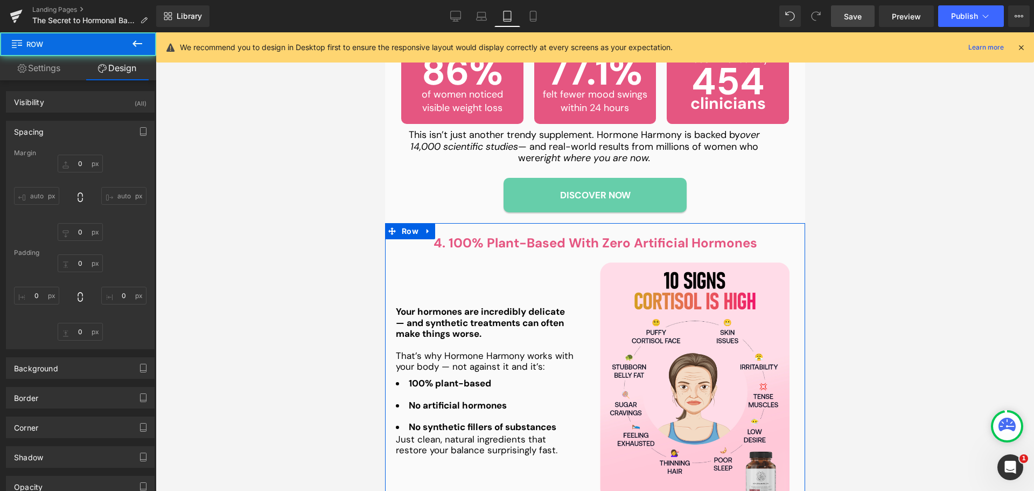
type input "20"
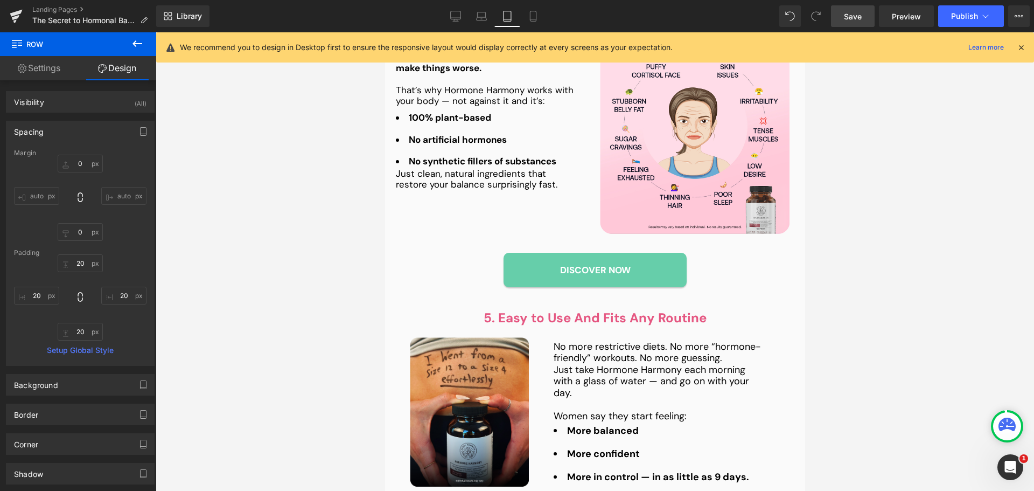
scroll to position [1676, 0]
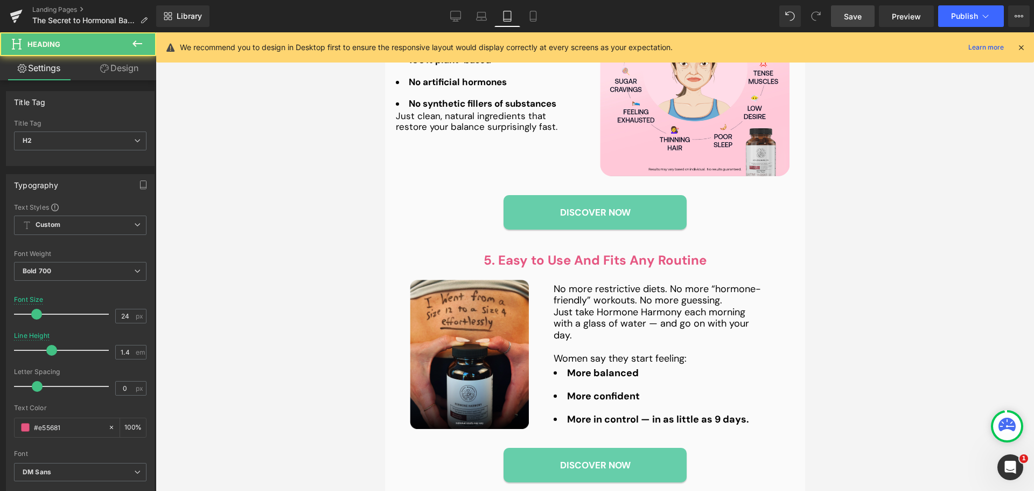
click at [433, 253] on div "5. Easy to Use And Fits Any Routine Heading" at bounding box center [595, 260] width 420 height 18
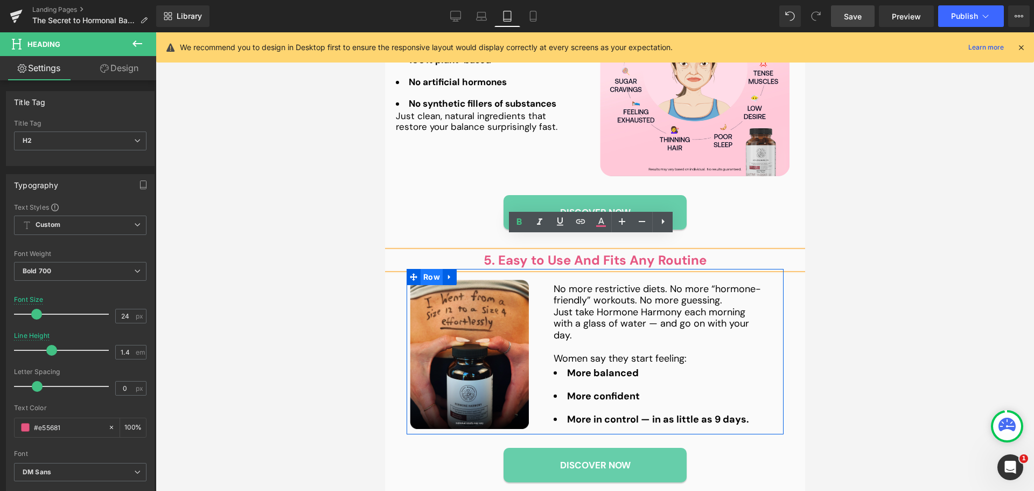
click at [424, 269] on span "Row" at bounding box center [431, 277] width 22 height 16
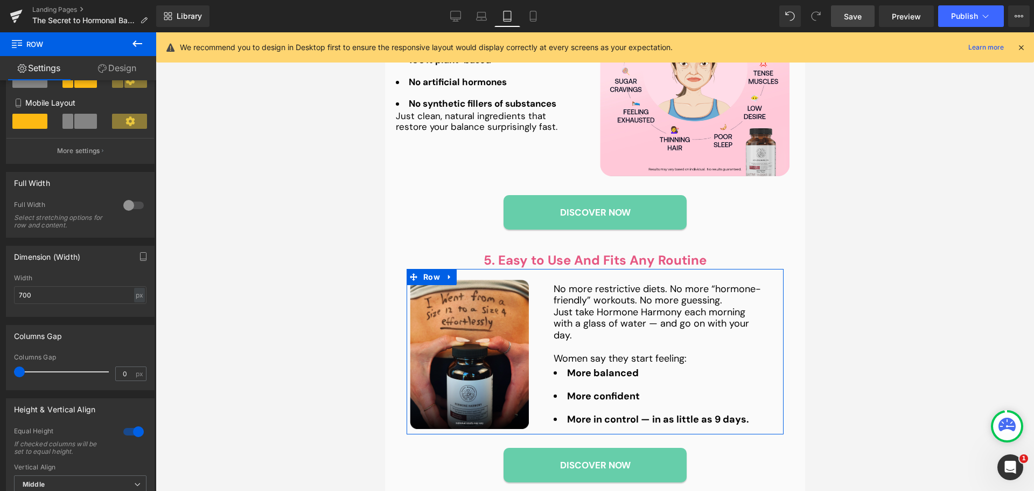
scroll to position [216, 0]
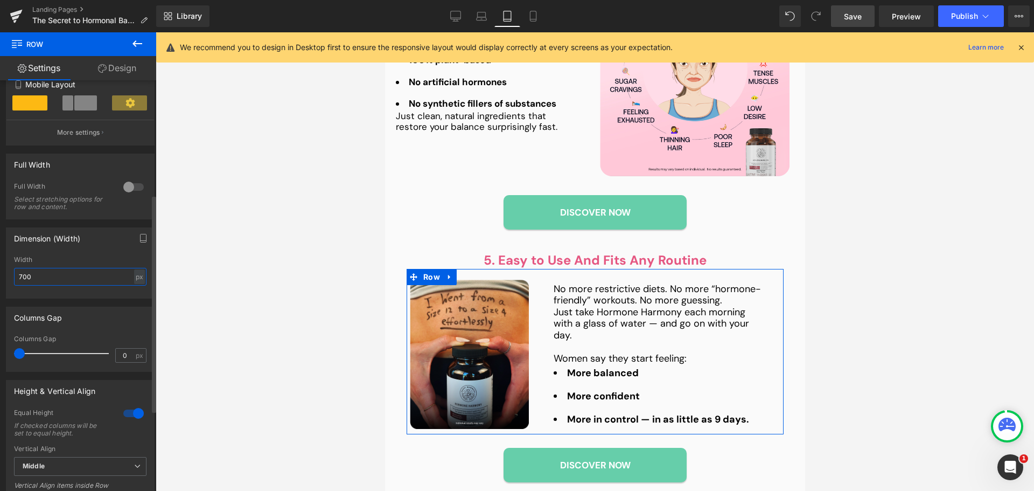
click at [61, 276] on input "700" at bounding box center [80, 277] width 133 height 18
click at [60, 274] on input "700" at bounding box center [80, 277] width 133 height 18
click at [134, 280] on div "px" at bounding box center [139, 276] width 11 height 15
click at [137, 297] on li "%" at bounding box center [139, 294] width 13 height 16
type input "100"
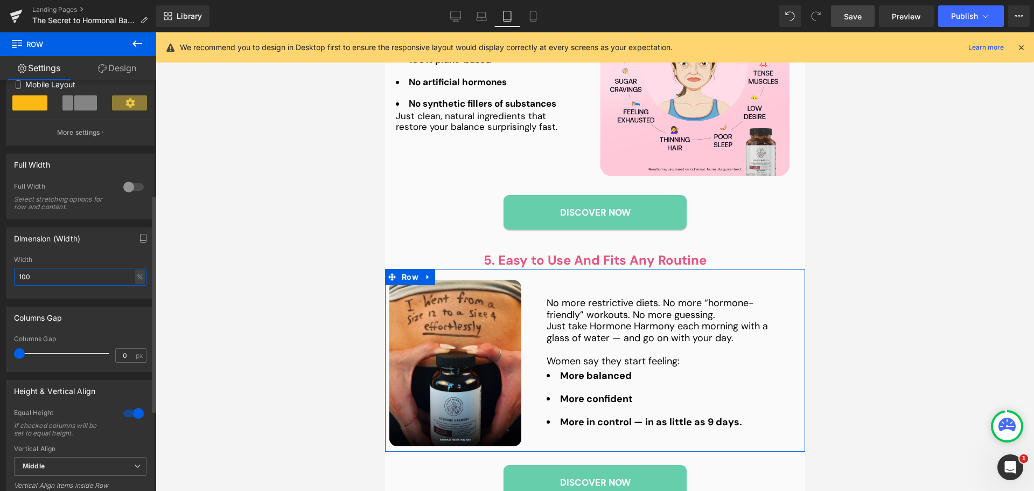
click at [58, 278] on input "100" at bounding box center [80, 277] width 133 height 18
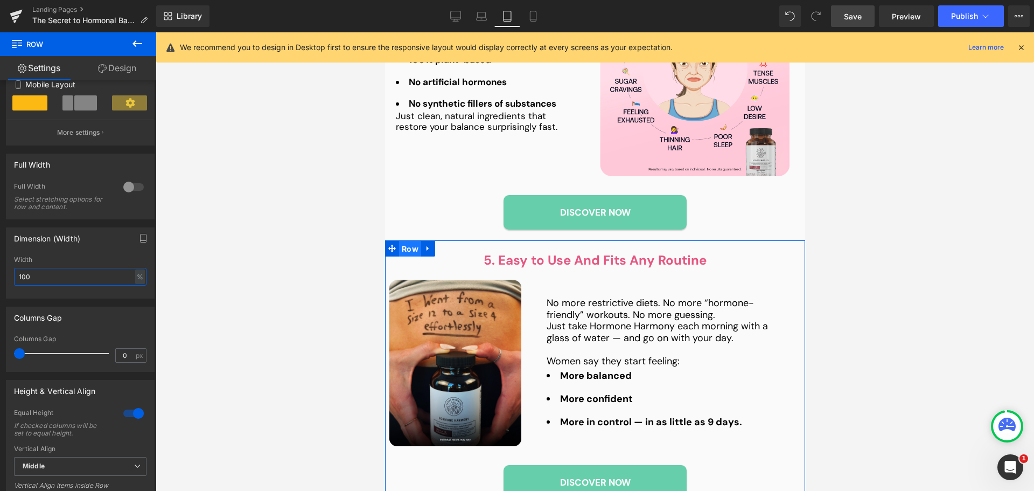
drag, startPoint x: 395, startPoint y: 231, endPoint x: 615, endPoint y: 190, distance: 224.1
click at [399, 241] on span "Row" at bounding box center [410, 249] width 22 height 16
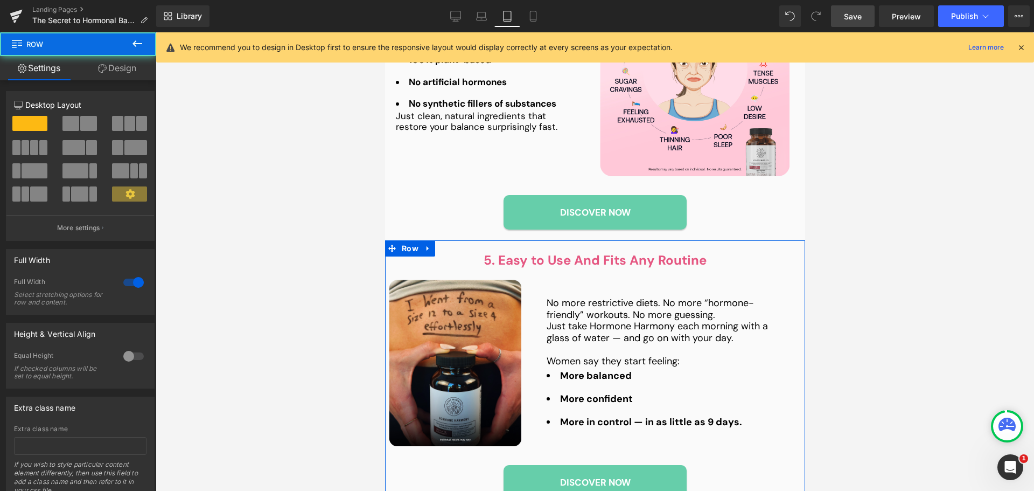
click at [103, 74] on link "Design" at bounding box center [117, 68] width 78 height 24
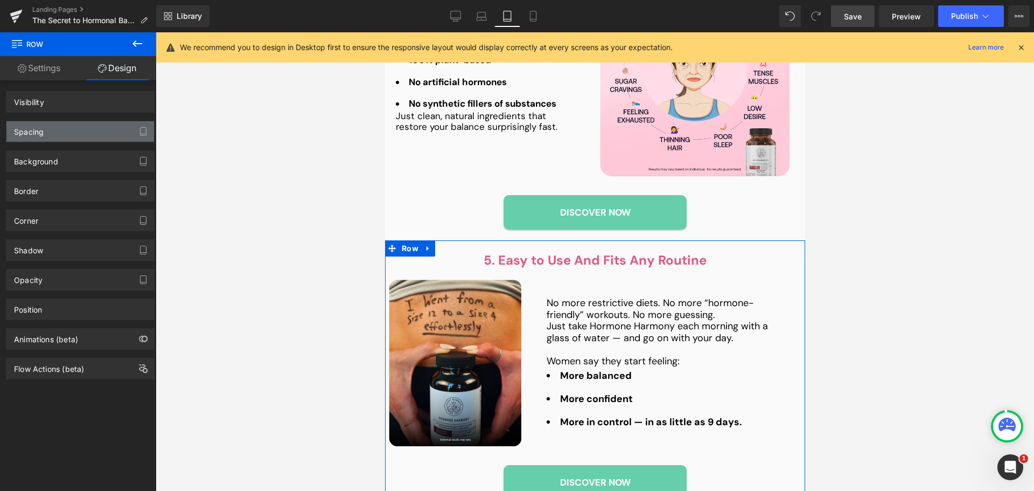
click at [53, 122] on div "Spacing" at bounding box center [80, 131] width 148 height 20
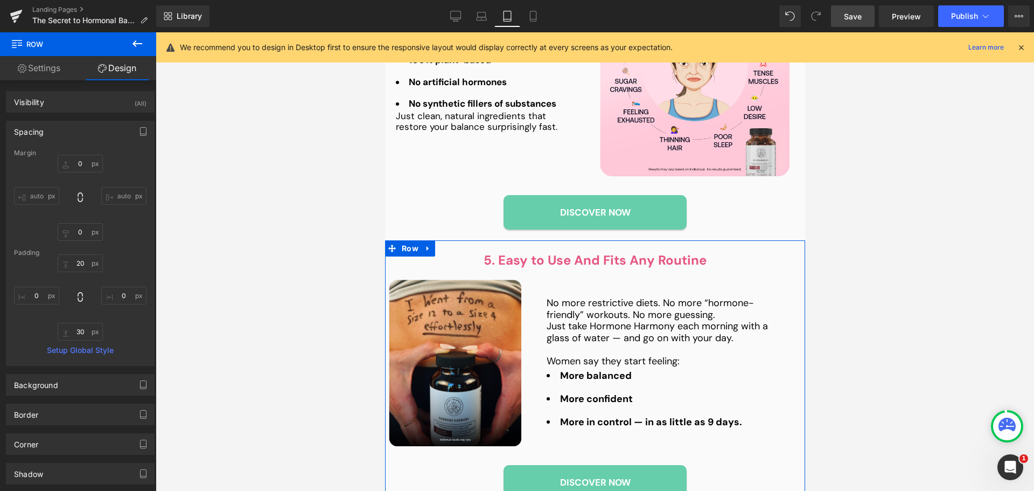
type input "0"
type input "20"
type input "0"
type input "30"
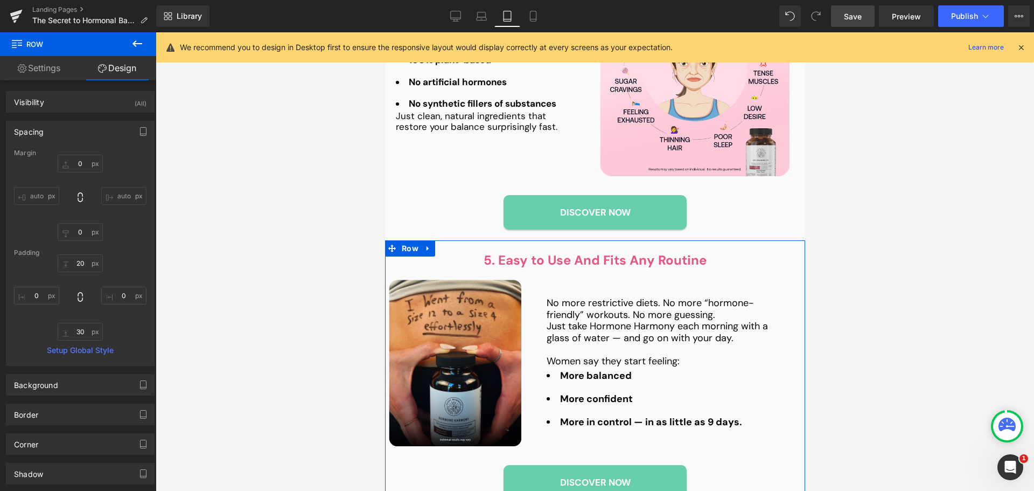
click at [34, 308] on div "20px 20 0px 0 30px 30 0px 0" at bounding box center [80, 297] width 133 height 86
click at [37, 294] on input "0" at bounding box center [36, 296] width 45 height 18
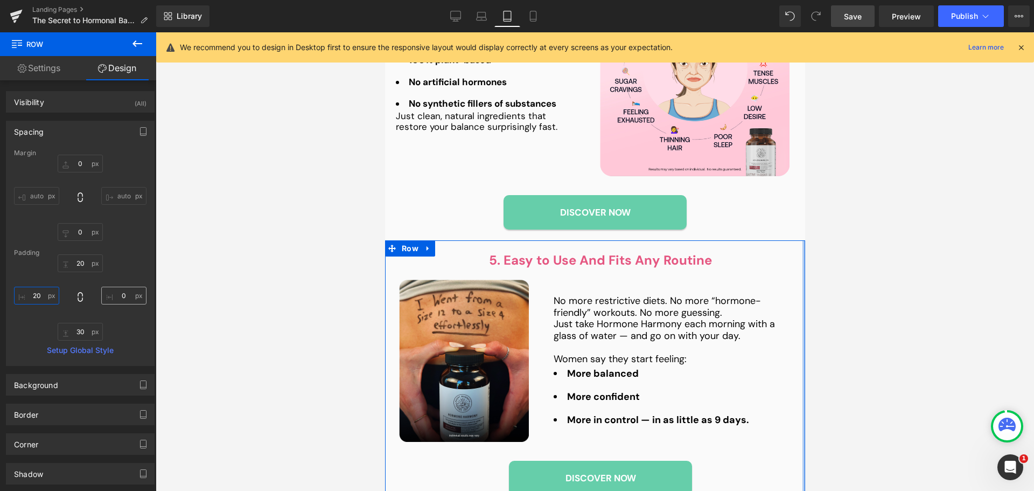
type input "20"
click at [122, 294] on input "0" at bounding box center [123, 296] width 45 height 18
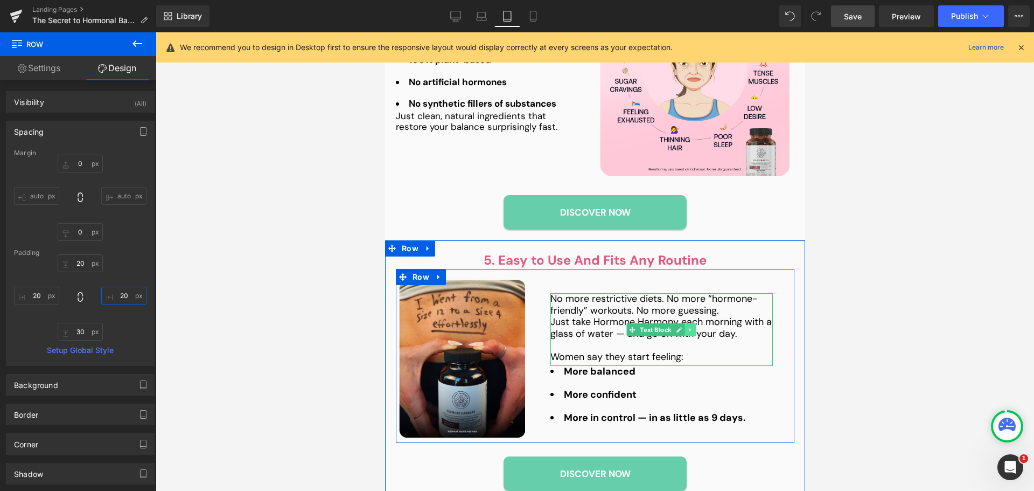
type input "20"
click at [689, 323] on link at bounding box center [690, 329] width 11 height 13
click at [661, 351] on p "Women say they start feeling:" at bounding box center [661, 357] width 223 height 12
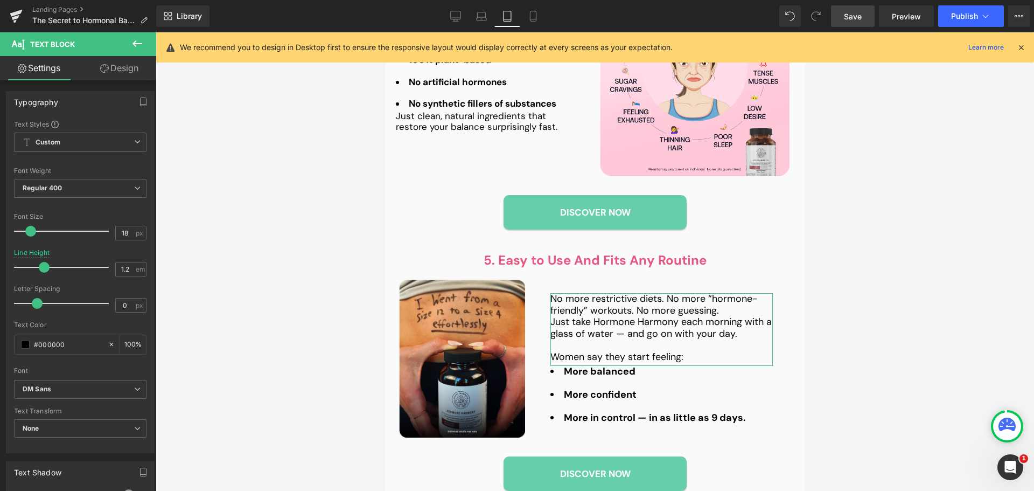
click at [125, 78] on link "Design" at bounding box center [119, 68] width 78 height 24
click at [0, 0] on div "Spacing" at bounding box center [0, 0] width 0 height 0
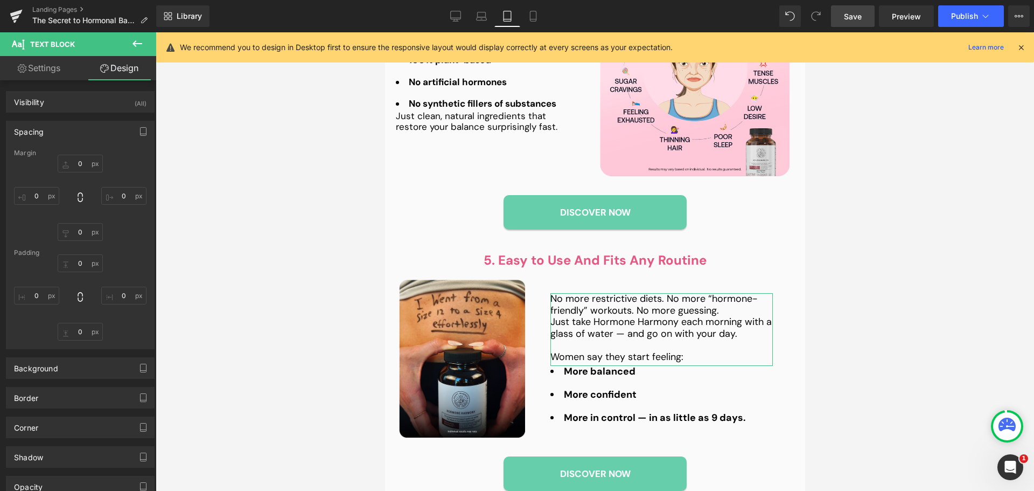
type input "0"
type input "40"
type input "0"
type input "40"
type input "0"
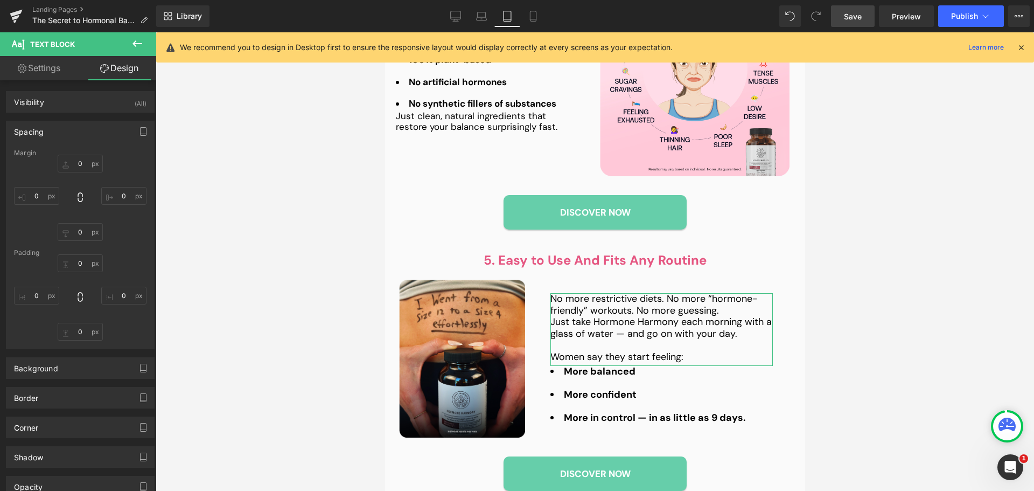
type input "0"
type input "5"
type input "0"
click at [122, 182] on div "0px 0 40px 40 0px 0 40px 40" at bounding box center [80, 198] width 133 height 86
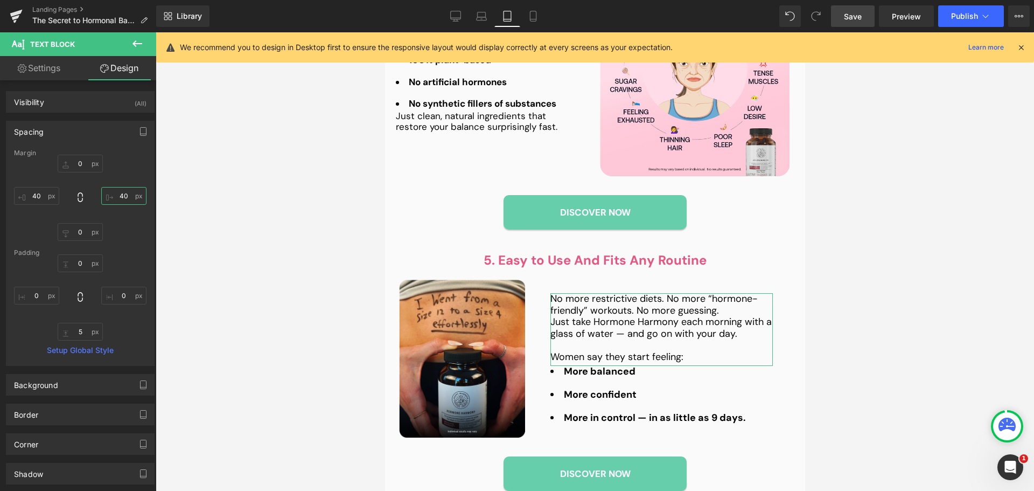
click at [117, 204] on input "40" at bounding box center [123, 196] width 45 height 18
type input "0"
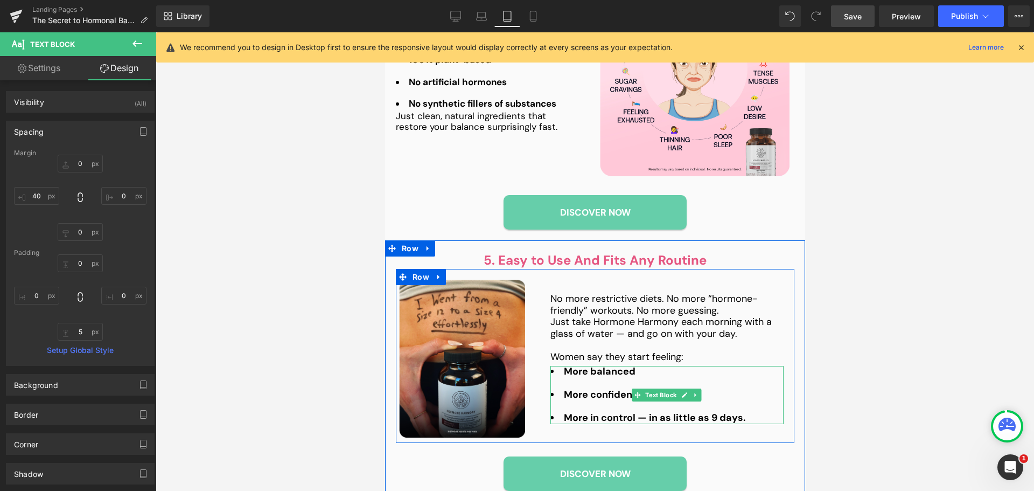
click at [616, 388] on strong "More confident" at bounding box center [600, 394] width 73 height 13
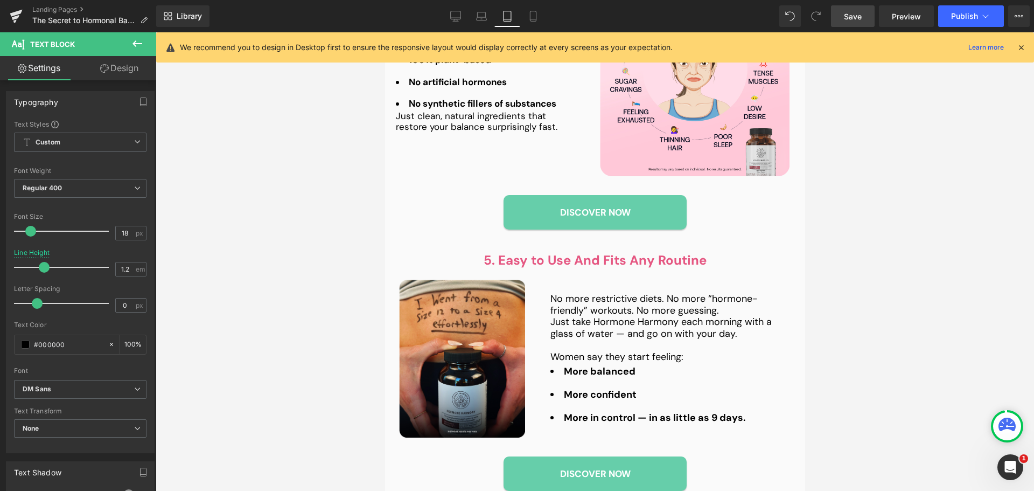
click at [135, 72] on link "Design" at bounding box center [119, 68] width 78 height 24
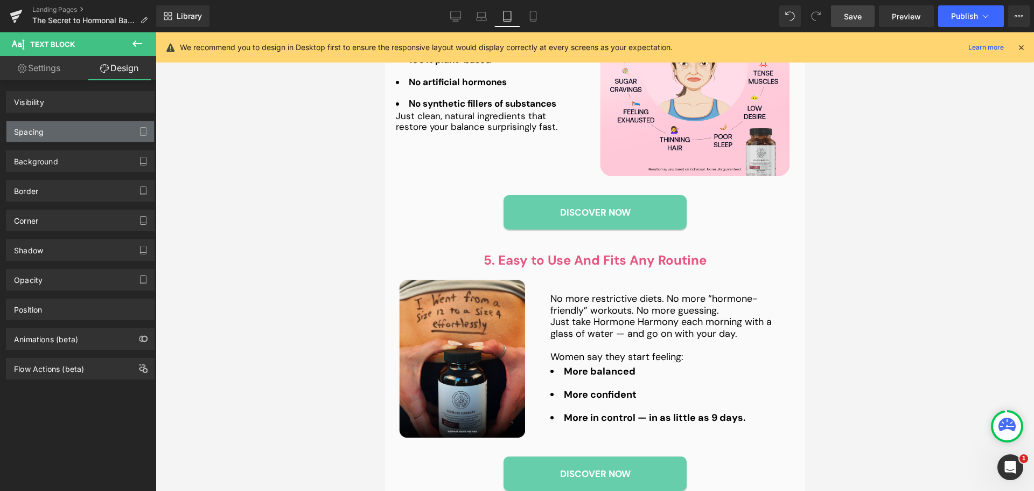
click at [68, 137] on div "Spacing" at bounding box center [80, 131] width 148 height 20
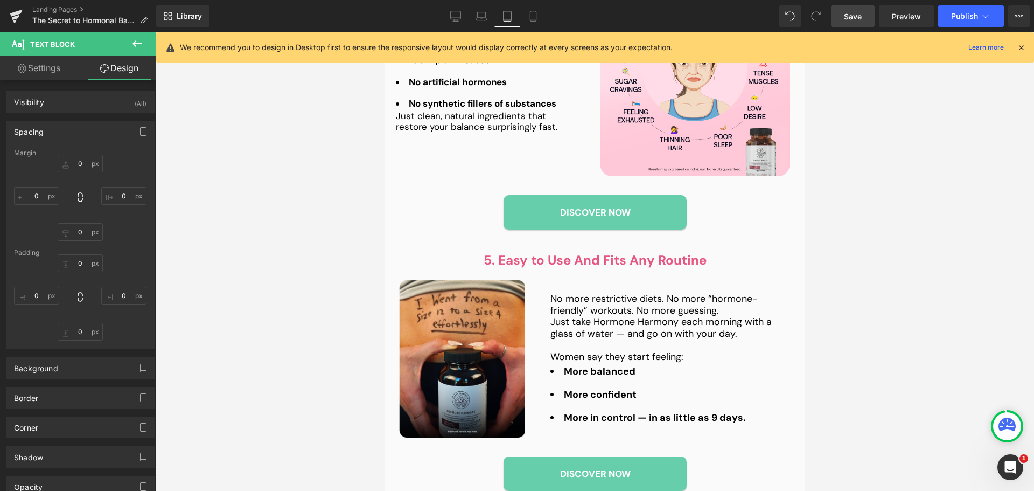
type input "0"
type input "20"
type input "0"
type input "40"
type input "0"
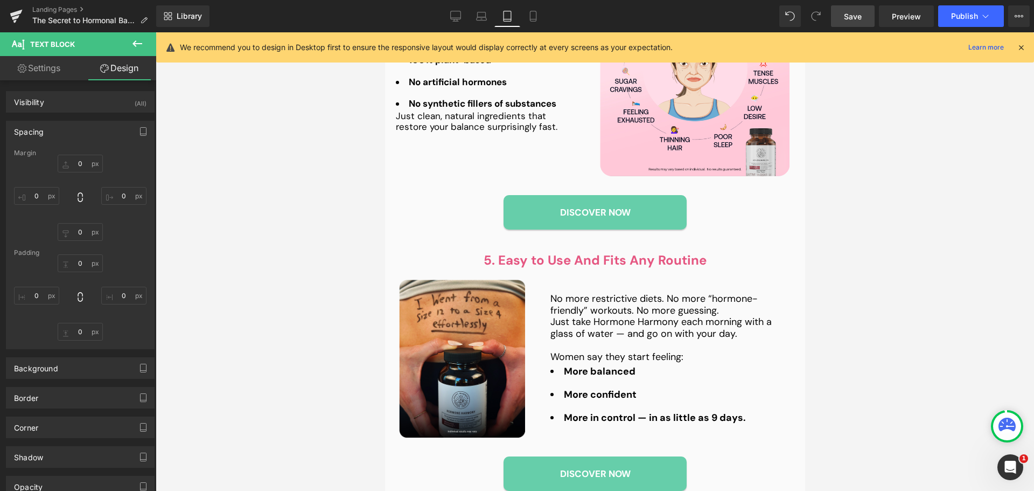
type input "0"
click at [117, 201] on input "20" at bounding box center [123, 196] width 45 height 18
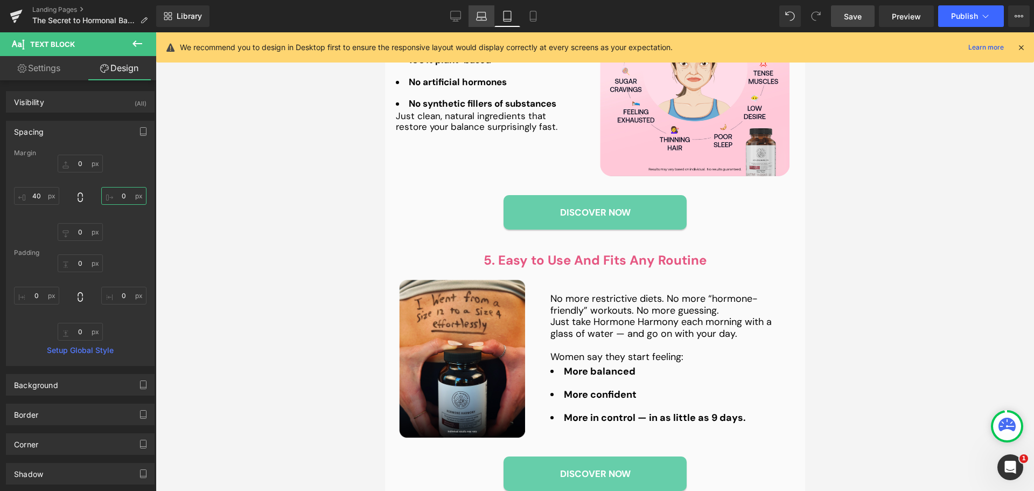
type input "0"
click at [483, 18] on icon at bounding box center [481, 16] width 11 height 11
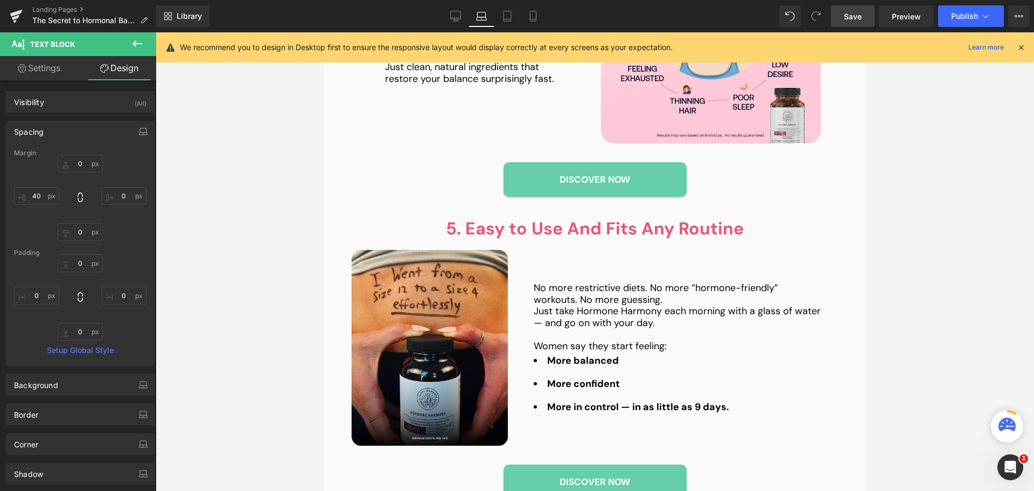
type input "0"
type input "40"
type input "0"
type input "40"
type input "0"
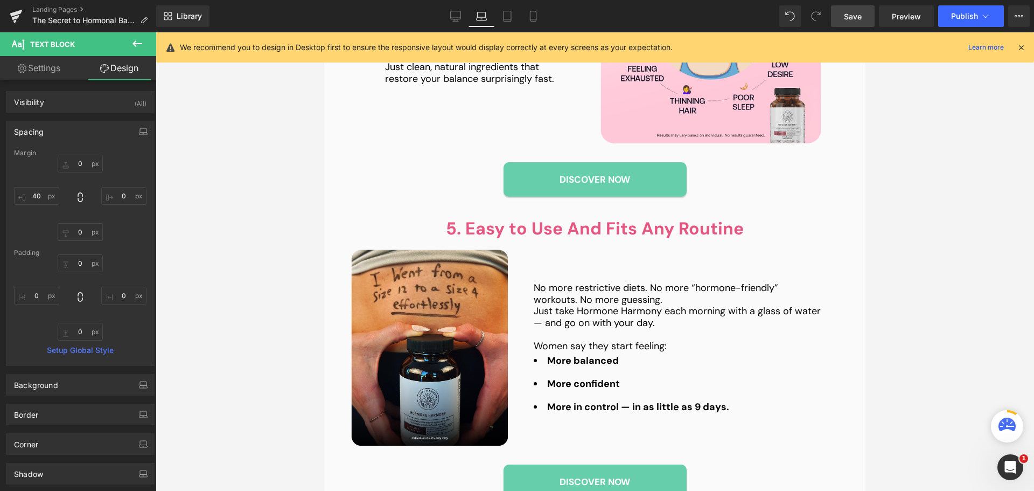
type input "0"
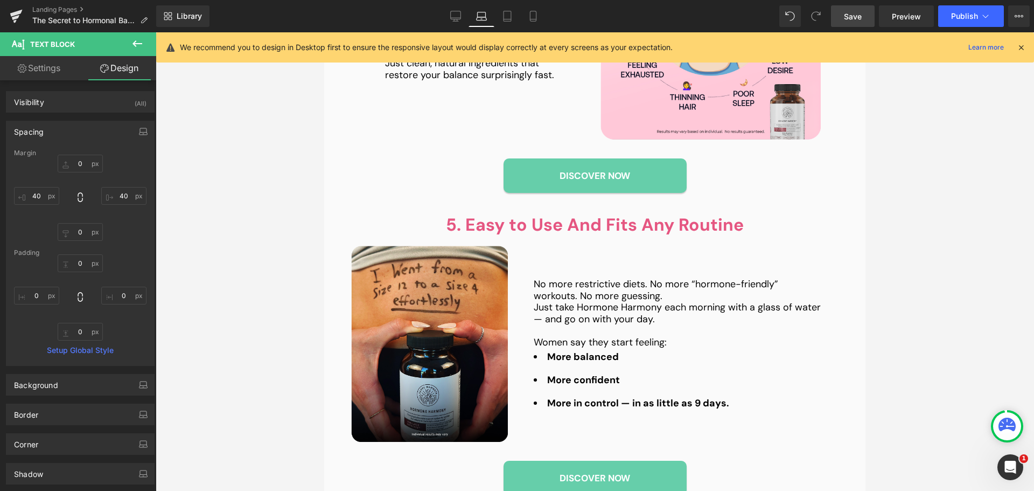
click at [868, 16] on link "Save" at bounding box center [853, 16] width 44 height 22
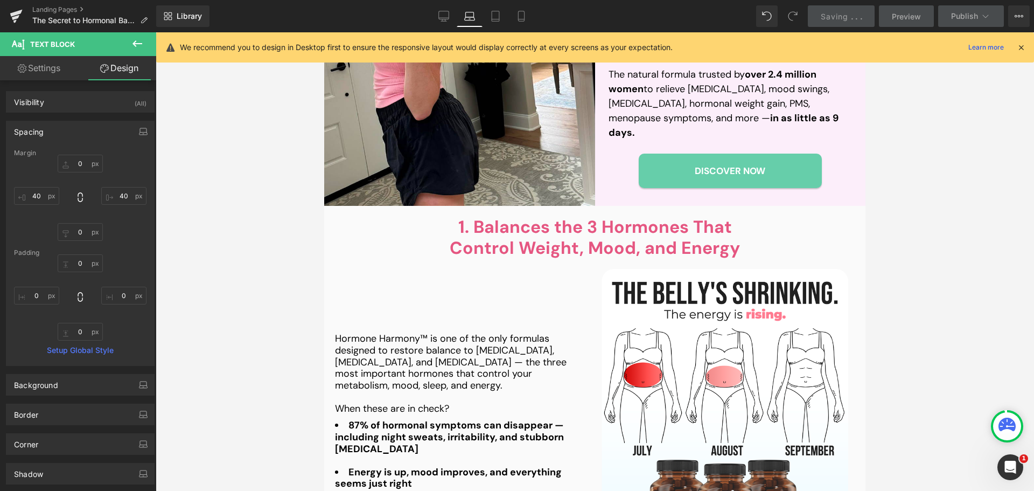
scroll to position [225, 0]
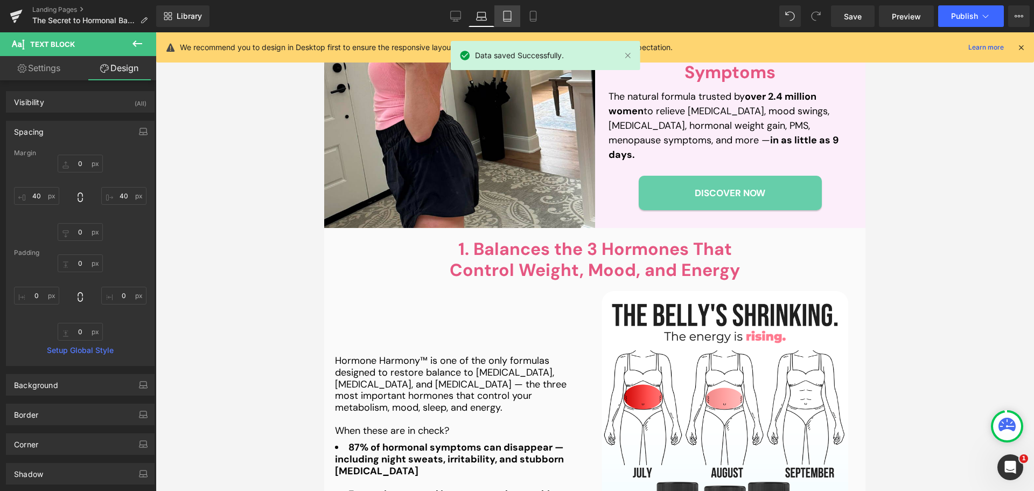
click at [510, 16] on icon at bounding box center [507, 16] width 11 height 11
type input "0"
type input "40"
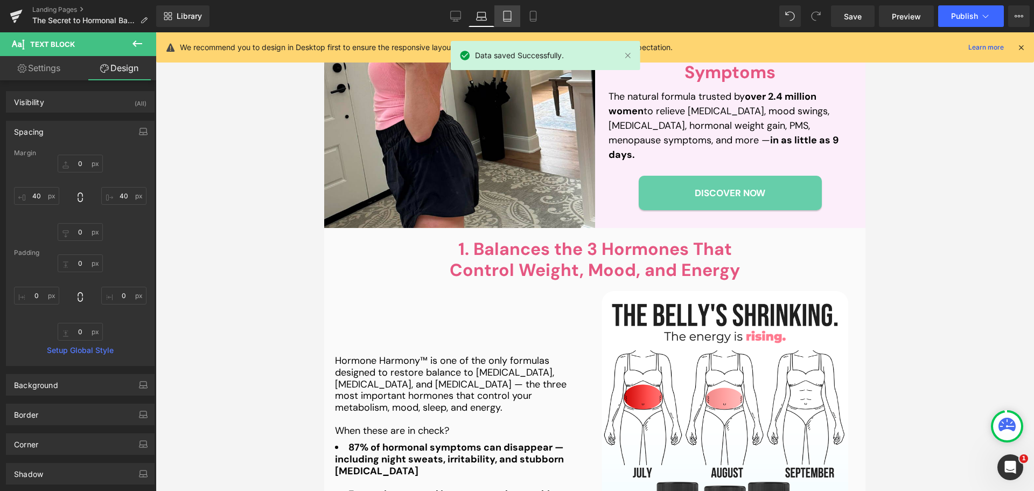
type input "0"
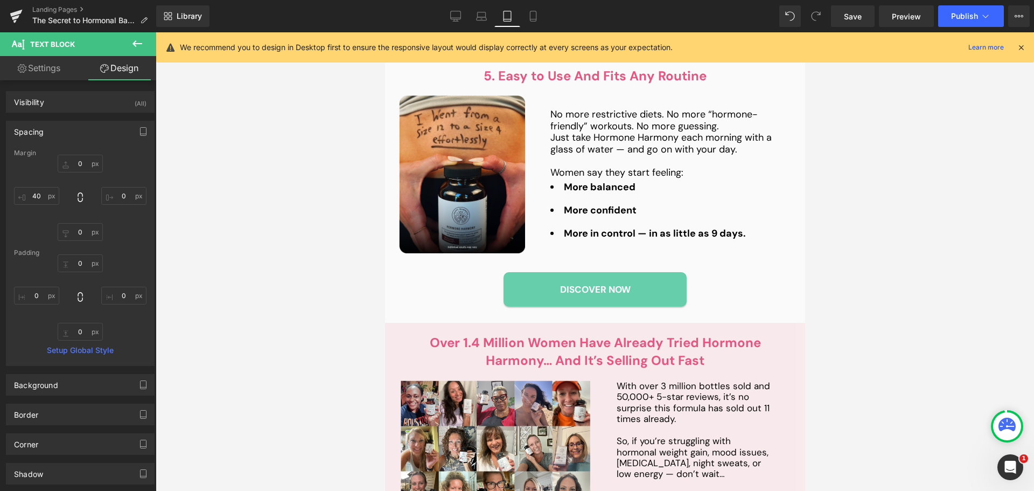
scroll to position [1956, 0]
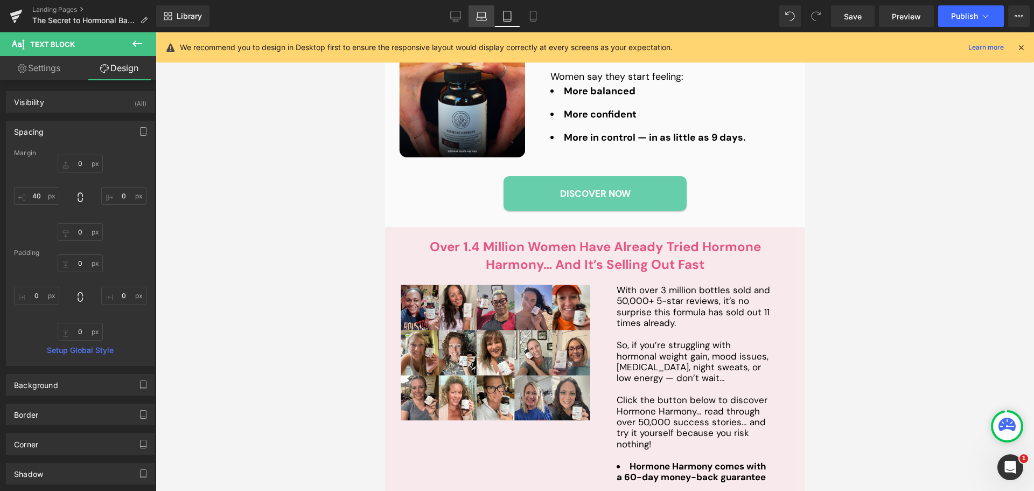
click at [485, 21] on icon at bounding box center [481, 16] width 11 height 11
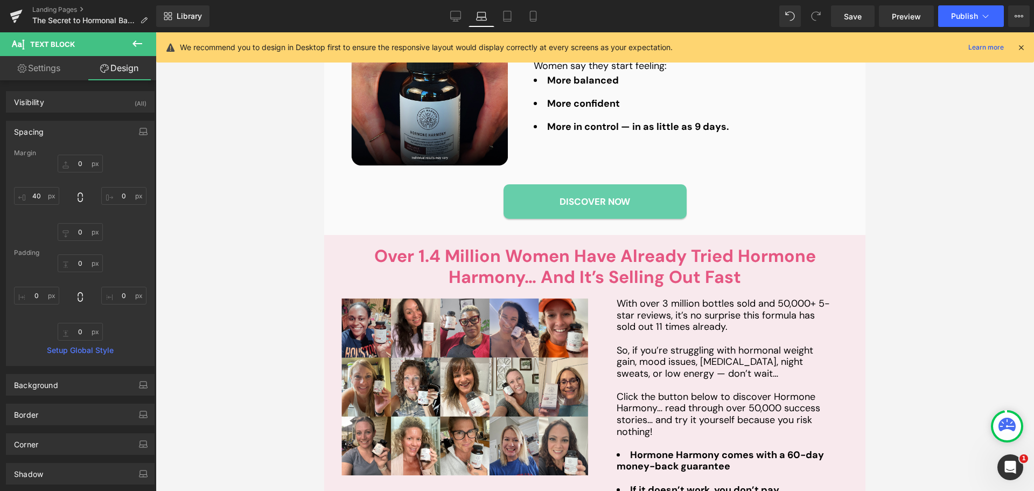
type input "0"
type input "40"
type input "0"
type input "40"
type input "0"
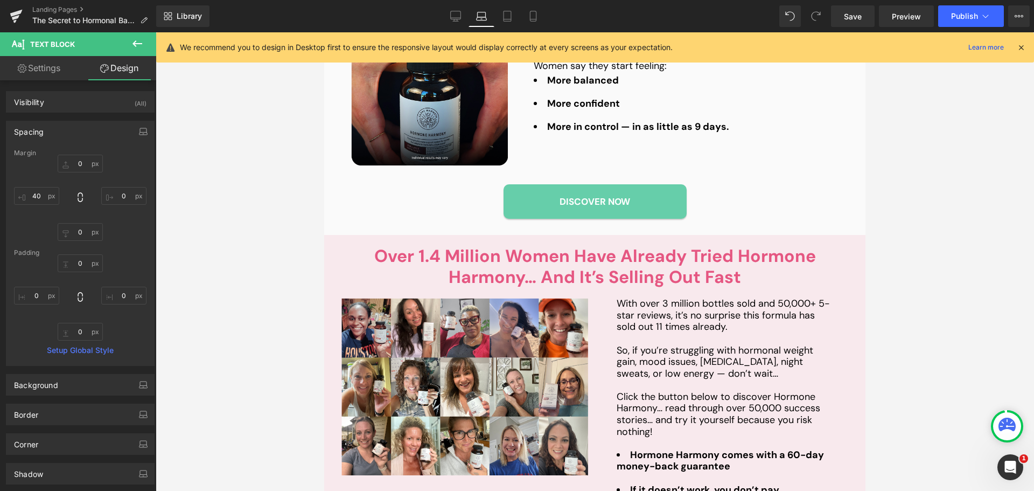
type input "0"
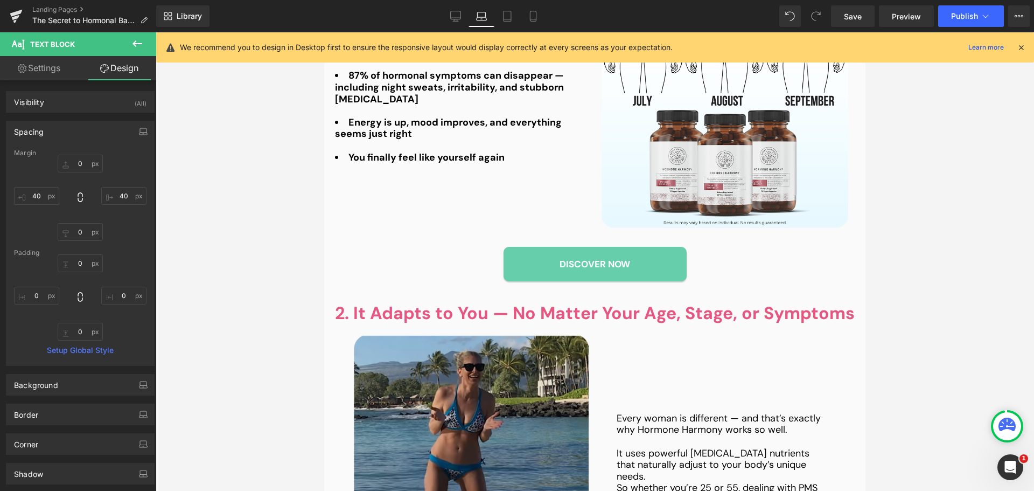
scroll to position [505, 0]
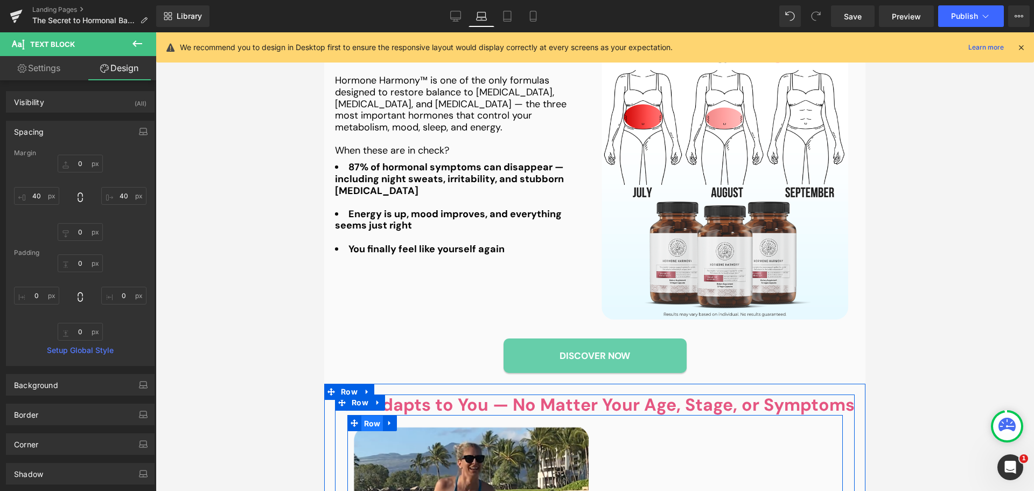
click at [365, 427] on span "Row" at bounding box center [373, 423] width 22 height 16
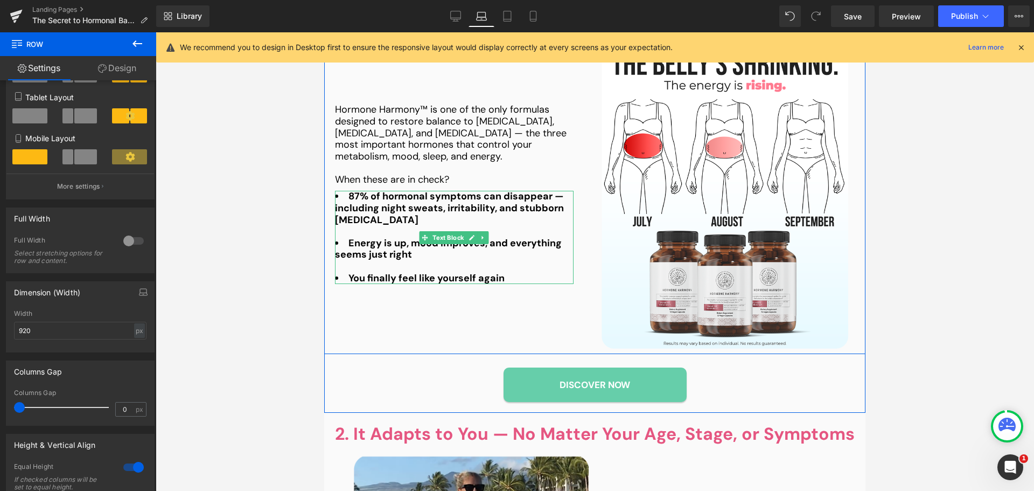
scroll to position [344, 0]
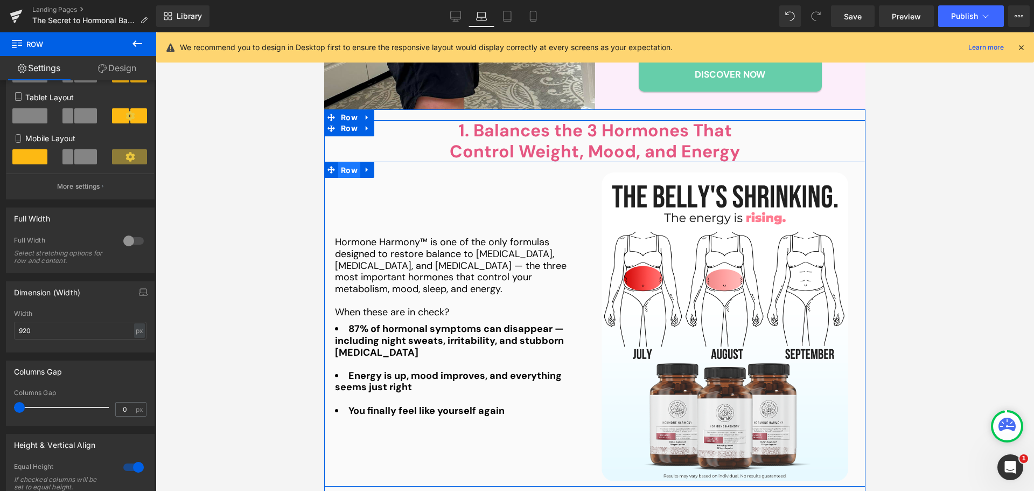
click at [344, 169] on span "Row" at bounding box center [349, 170] width 22 height 16
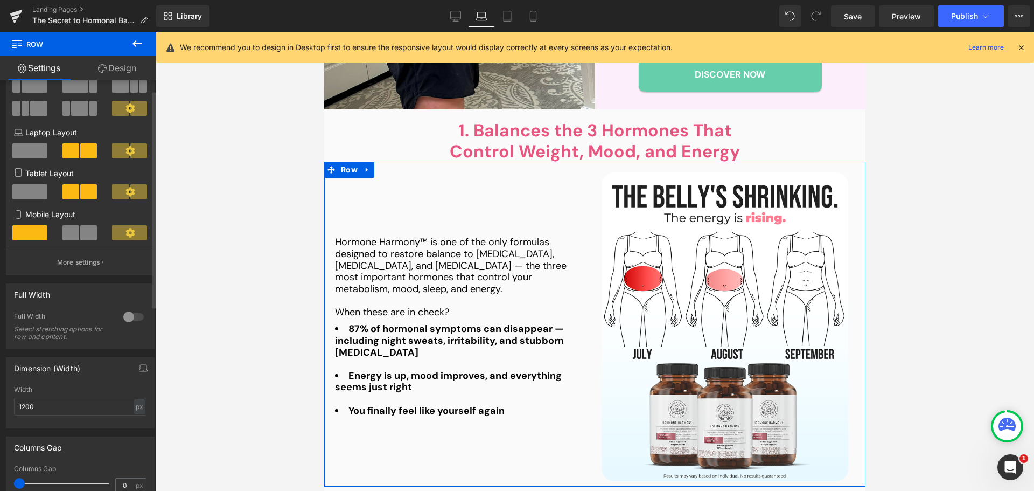
scroll to position [108, 0]
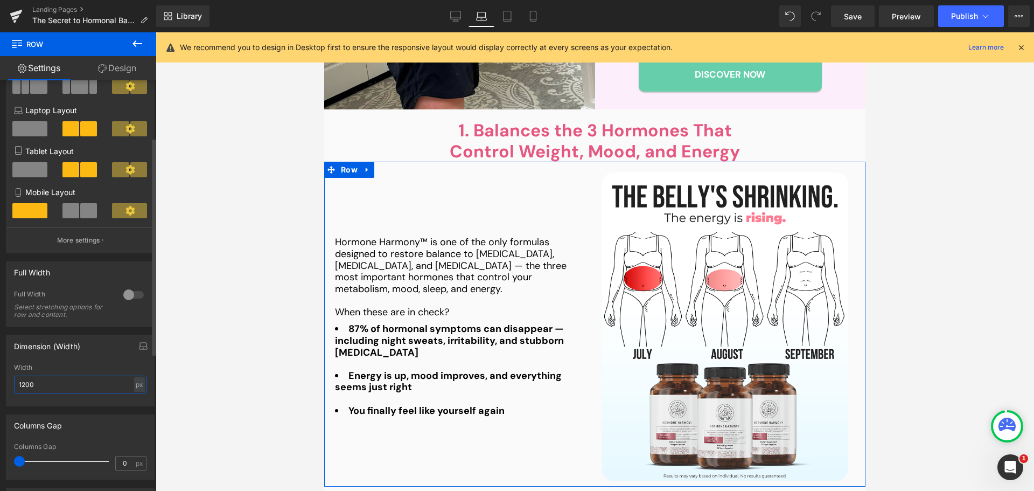
click at [55, 387] on input "1200" at bounding box center [80, 385] width 133 height 18
click at [49, 388] on input "1200" at bounding box center [80, 385] width 133 height 18
click at [47, 388] on input "1200" at bounding box center [80, 385] width 133 height 18
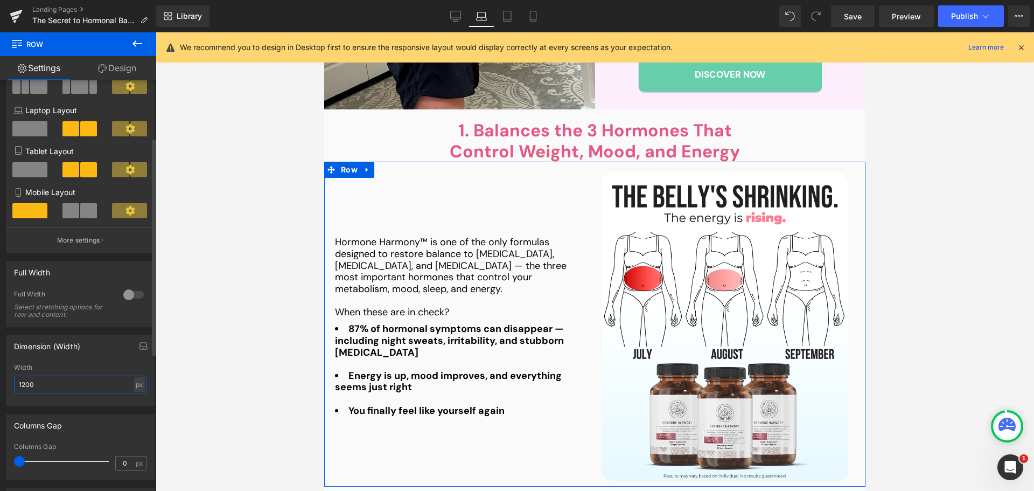
click at [47, 388] on input "1200" at bounding box center [80, 385] width 133 height 18
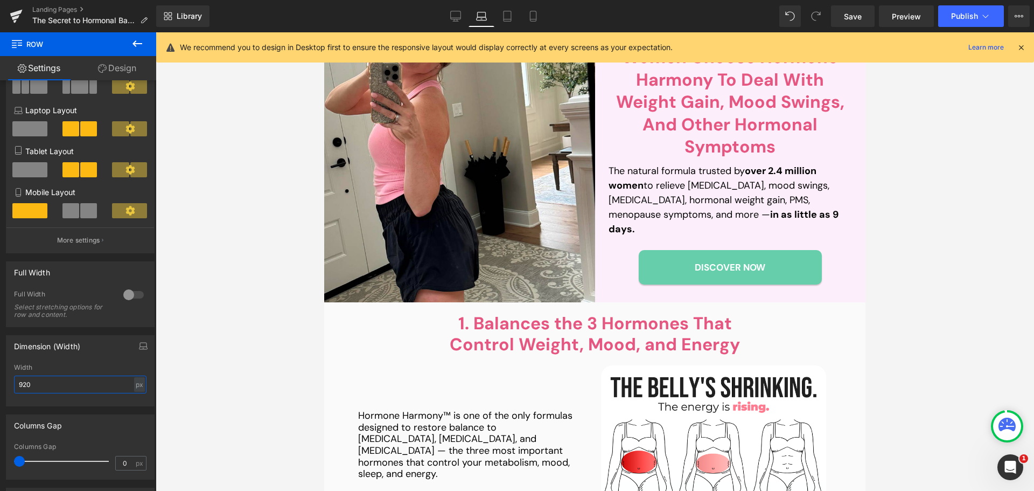
scroll to position [128, 0]
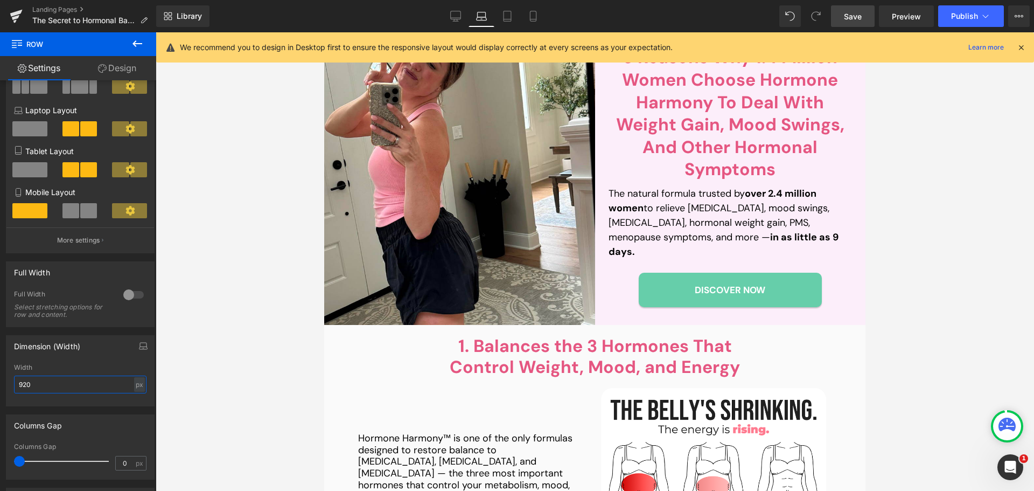
type input "920"
click at [852, 17] on span "Save" at bounding box center [853, 16] width 18 height 11
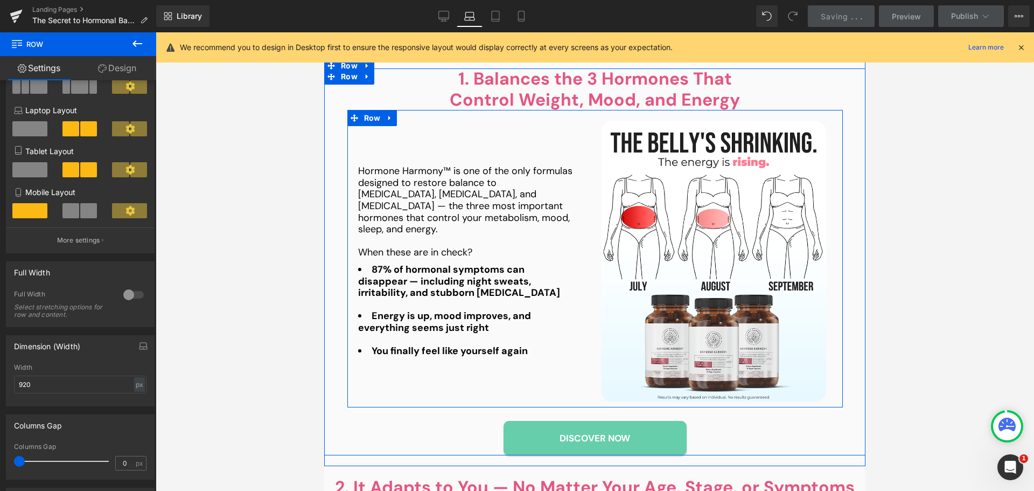
scroll to position [398, 0]
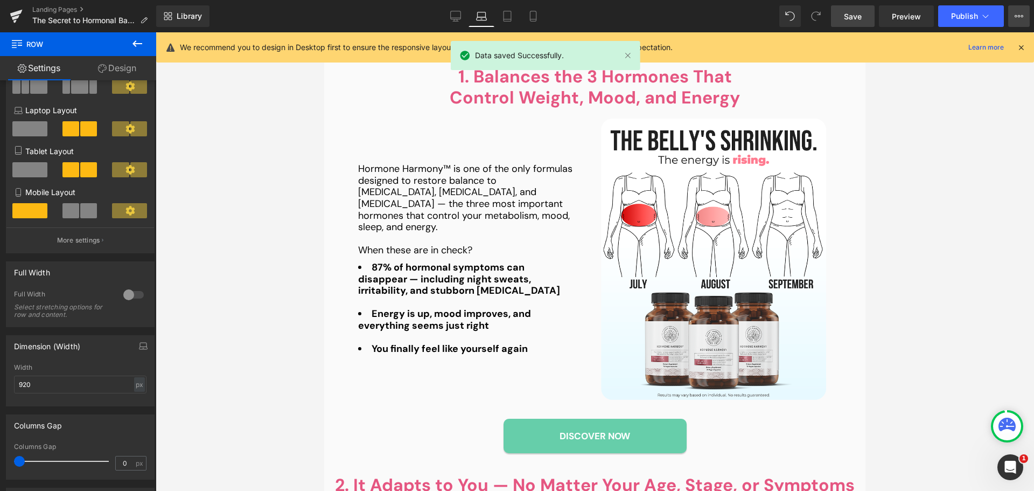
click at [1024, 18] on button "View Live Page View with current Template Save Template to Library Schedule Pub…" at bounding box center [1020, 16] width 22 height 22
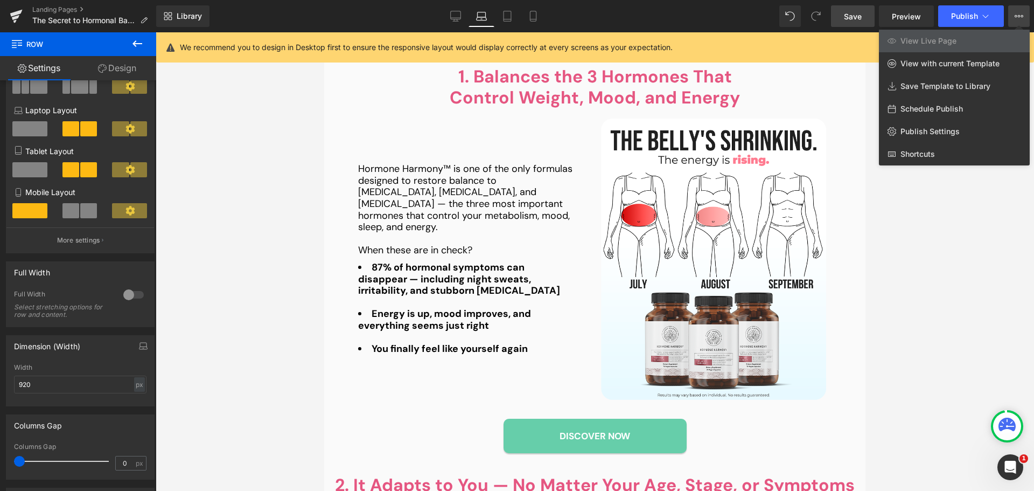
click at [934, 232] on div at bounding box center [595, 261] width 879 height 458
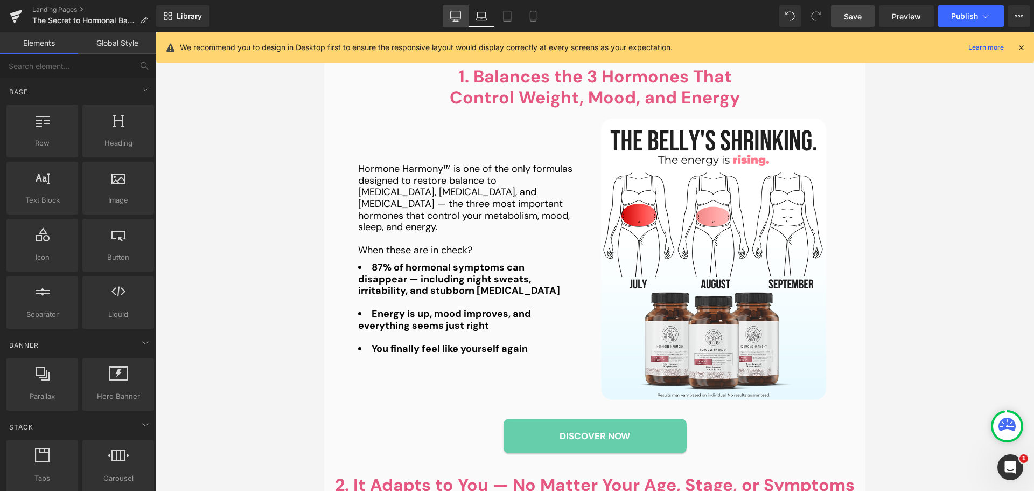
click at [454, 16] on icon at bounding box center [455, 16] width 11 height 11
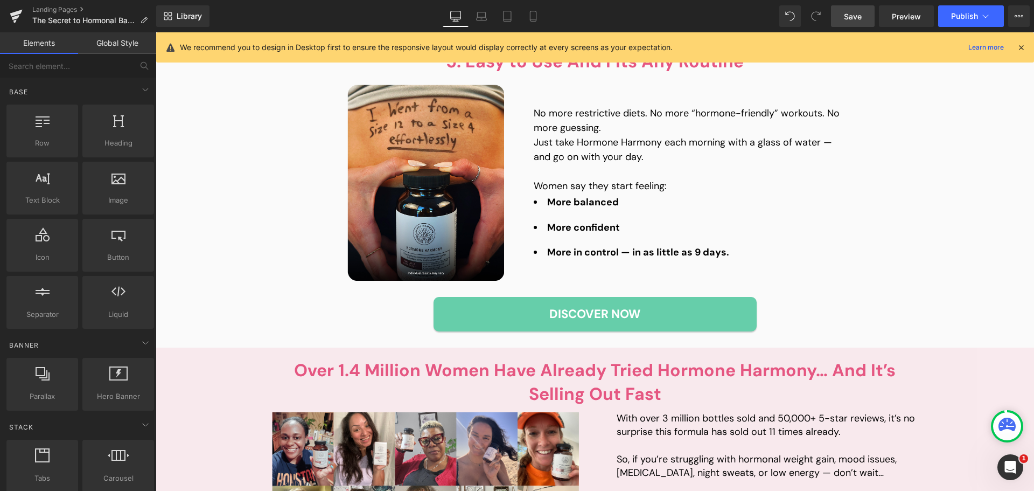
scroll to position [1714, 0]
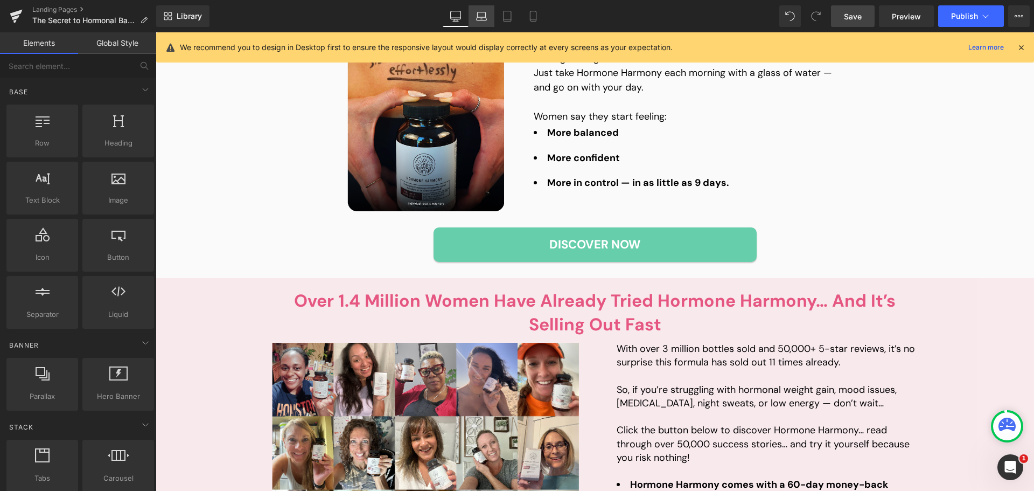
click at [484, 22] on link "Laptop" at bounding box center [482, 16] width 26 height 22
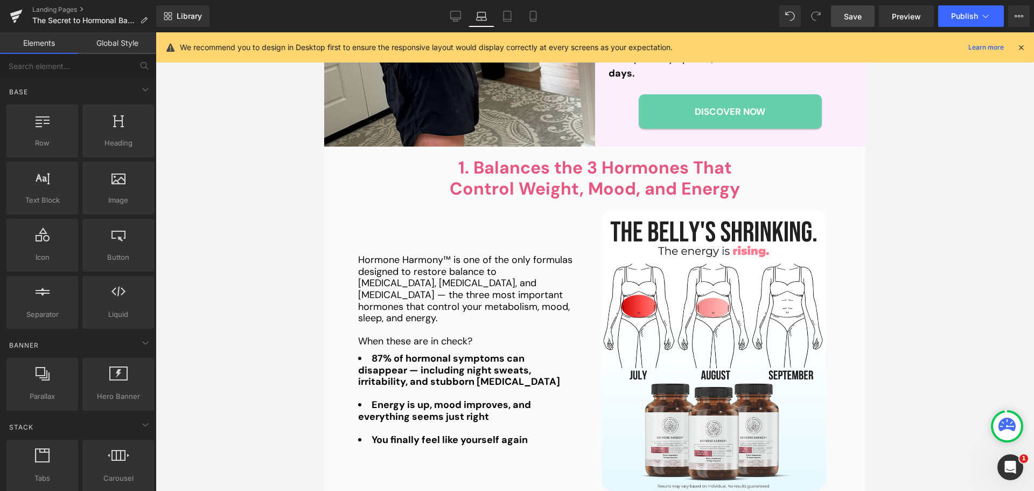
scroll to position [300, 0]
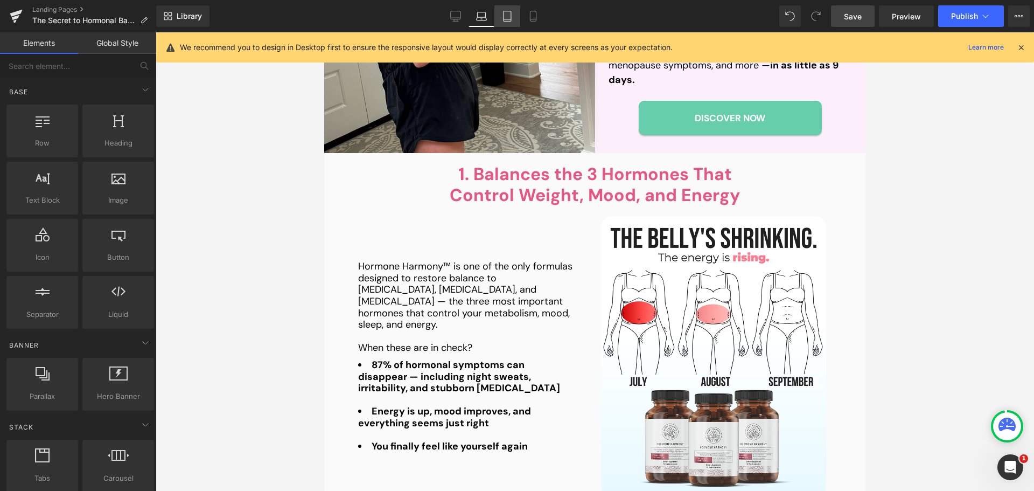
click at [511, 13] on icon at bounding box center [508, 16] width 8 height 10
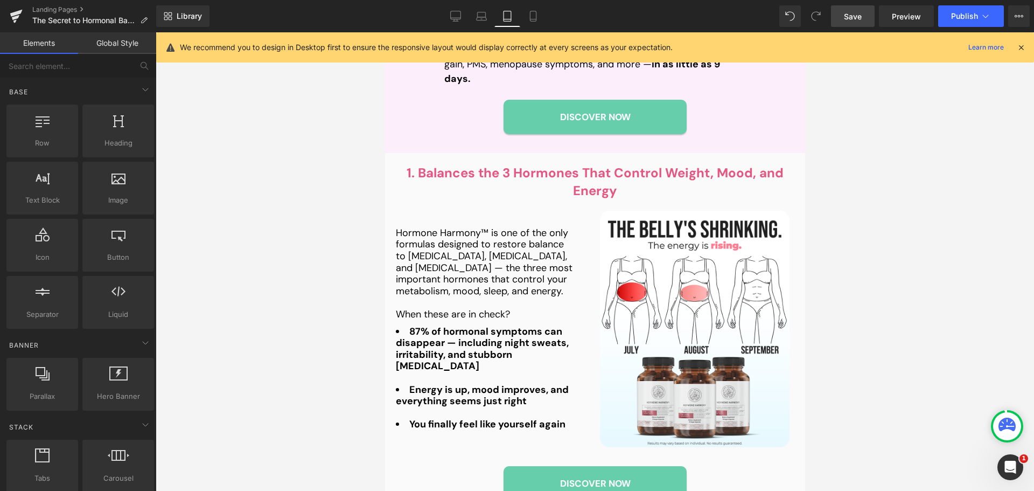
scroll to position [501, 0]
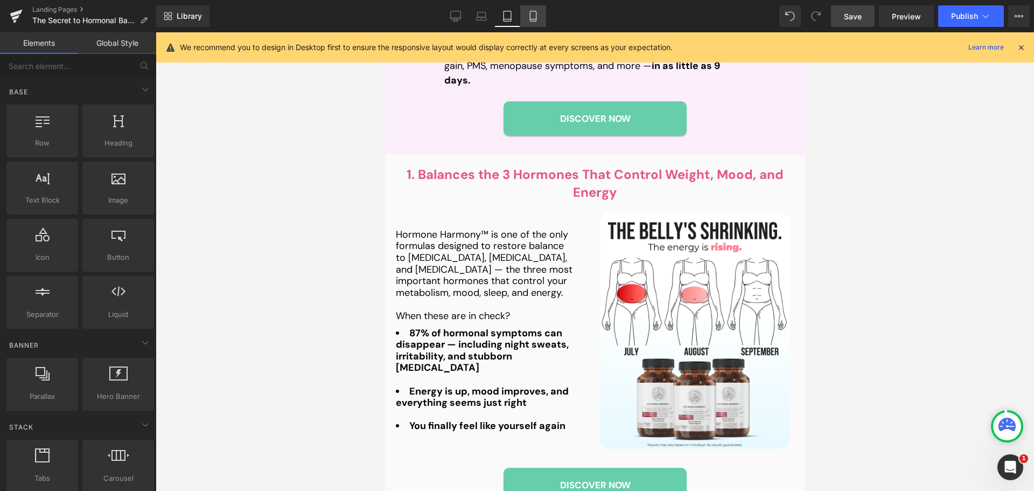
click at [542, 15] on link "Mobile" at bounding box center [533, 16] width 26 height 22
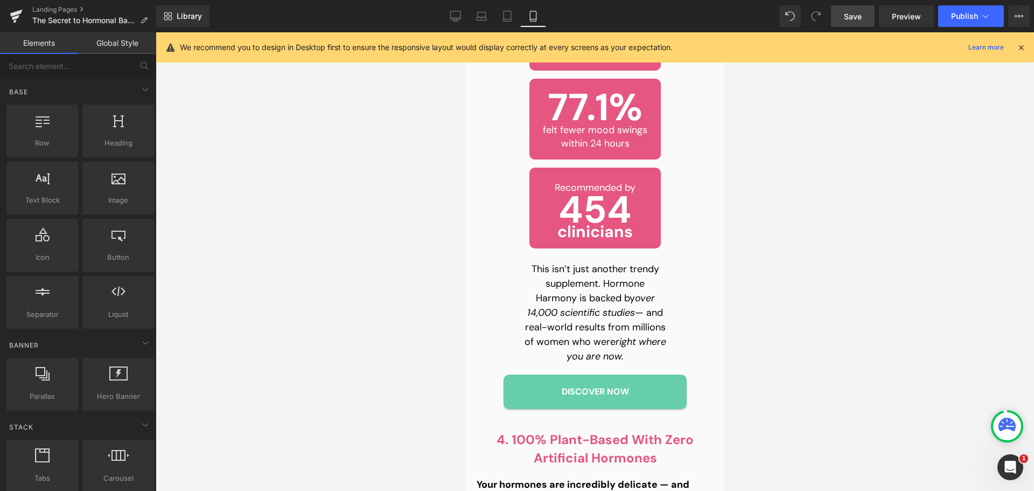
scroll to position [1892, 0]
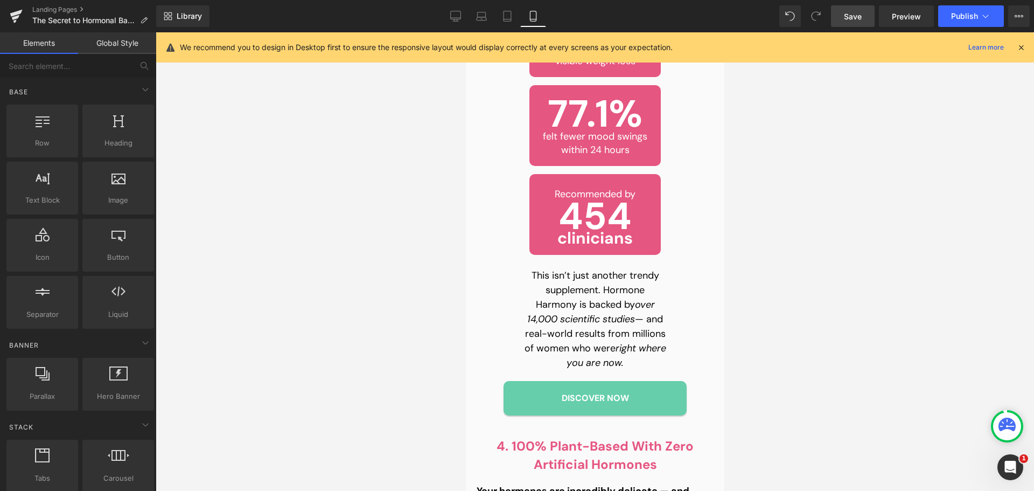
click at [587, 287] on p "This isn’t just another trendy supplement. Hormone Harmony is backed by over 14…" at bounding box center [595, 319] width 142 height 102
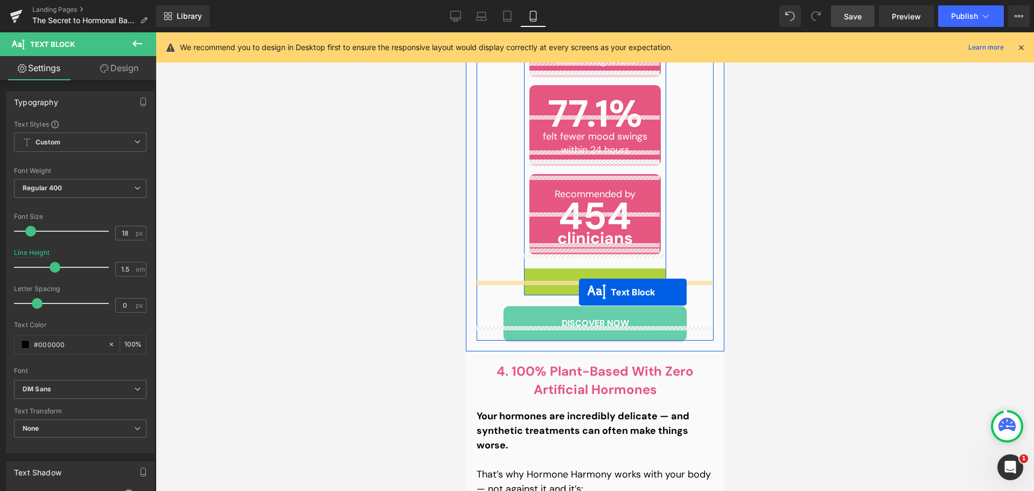
drag, startPoint x: 586, startPoint y: 306, endPoint x: 579, endPoint y: 292, distance: 15.9
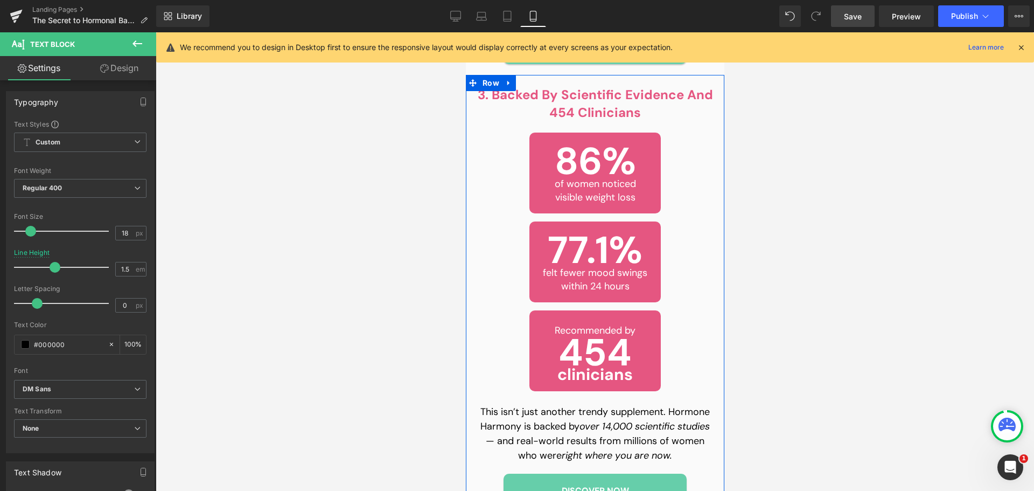
scroll to position [1731, 0]
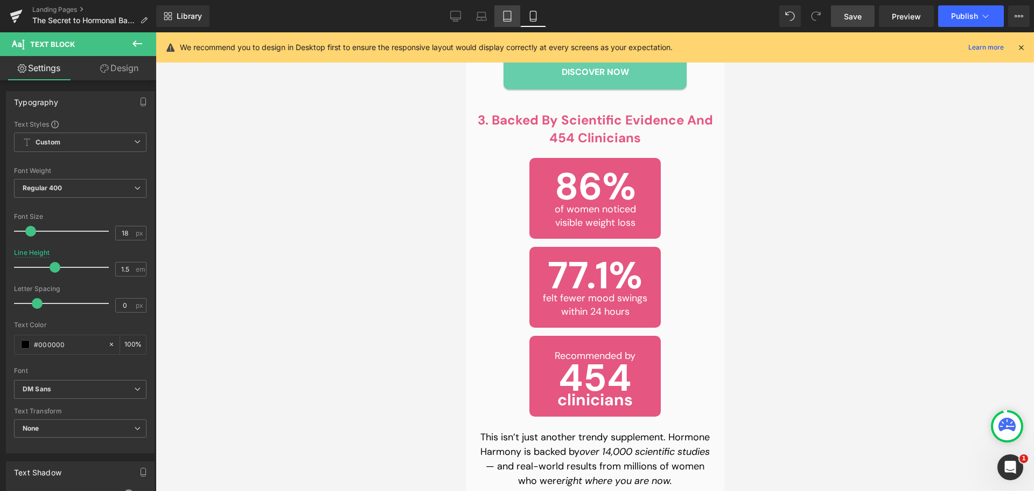
click at [516, 14] on link "Tablet" at bounding box center [508, 16] width 26 height 22
type input "1.2"
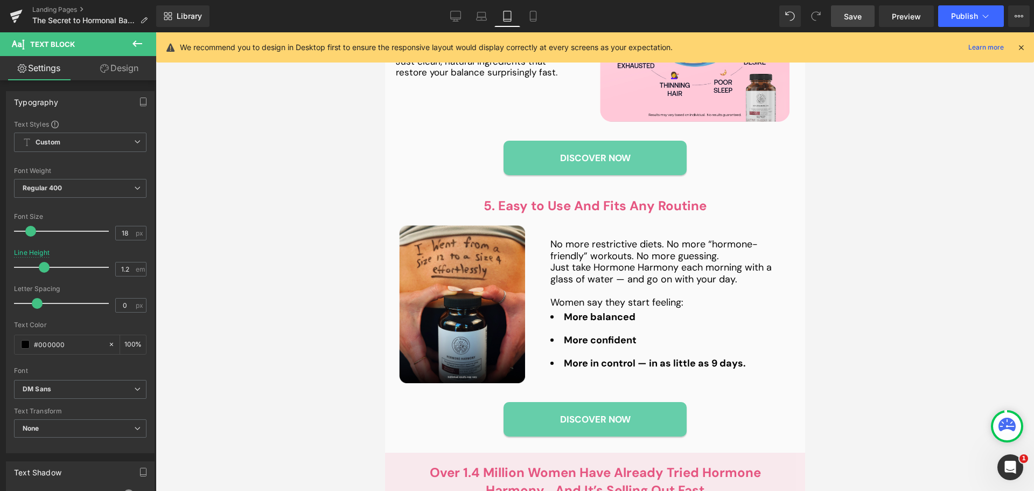
scroll to position [1052, 0]
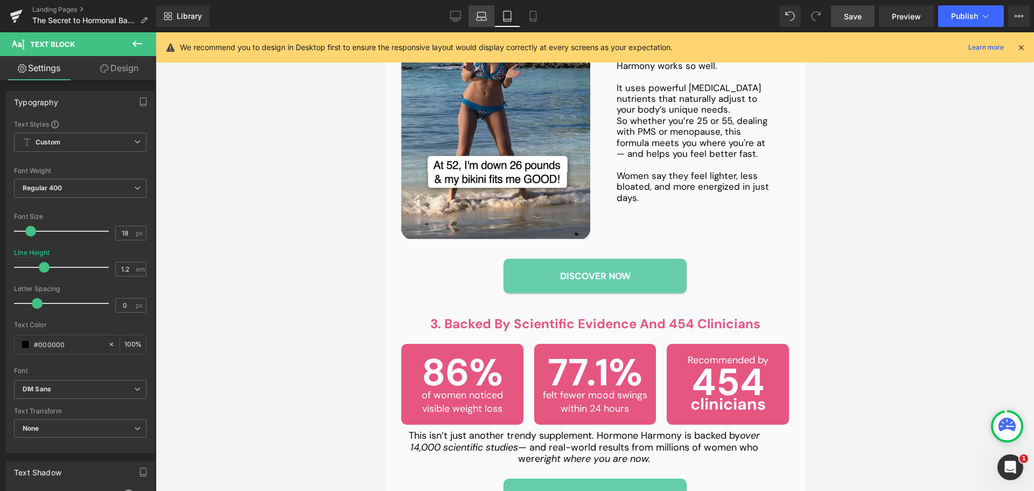
click at [484, 16] on icon at bounding box center [481, 16] width 11 height 11
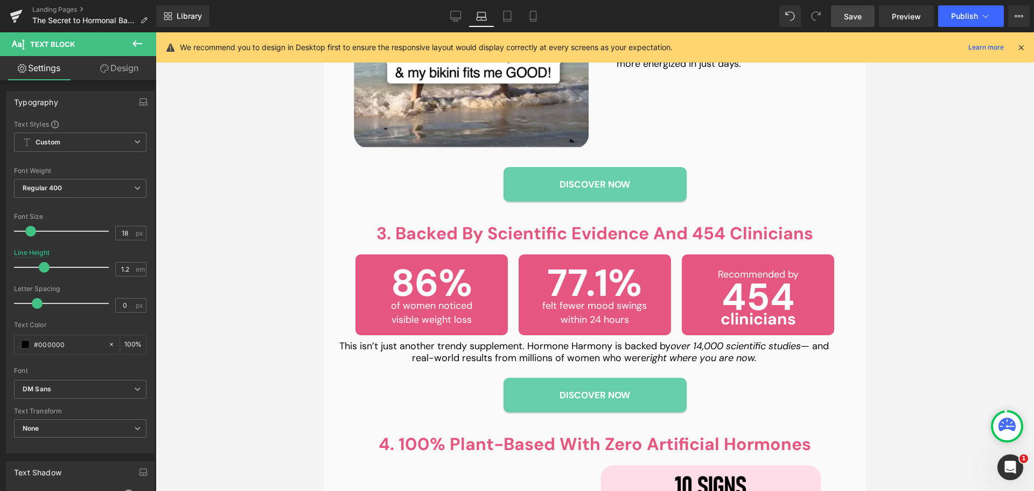
type input "100"
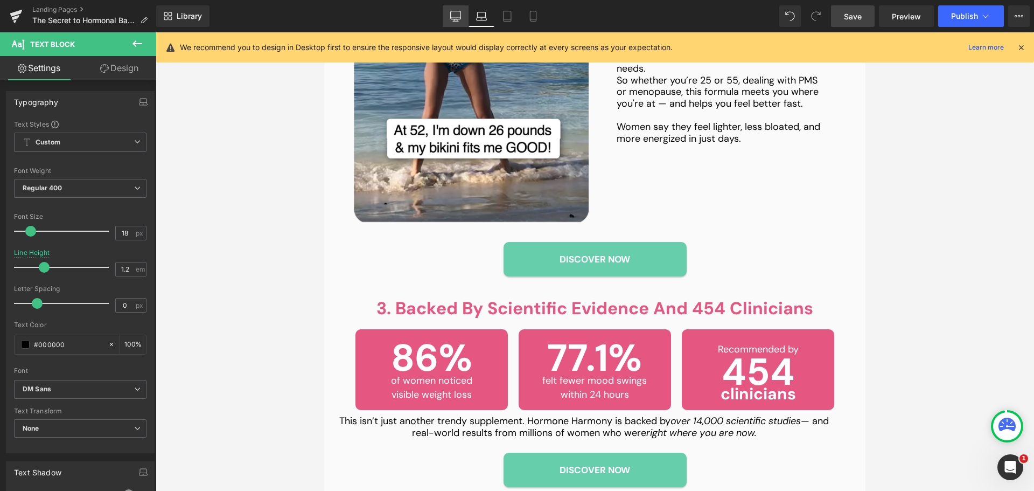
click at [451, 15] on icon at bounding box center [456, 15] width 10 height 8
type input "1.5"
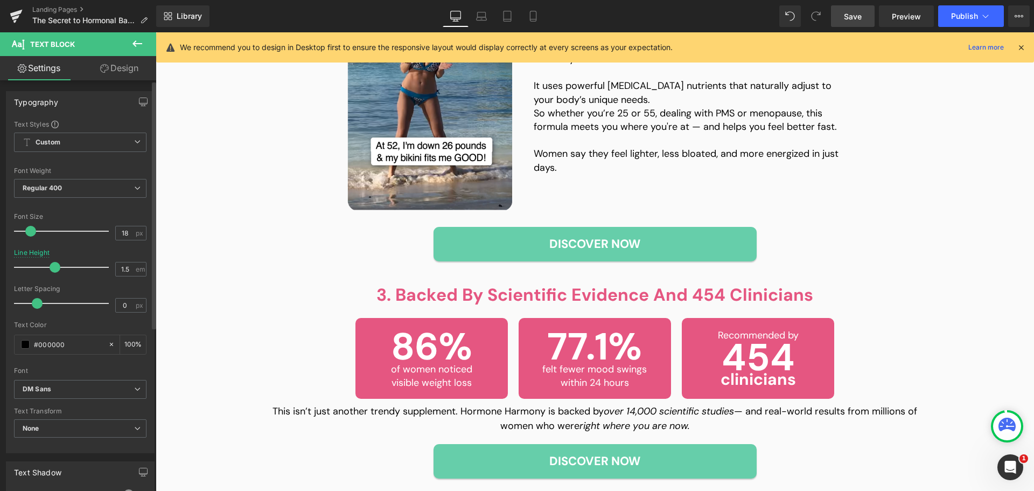
scroll to position [843, 0]
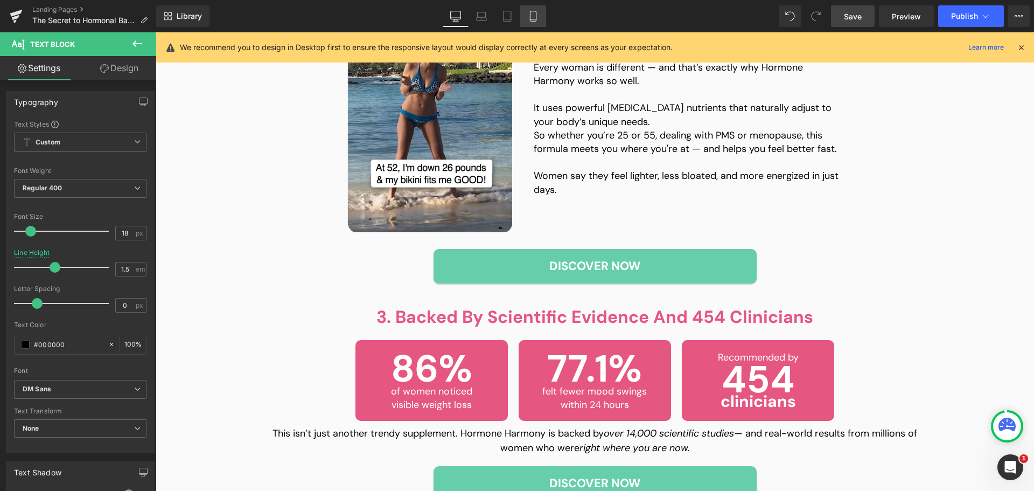
click at [538, 16] on icon at bounding box center [533, 16] width 11 height 11
type input "100"
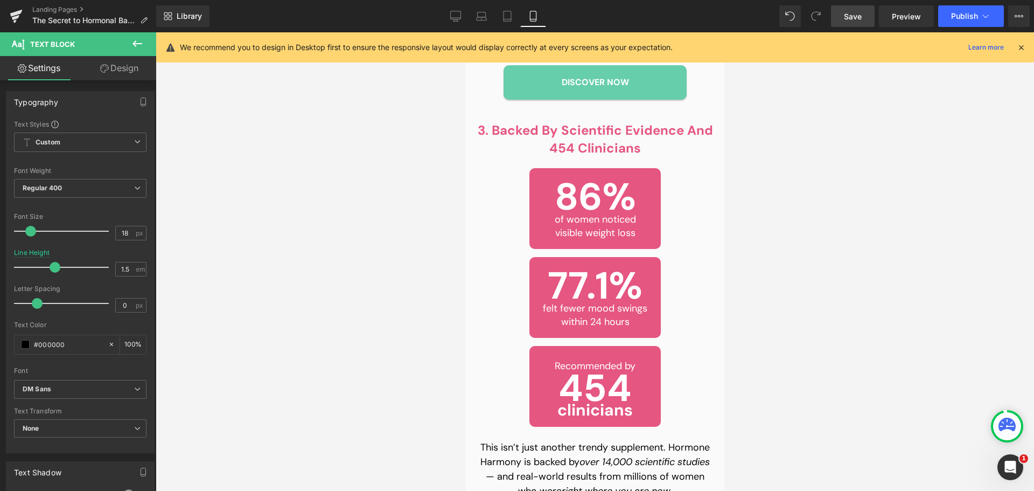
scroll to position [1720, 0]
click at [507, 10] on link "Tablet" at bounding box center [508, 16] width 26 height 22
type input "1.2"
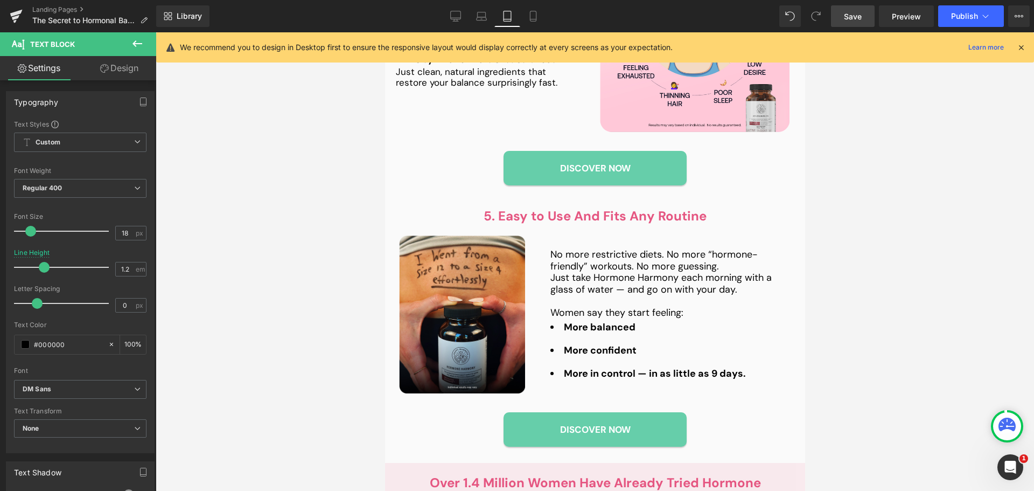
scroll to position [1042, 0]
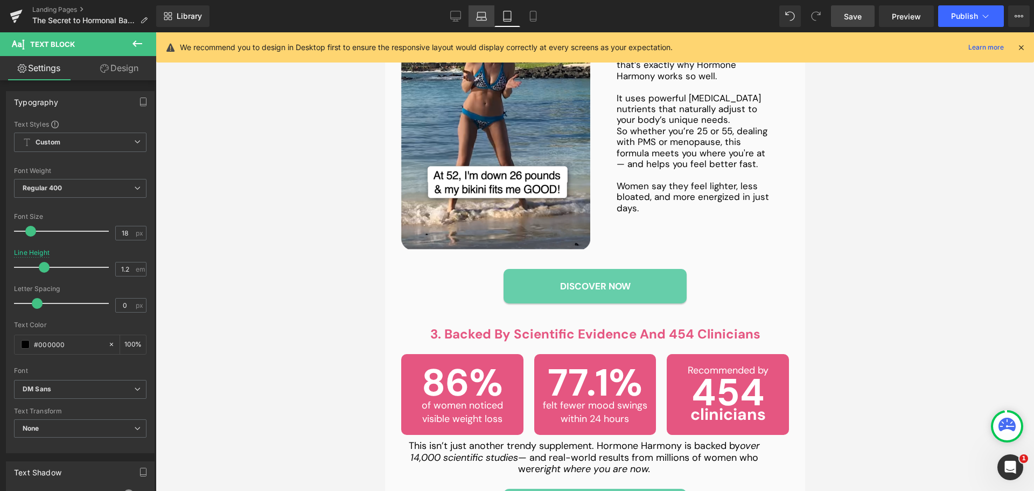
click at [478, 19] on icon at bounding box center [481, 16] width 11 height 11
type input "100"
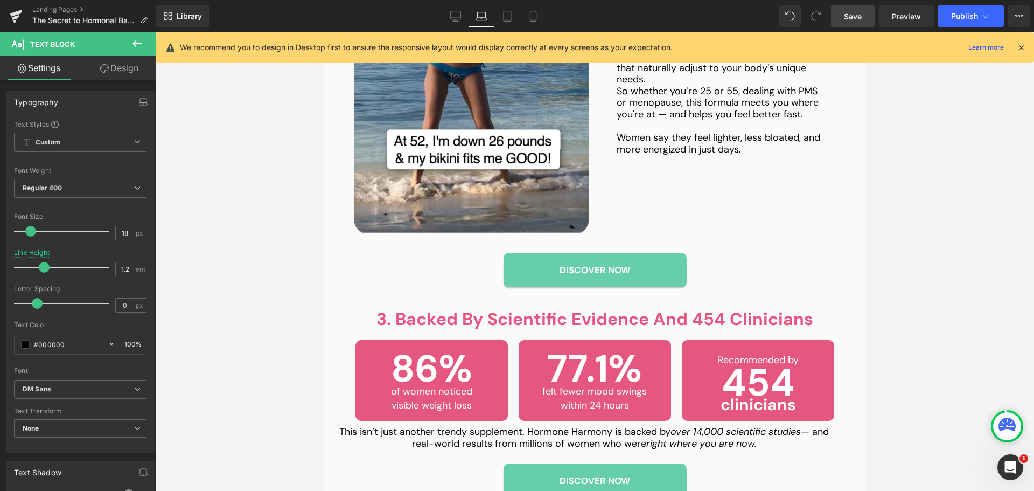
scroll to position [967, 0]
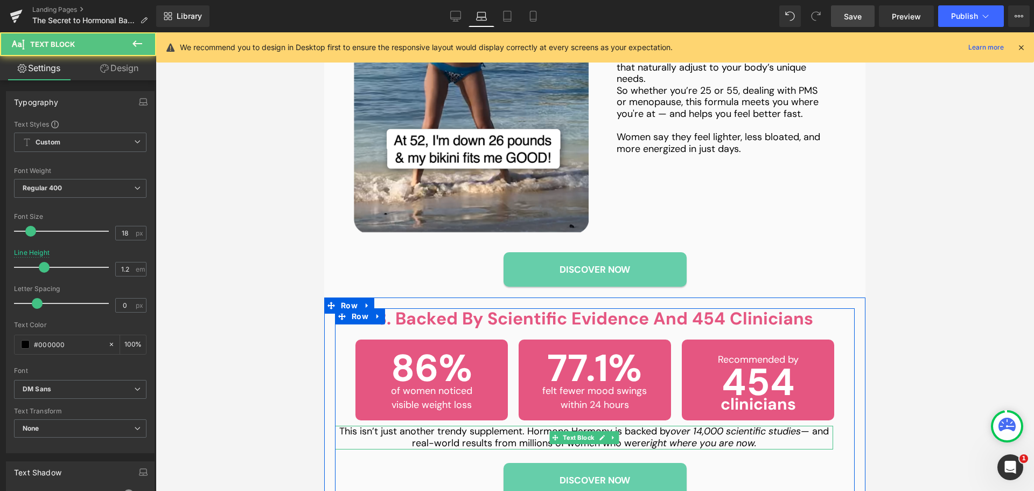
click at [443, 433] on p "This isn’t just another trendy supplement. Hormone Harmony is backed by over 14…" at bounding box center [584, 437] width 498 height 23
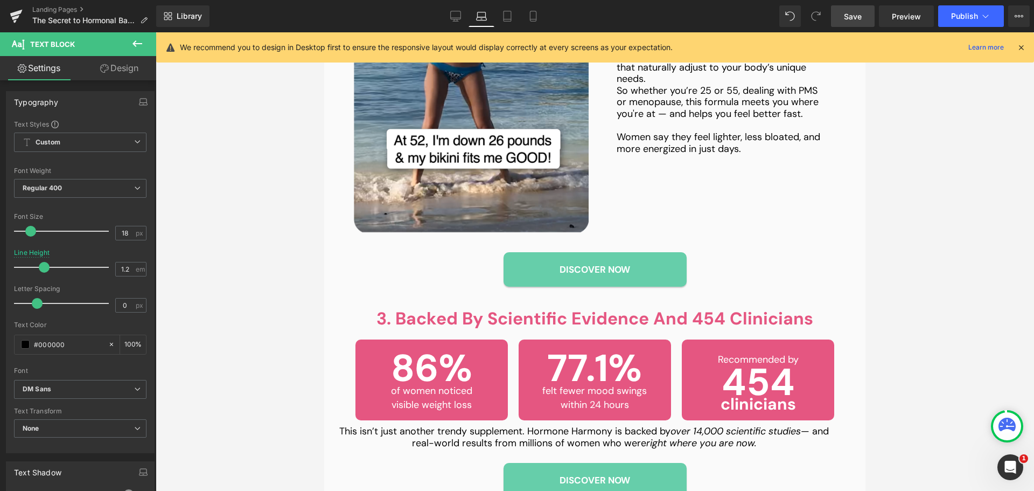
click at [121, 73] on link "Design" at bounding box center [119, 68] width 78 height 24
click at [0, 0] on div "Spacing" at bounding box center [0, 0] width 0 height 0
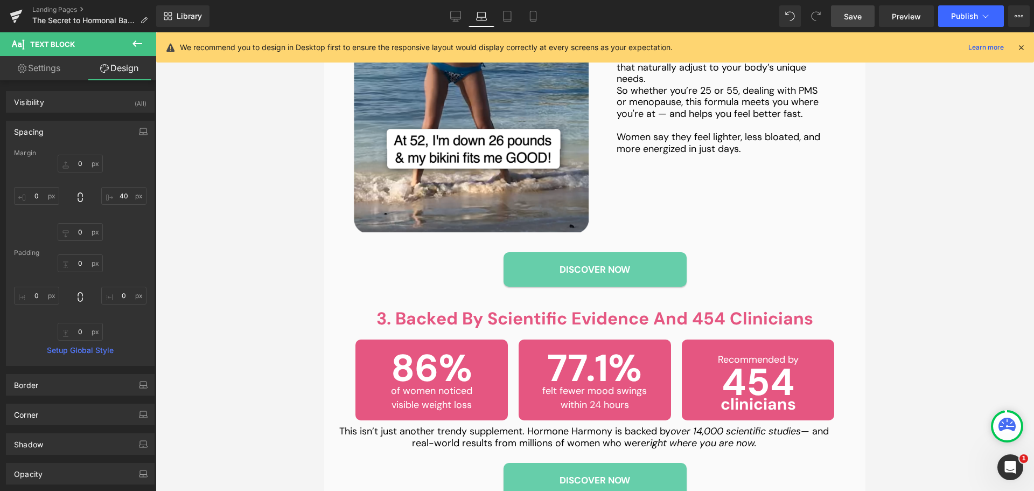
type input "0"
type input "40"
type input "0"
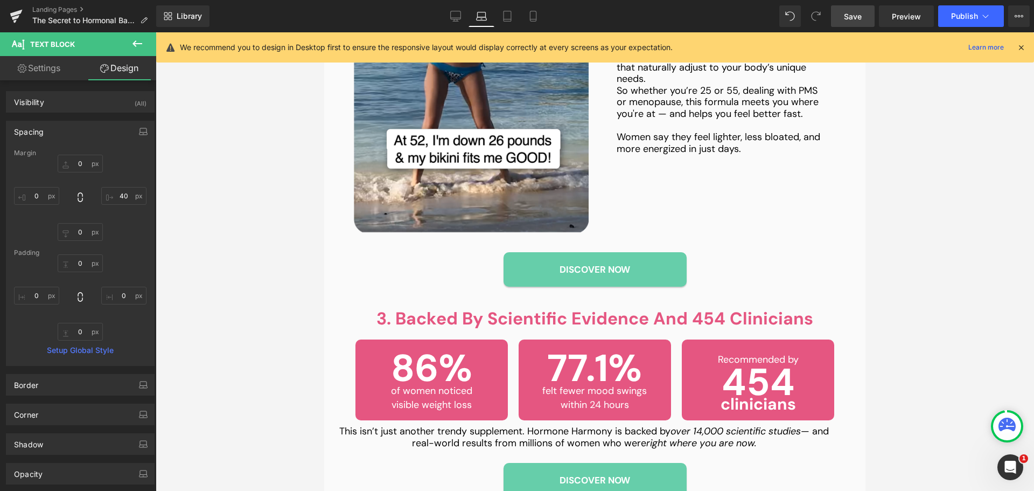
type input "0"
click at [32, 307] on div "0px 0 0px 0 0px 0 0px 0" at bounding box center [80, 297] width 133 height 86
click at [38, 295] on input "0" at bounding box center [36, 296] width 45 height 18
type input "20"
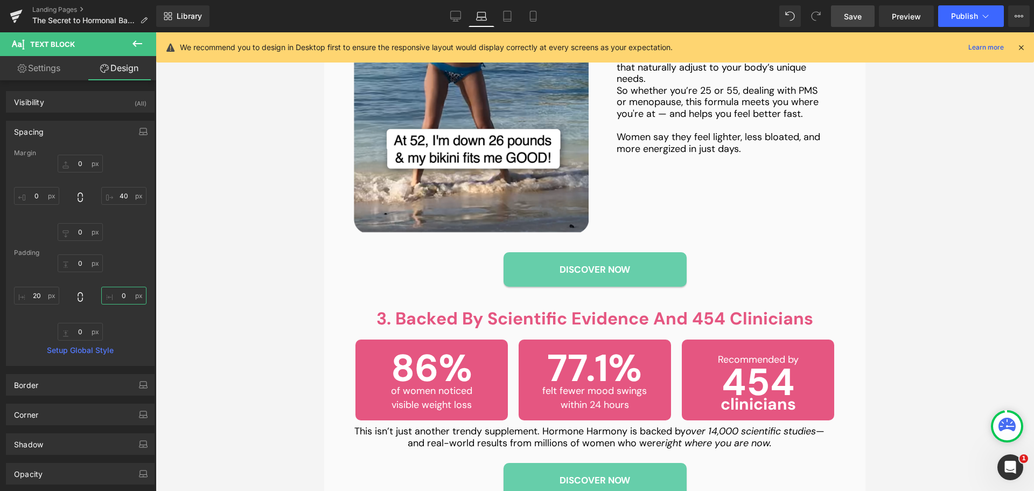
click at [115, 297] on input "0" at bounding box center [123, 296] width 45 height 18
type input "20"
click at [43, 293] on input "20" at bounding box center [36, 296] width 45 height 18
type input "40"
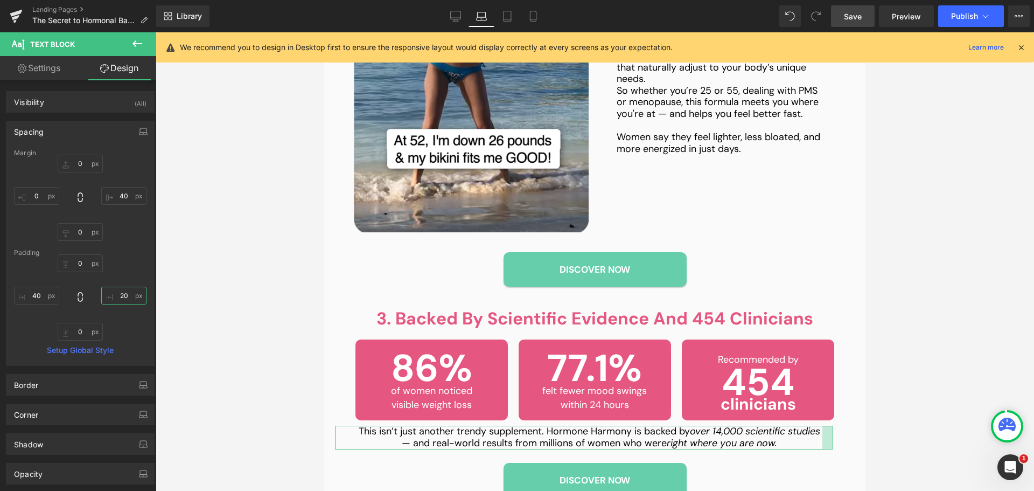
click at [107, 301] on input "20" at bounding box center [123, 296] width 45 height 18
type input "40"
click at [454, 18] on icon at bounding box center [455, 16] width 11 height 11
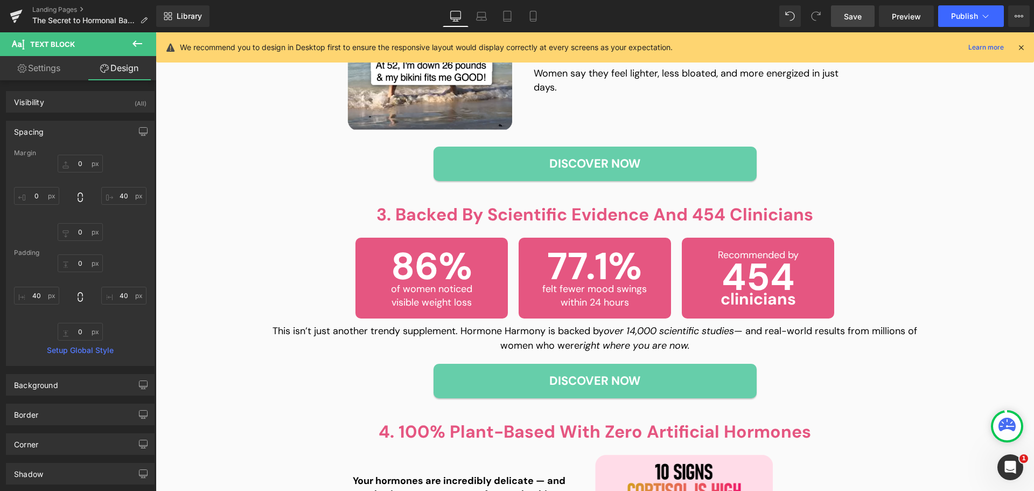
type input "0"
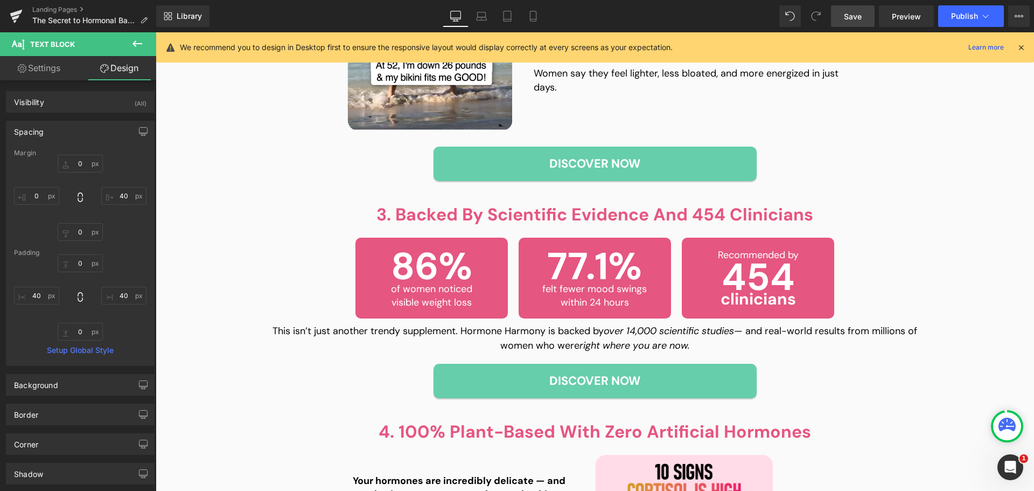
type input "0"
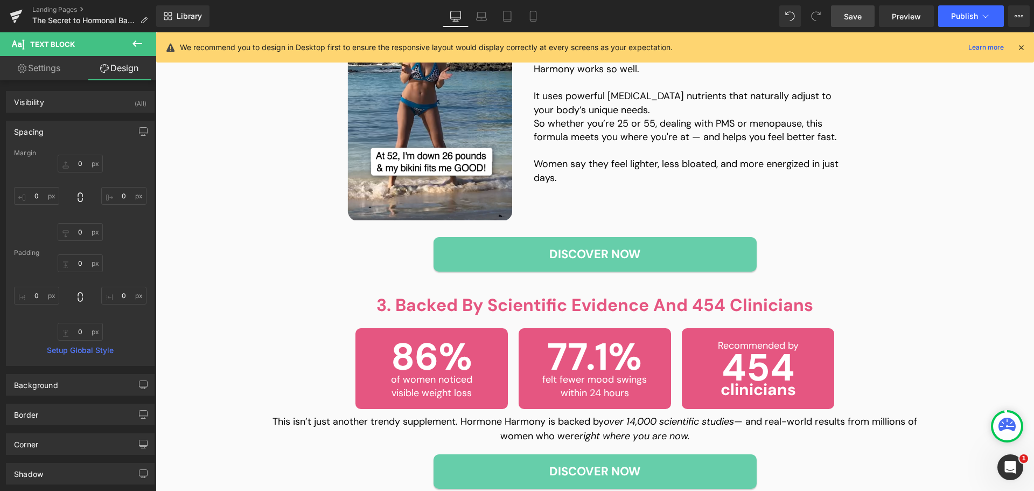
scroll to position [832, 0]
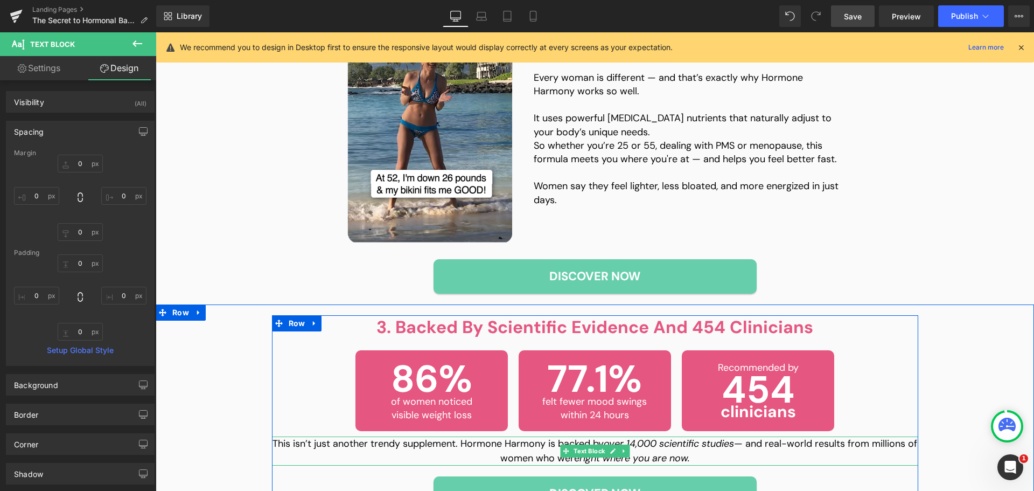
click at [364, 455] on p "This isn’t just another trendy supplement. Hormone Harmony is backed by over 14…" at bounding box center [595, 450] width 647 height 29
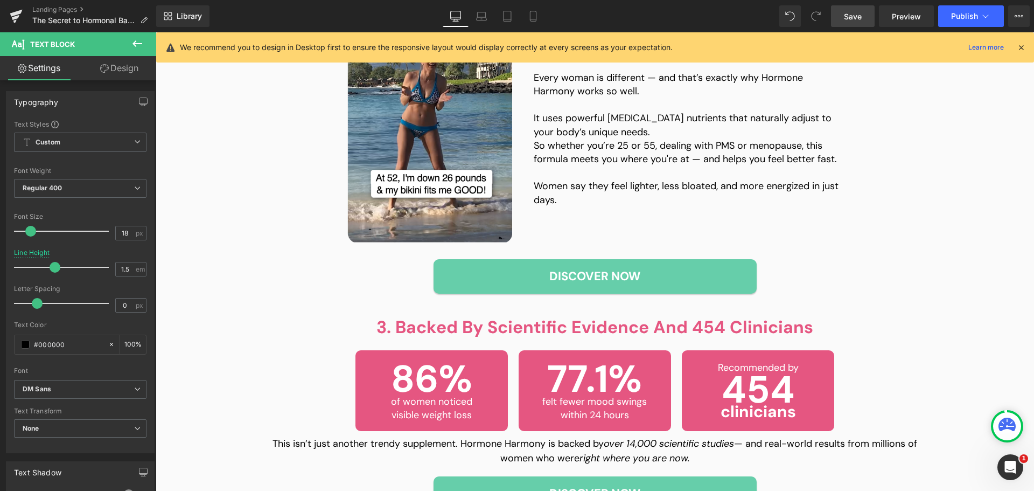
click at [118, 74] on link "Design" at bounding box center [119, 68] width 78 height 24
click at [0, 0] on div "Spacing" at bounding box center [0, 0] width 0 height 0
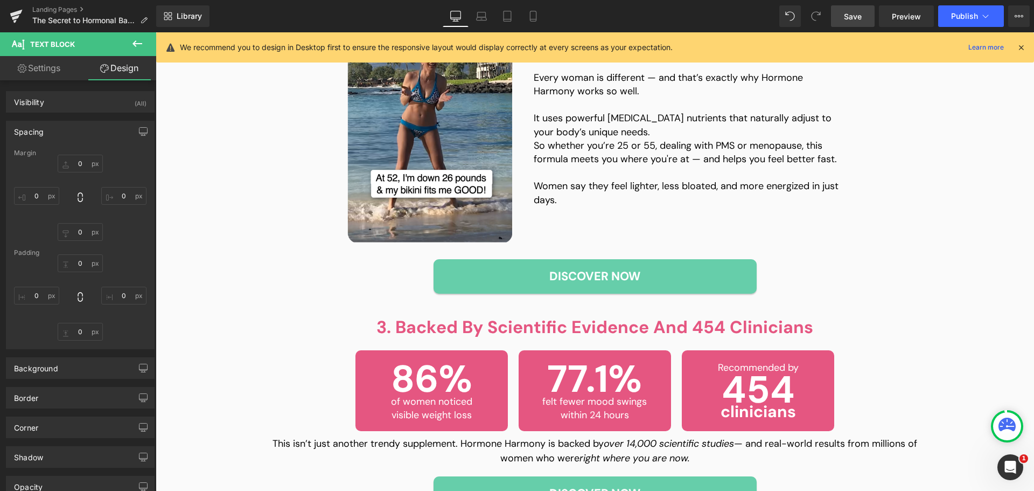
type input "0"
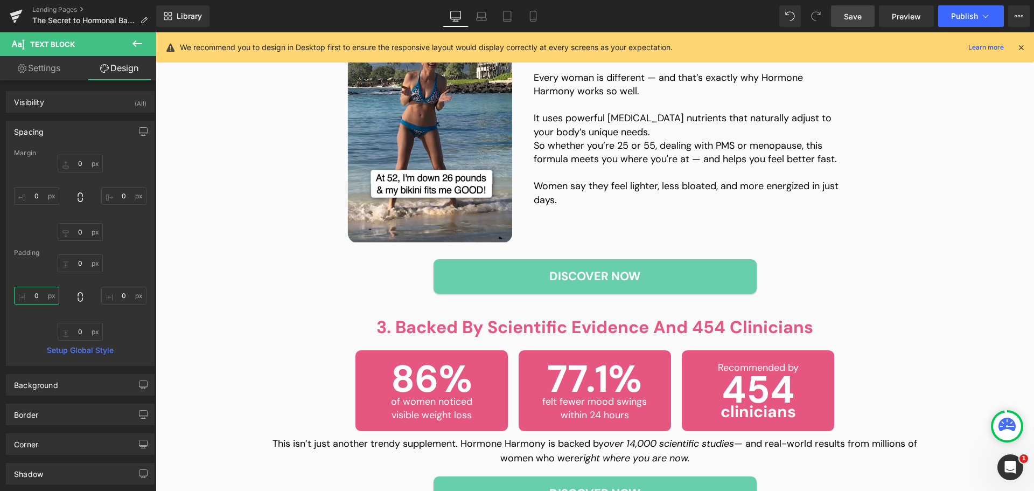
click at [33, 291] on input "0" at bounding box center [36, 296] width 45 height 18
click at [114, 293] on input "0" at bounding box center [123, 296] width 45 height 18
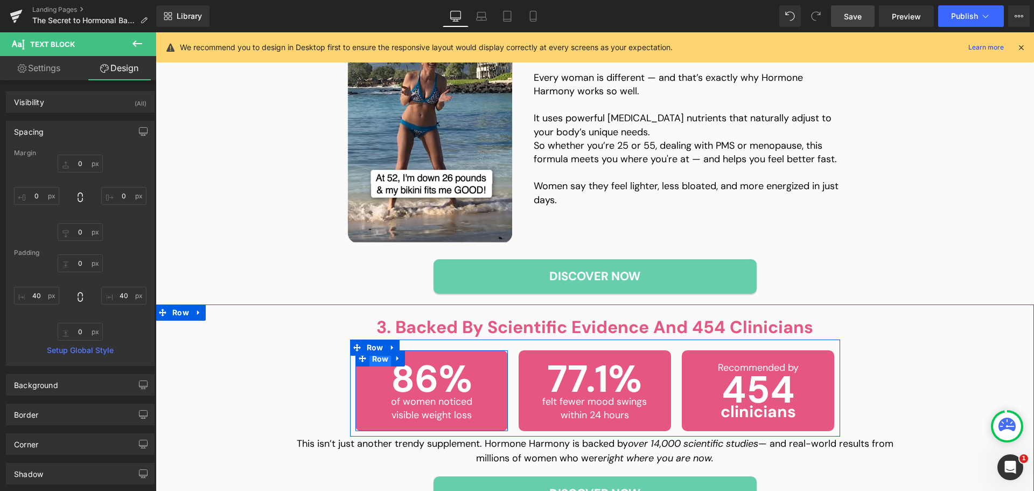
click at [383, 356] on span "Row" at bounding box center [381, 359] width 22 height 16
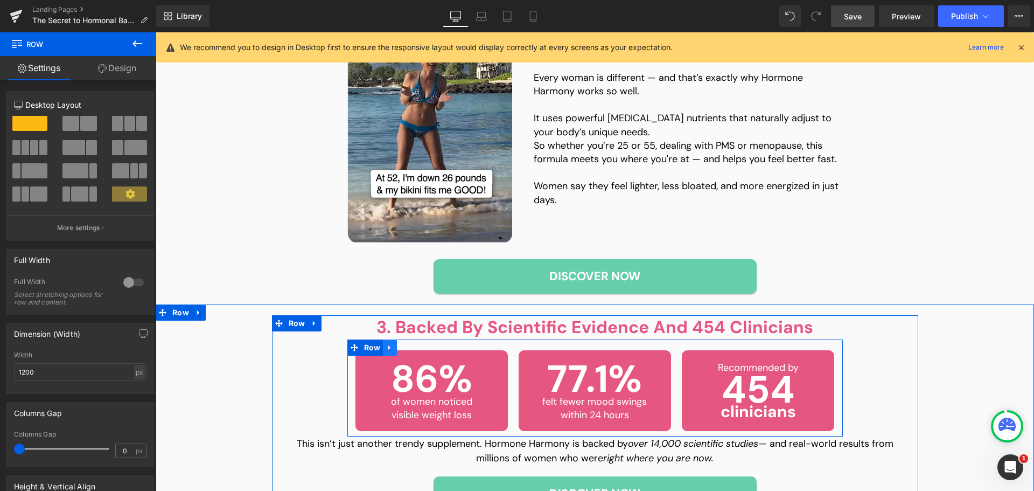
click at [383, 343] on link at bounding box center [390, 347] width 14 height 16
click at [371, 344] on span "Row" at bounding box center [373, 348] width 22 height 16
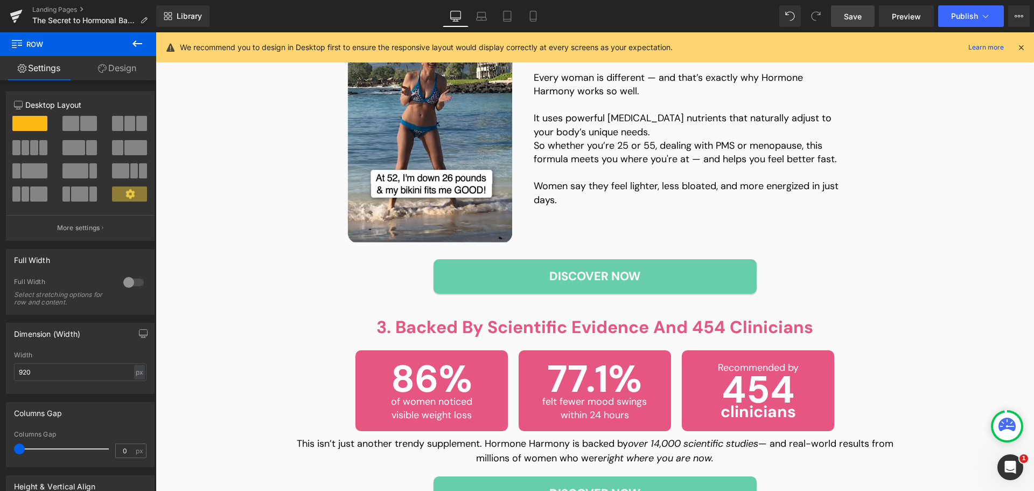
click at [137, 43] on icon at bounding box center [137, 43] width 13 height 13
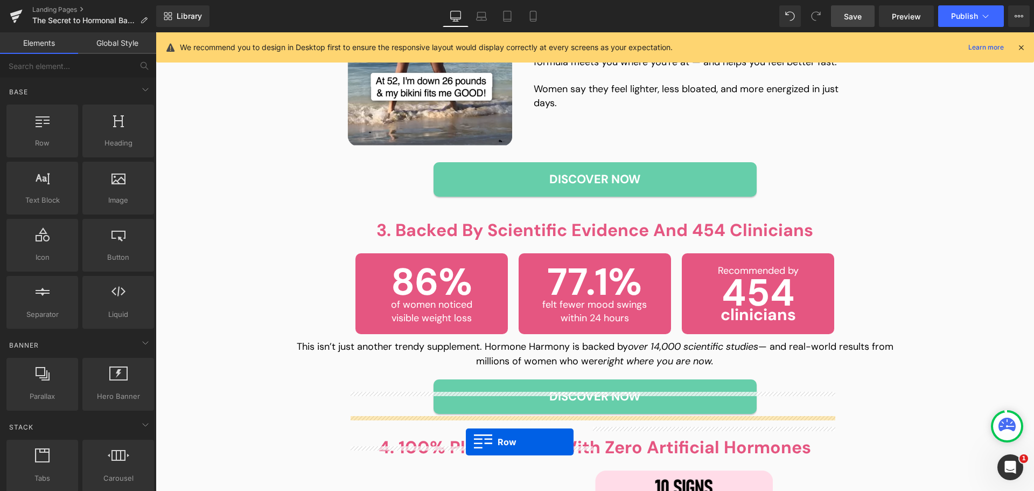
scroll to position [994, 0]
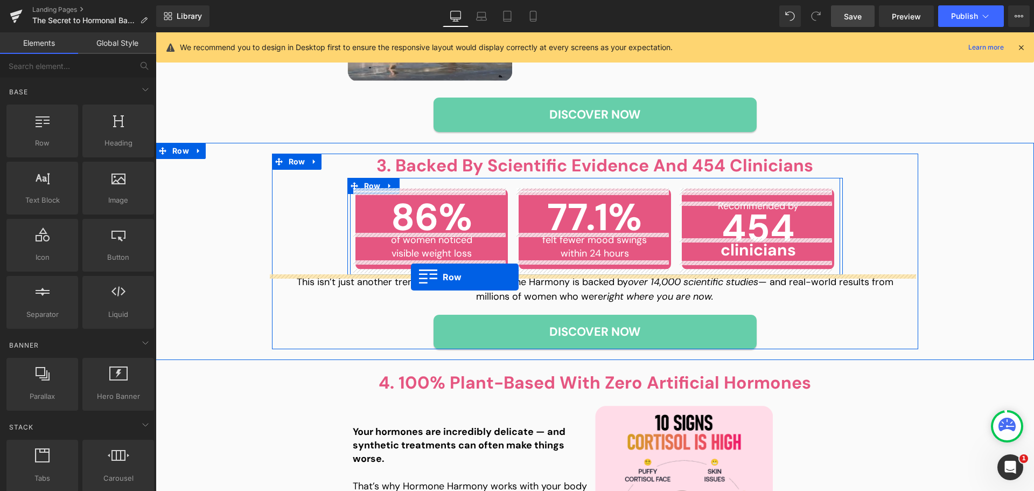
drag, startPoint x: 339, startPoint y: 339, endPoint x: 411, endPoint y: 277, distance: 95.1
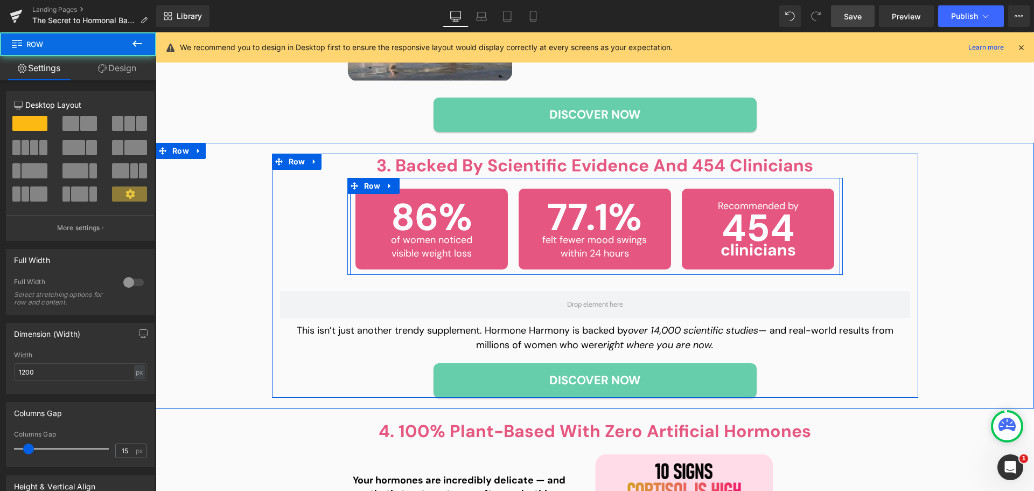
scroll to position [995, 0]
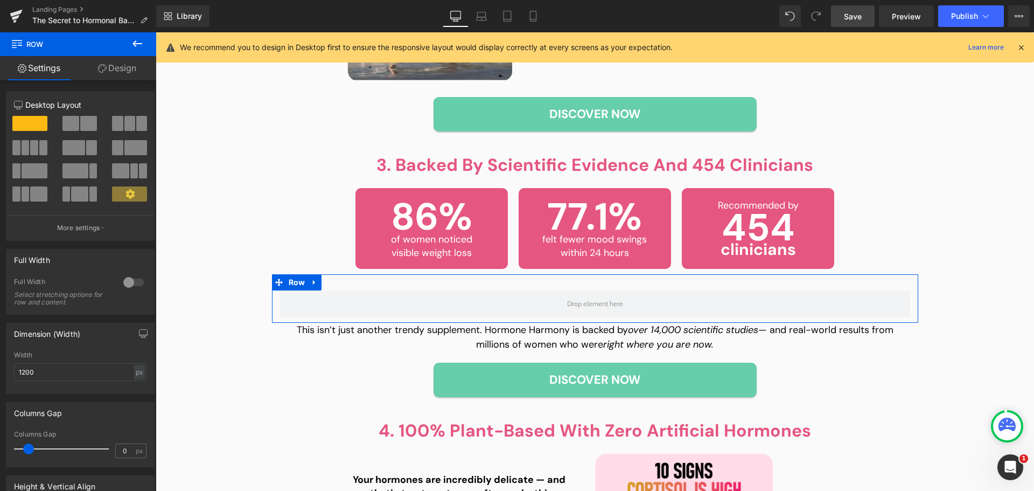
drag, startPoint x: 26, startPoint y: 450, endPoint x: -45, endPoint y: 435, distance: 73.2
click at [0, 435] on html "Row You are previewing how the will restyle your page. You can not edit Element…" at bounding box center [517, 245] width 1034 height 491
click at [109, 66] on link "Design" at bounding box center [117, 68] width 78 height 24
click at [0, 0] on div "Spacing" at bounding box center [0, 0] width 0 height 0
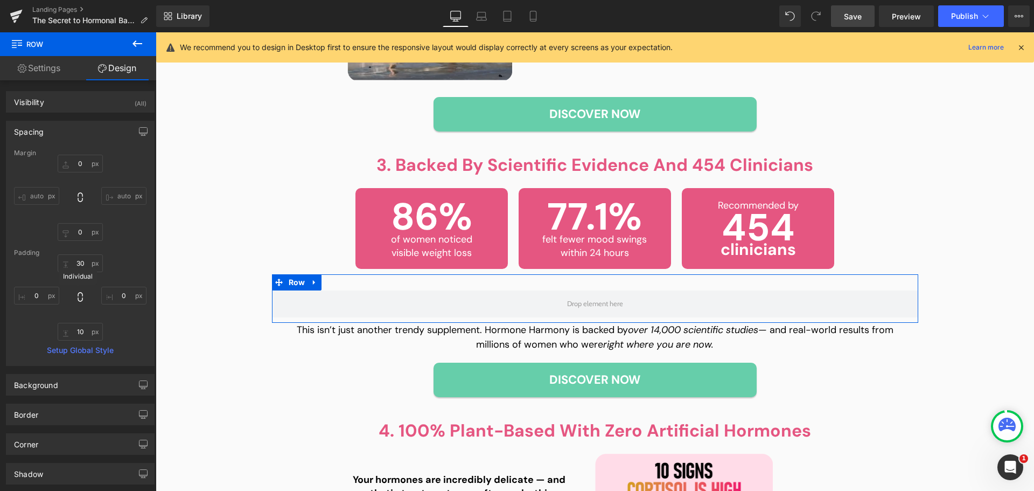
click at [77, 298] on icon at bounding box center [80, 296] width 11 height 11
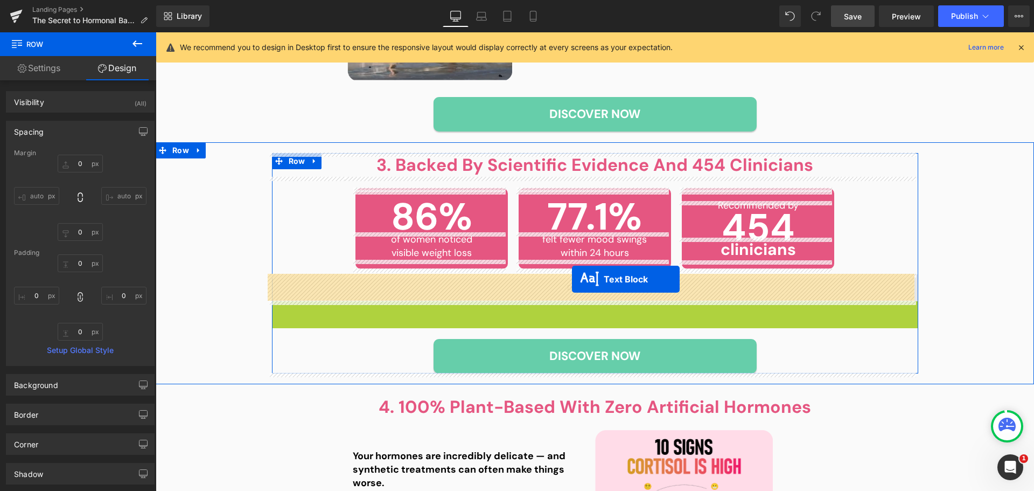
drag, startPoint x: 585, startPoint y: 314, endPoint x: 572, endPoint y: 279, distance: 36.6
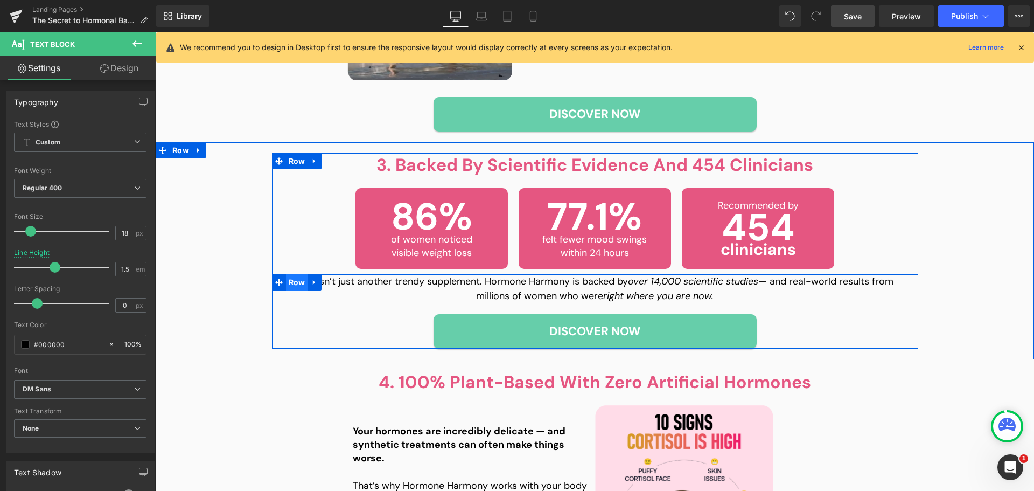
click at [286, 283] on span "Row" at bounding box center [297, 282] width 22 height 16
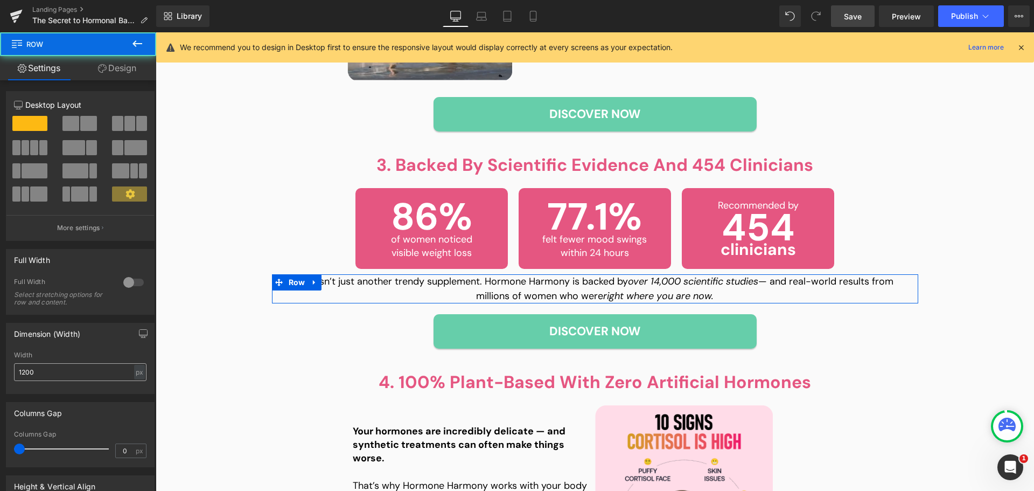
click at [64, 379] on div "Width 1200 px % px" at bounding box center [80, 372] width 133 height 42
click at [60, 370] on input "1200" at bounding box center [80, 372] width 133 height 18
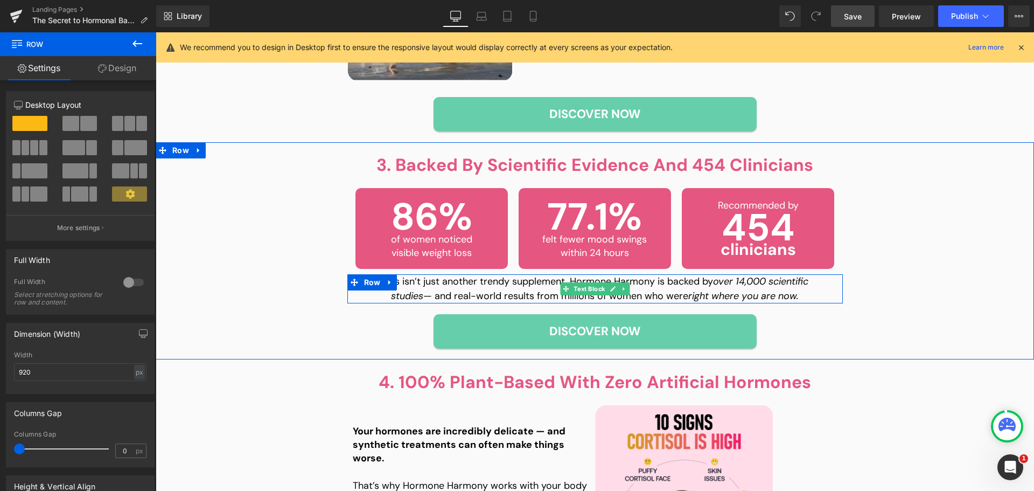
click at [503, 280] on p "This isn’t just another trendy supplement. Hormone Harmony is backed by over 14…" at bounding box center [595, 288] width 453 height 29
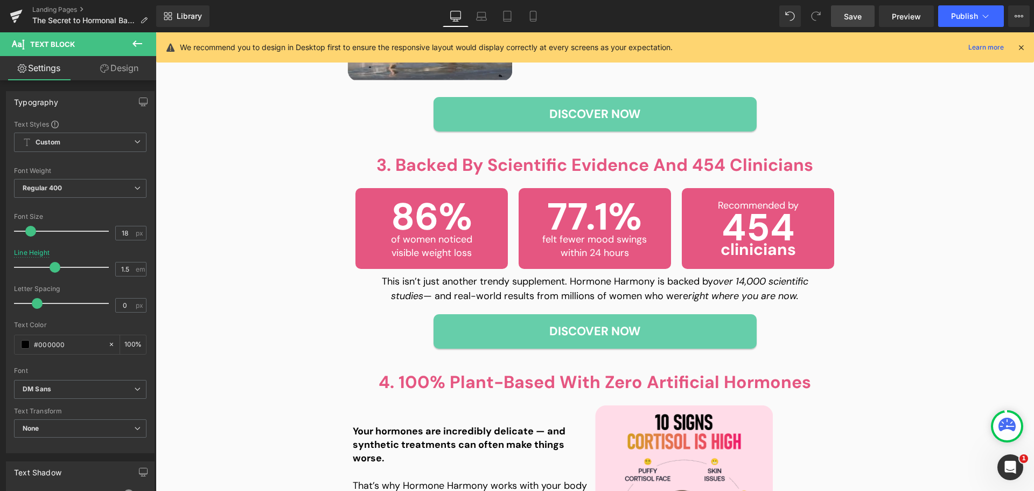
click at [118, 71] on link "Design" at bounding box center [119, 68] width 78 height 24
click at [0, 0] on div "Spacing" at bounding box center [0, 0] width 0 height 0
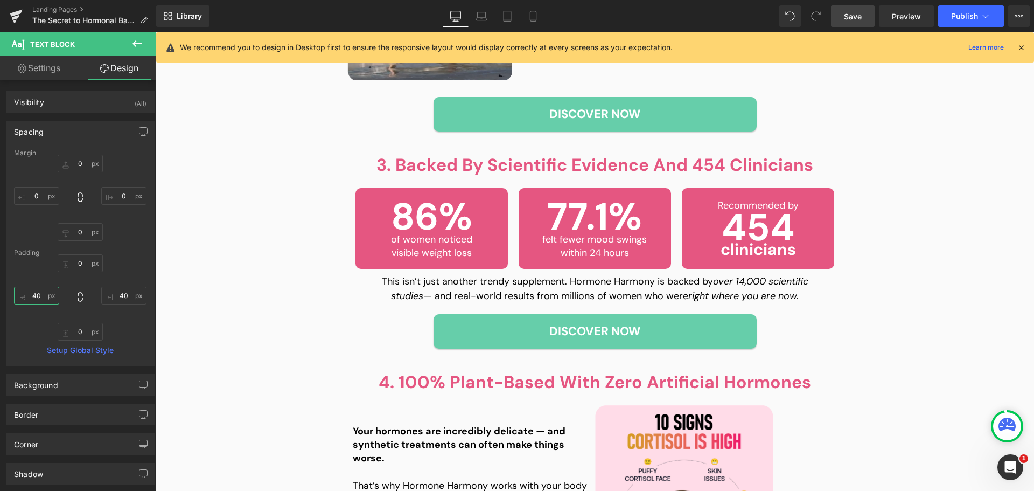
click at [36, 298] on input "40" at bounding box center [36, 296] width 45 height 18
click at [120, 294] on input "40" at bounding box center [123, 296] width 45 height 18
click at [471, 19] on link "Laptop" at bounding box center [482, 16] width 26 height 22
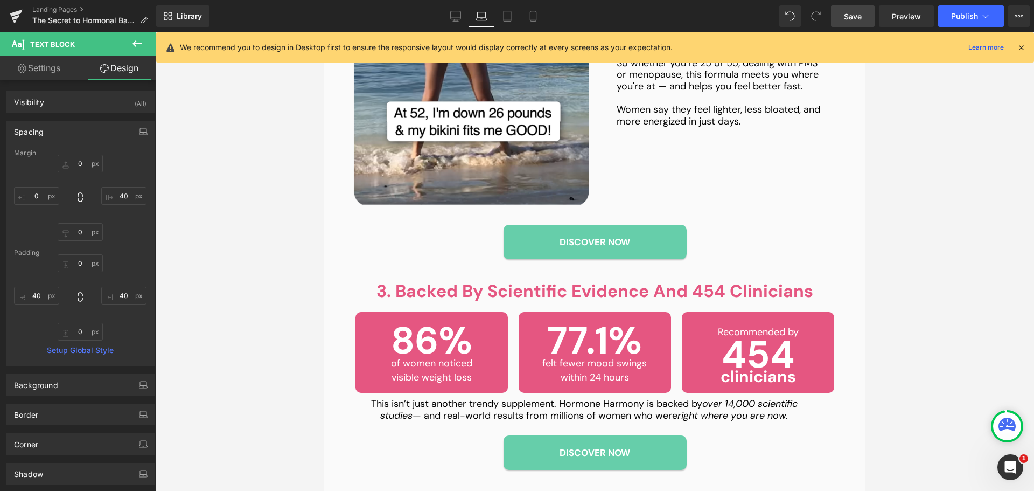
scroll to position [1023, 0]
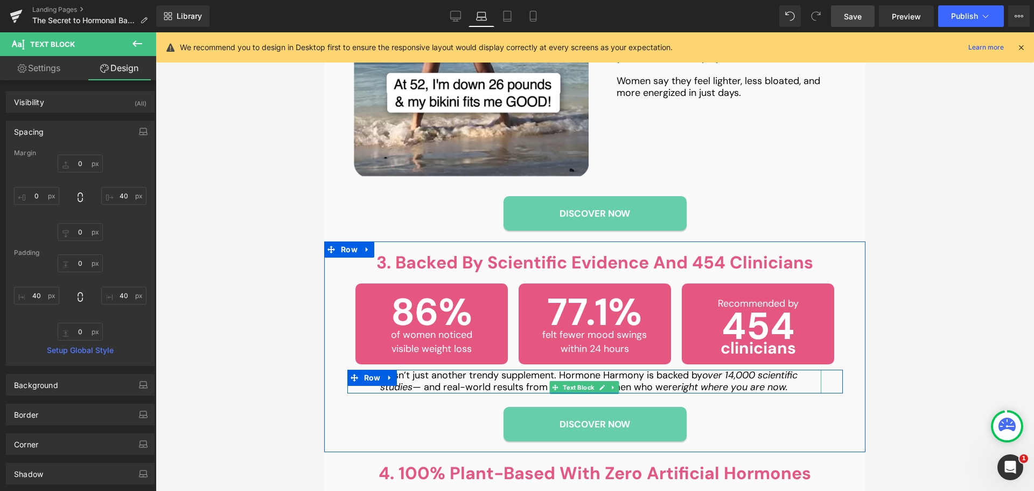
click at [519, 389] on p "This isn’t just another trendy supplement. Hormone Harmony is backed by over 14…" at bounding box center [584, 381] width 431 height 23
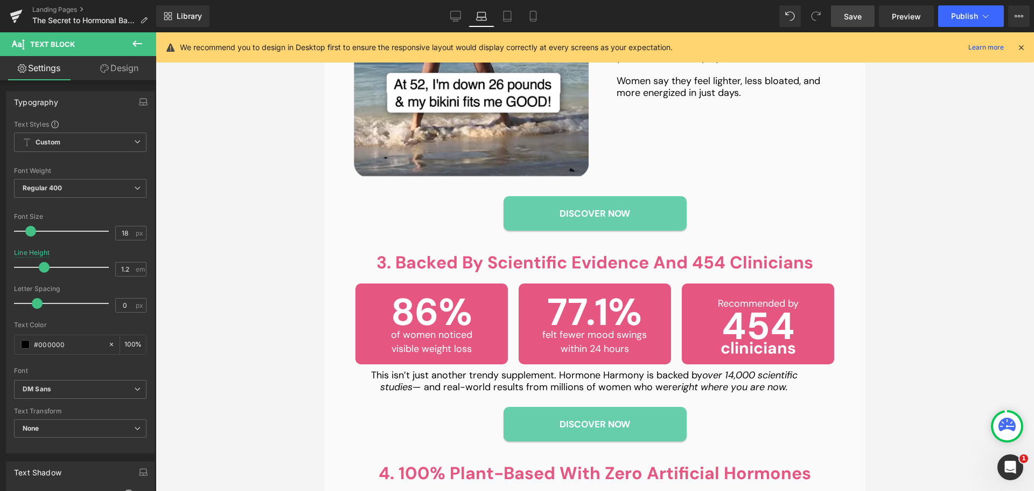
click at [117, 77] on link "Design" at bounding box center [119, 68] width 78 height 24
click at [0, 0] on div "Spacing" at bounding box center [0, 0] width 0 height 0
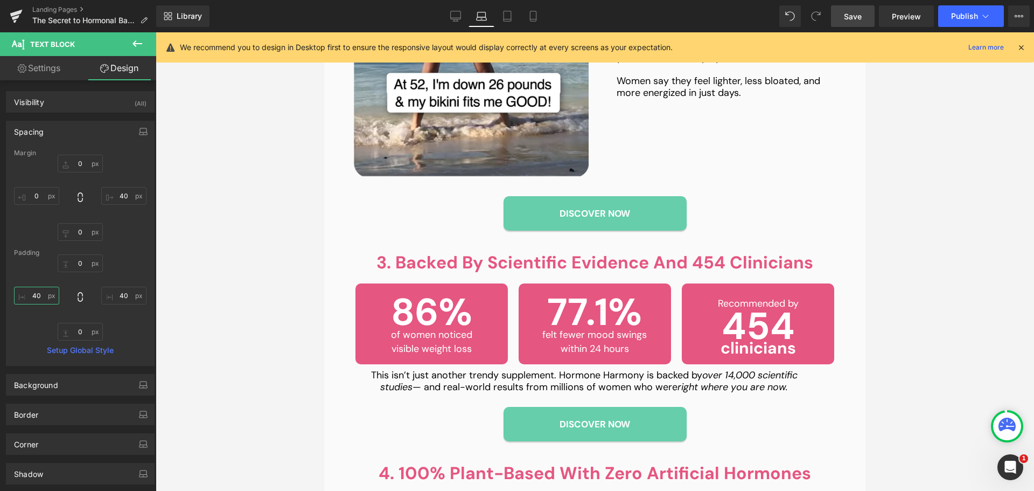
click at [41, 294] on input "40" at bounding box center [36, 296] width 45 height 18
click at [132, 297] on input "40" at bounding box center [123, 296] width 45 height 18
click at [505, 20] on icon at bounding box center [507, 16] width 11 height 11
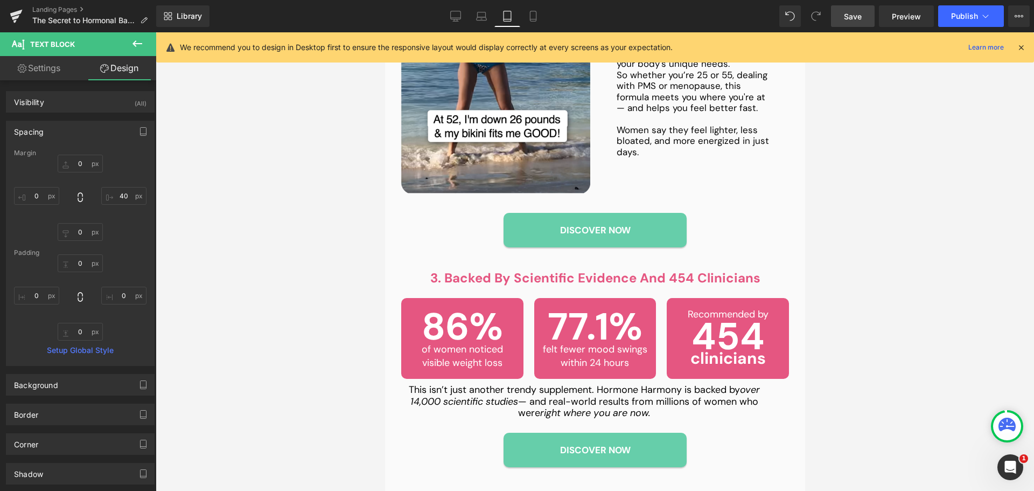
scroll to position [1098, 0]
click at [531, 11] on icon at bounding box center [533, 16] width 6 height 10
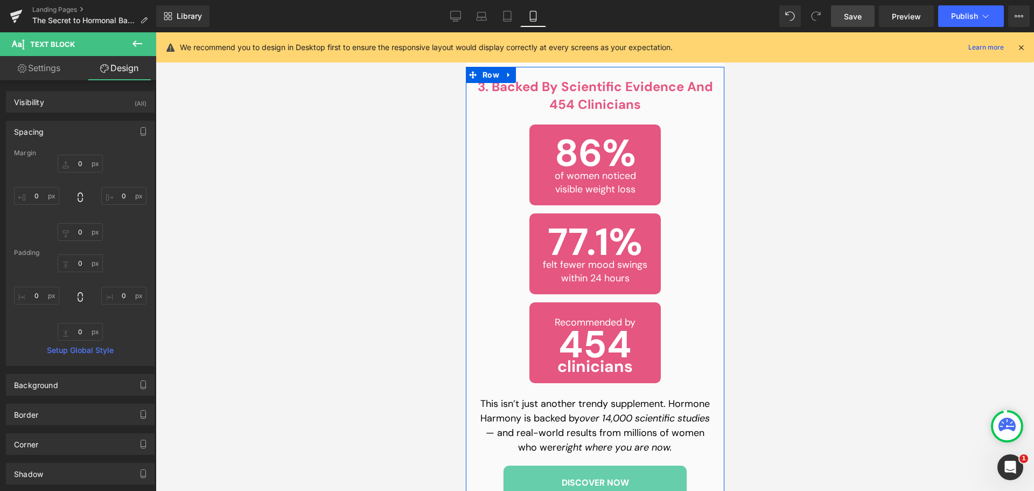
scroll to position [1884, 0]
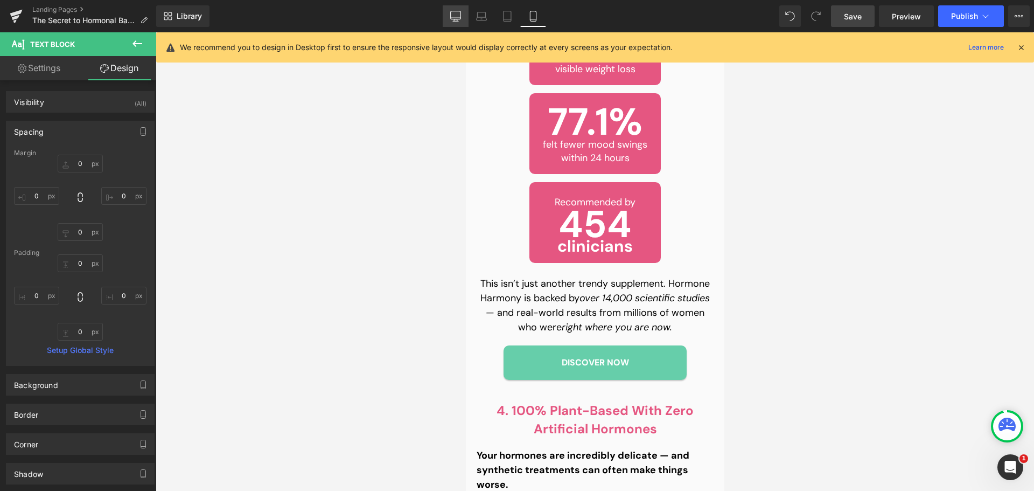
click at [463, 9] on link "Desktop" at bounding box center [456, 16] width 26 height 22
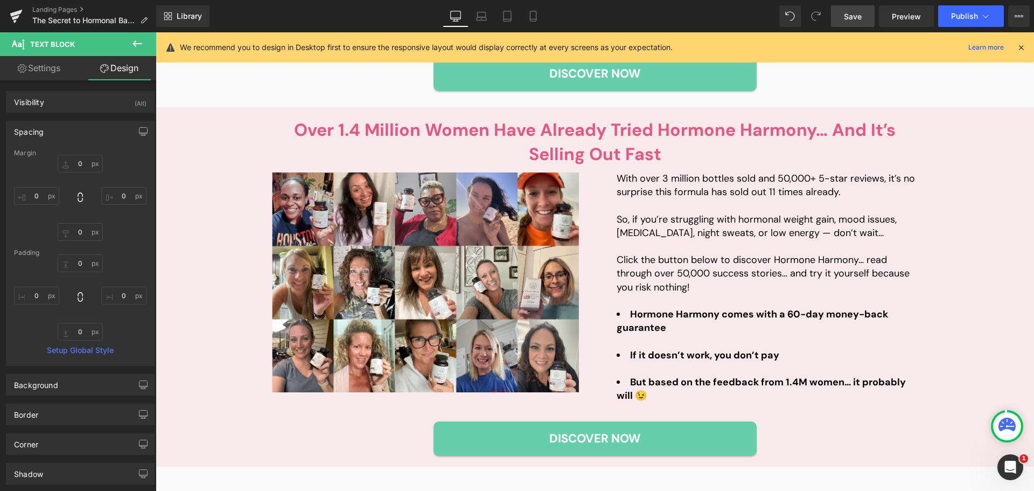
scroll to position [1007, 0]
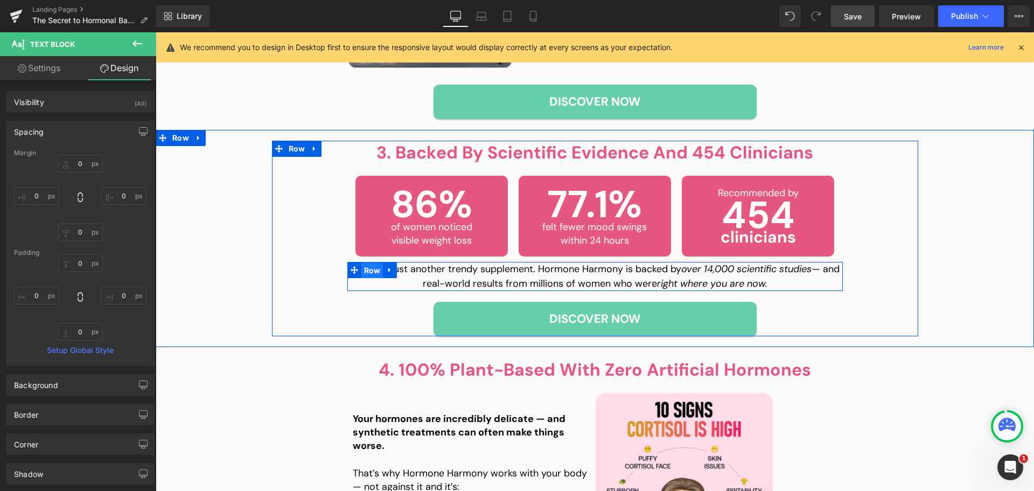
click at [369, 266] on span "Row" at bounding box center [373, 270] width 22 height 16
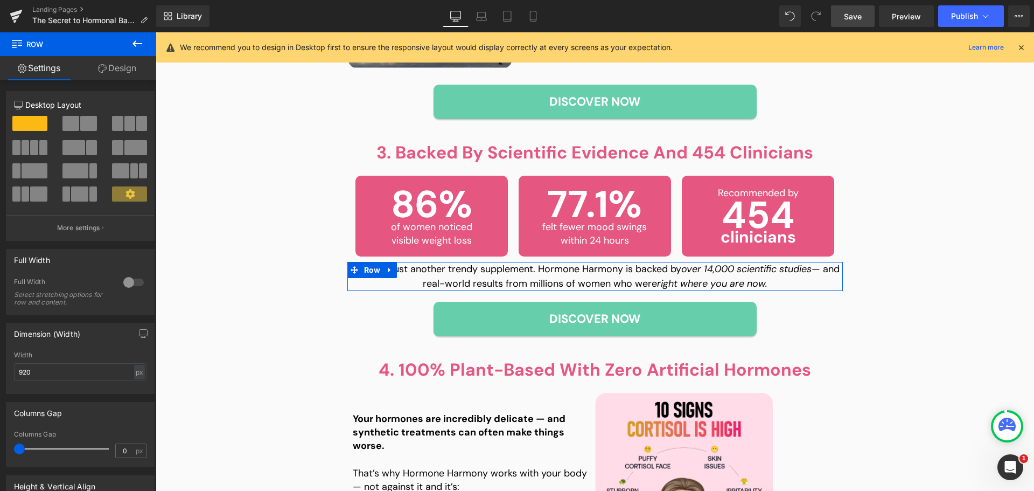
click at [114, 63] on link "Design" at bounding box center [117, 68] width 78 height 24
click at [0, 0] on div "Spacing" at bounding box center [0, 0] width 0 height 0
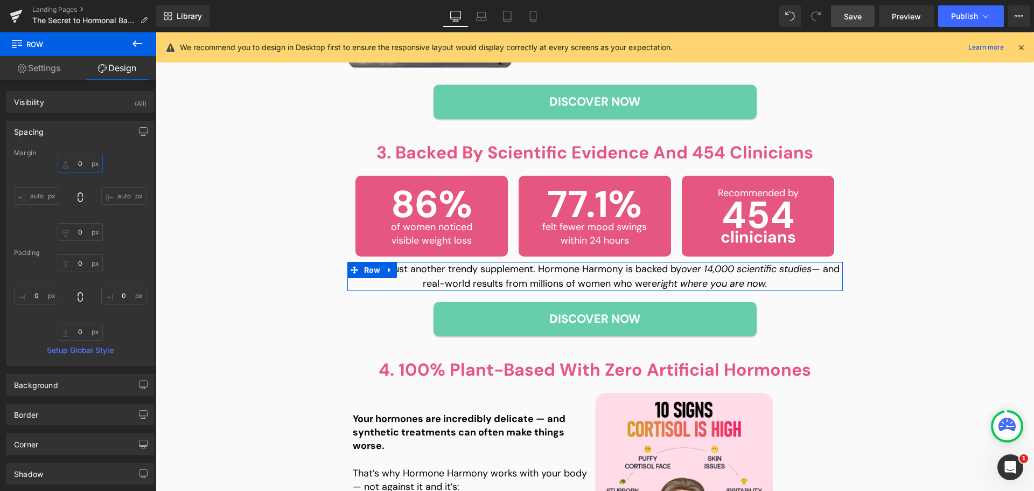
click at [78, 158] on input "0" at bounding box center [80, 164] width 45 height 18
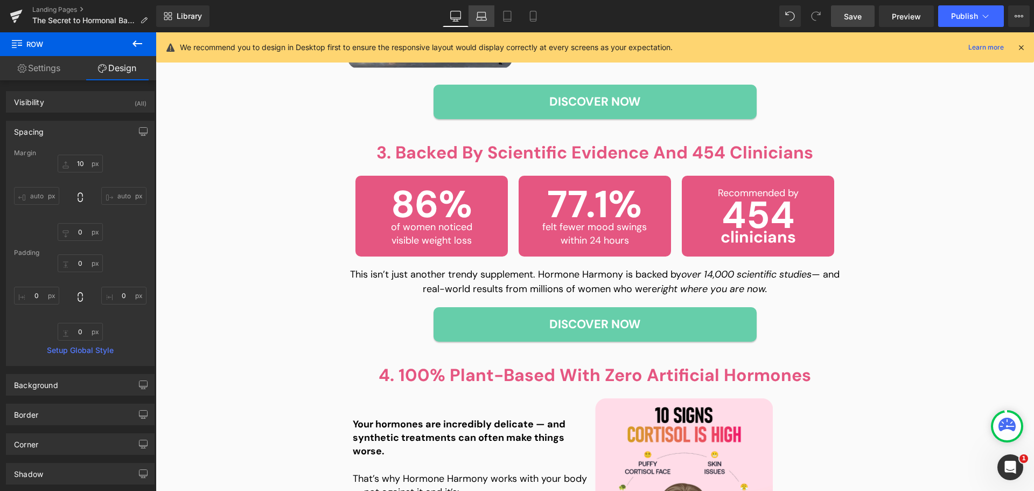
click at [491, 17] on link "Laptop" at bounding box center [482, 16] width 26 height 22
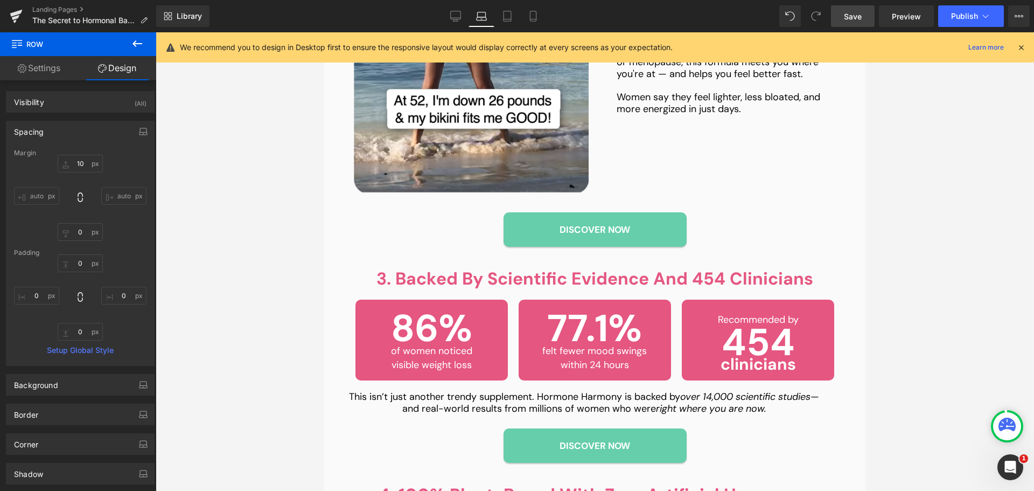
scroll to position [1035, 0]
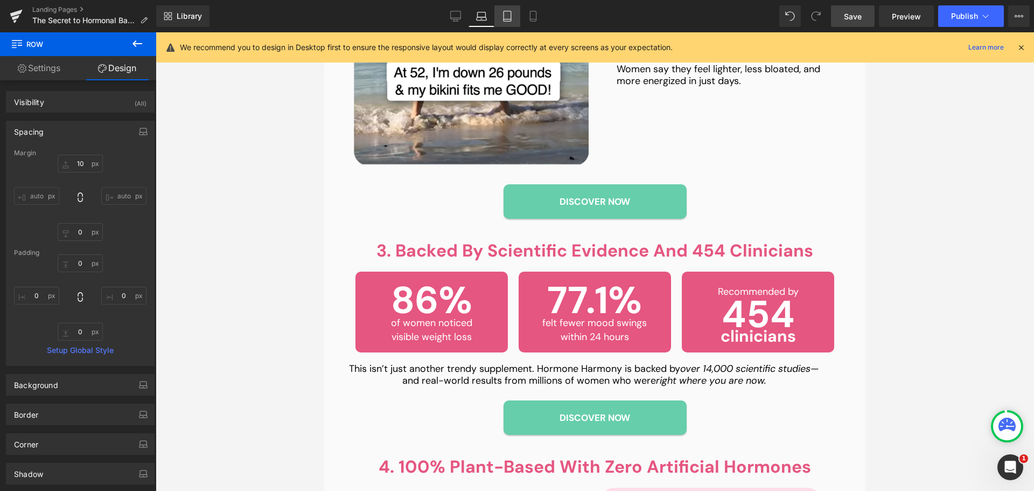
click at [508, 19] on icon at bounding box center [508, 19] width 8 height 0
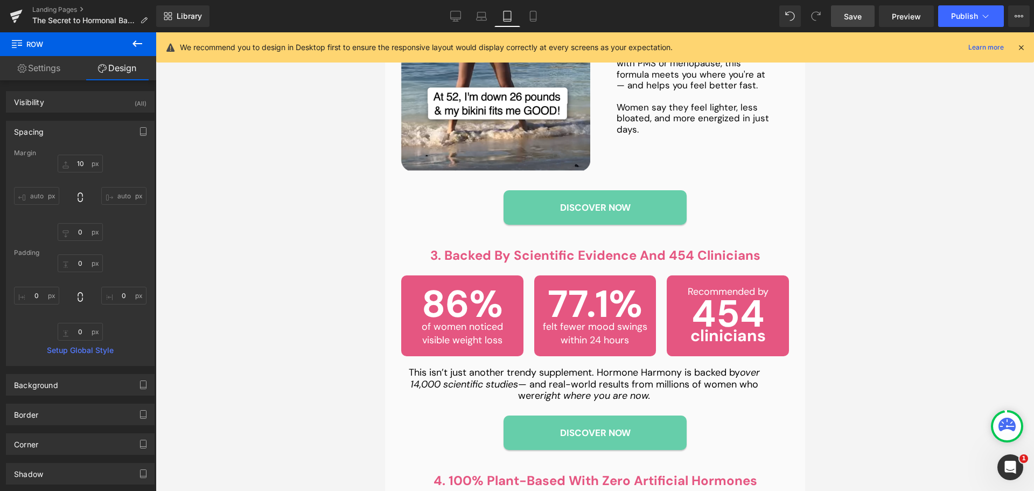
scroll to position [1110, 0]
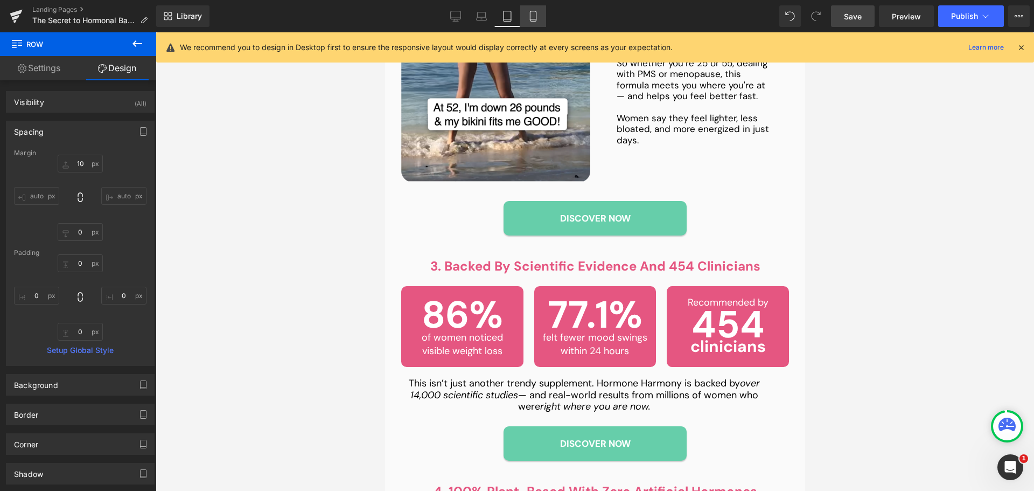
click at [525, 19] on link "Mobile" at bounding box center [533, 16] width 26 height 22
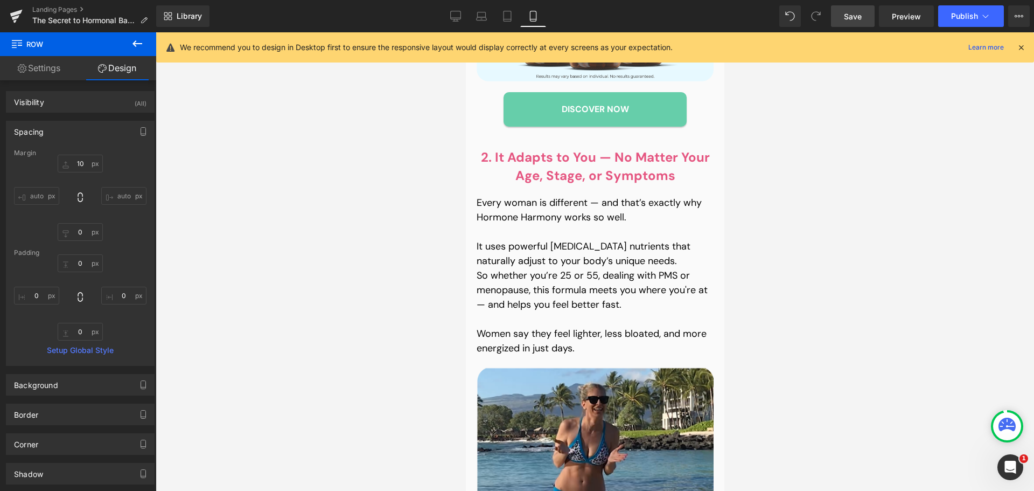
scroll to position [1789, 0]
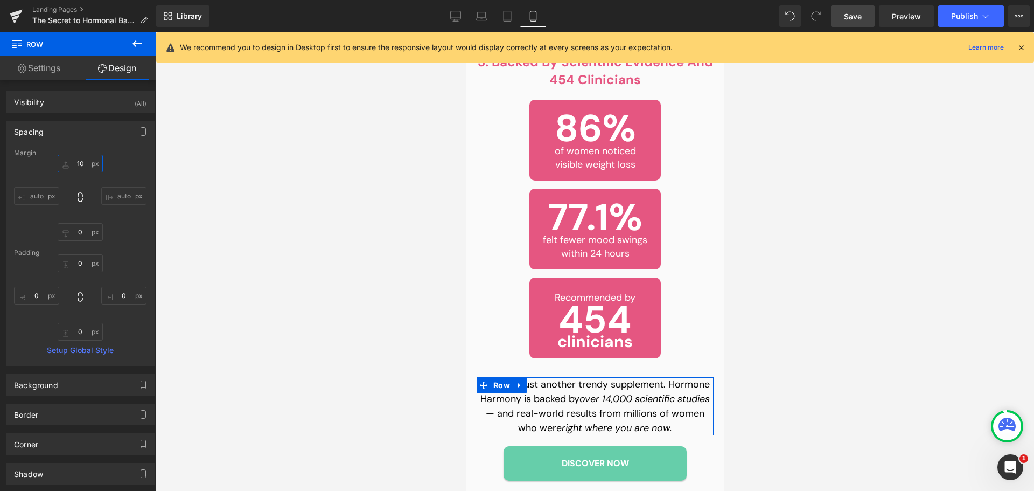
click at [87, 163] on input "10" at bounding box center [80, 164] width 45 height 18
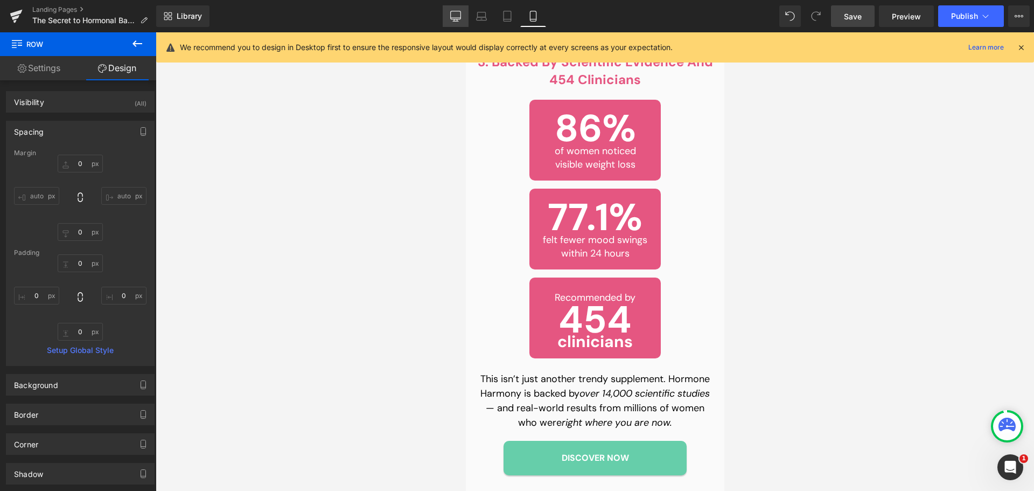
click at [456, 12] on icon at bounding box center [455, 16] width 11 height 11
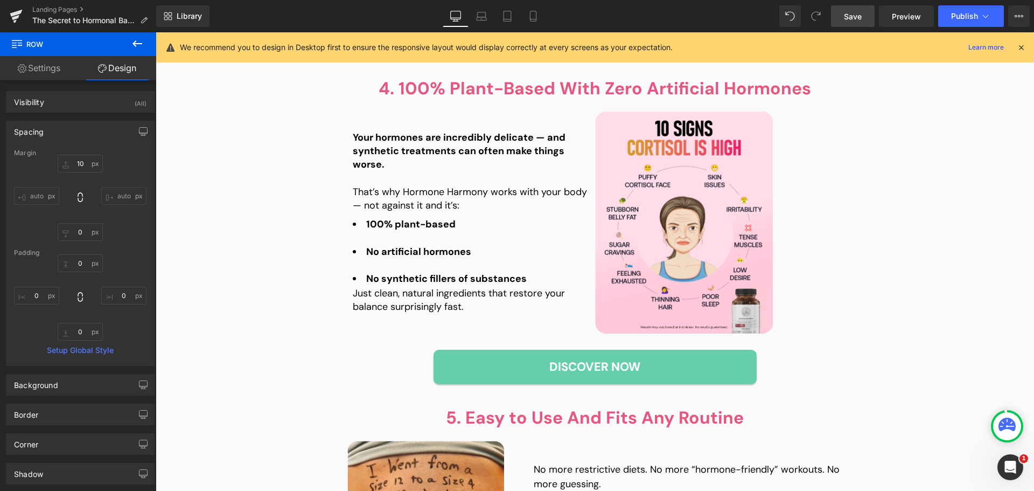
scroll to position [1294, 0]
click at [855, 22] on link "Save" at bounding box center [853, 16] width 44 height 22
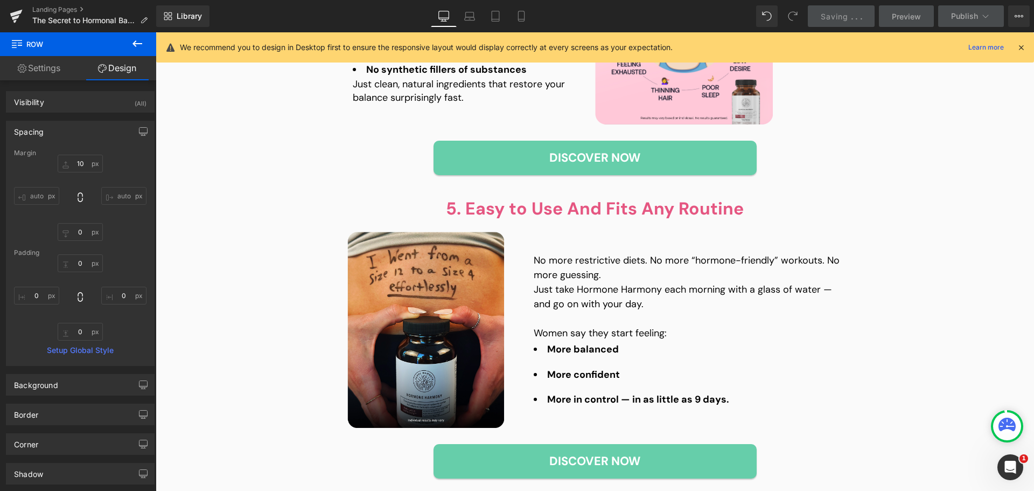
scroll to position [1510, 0]
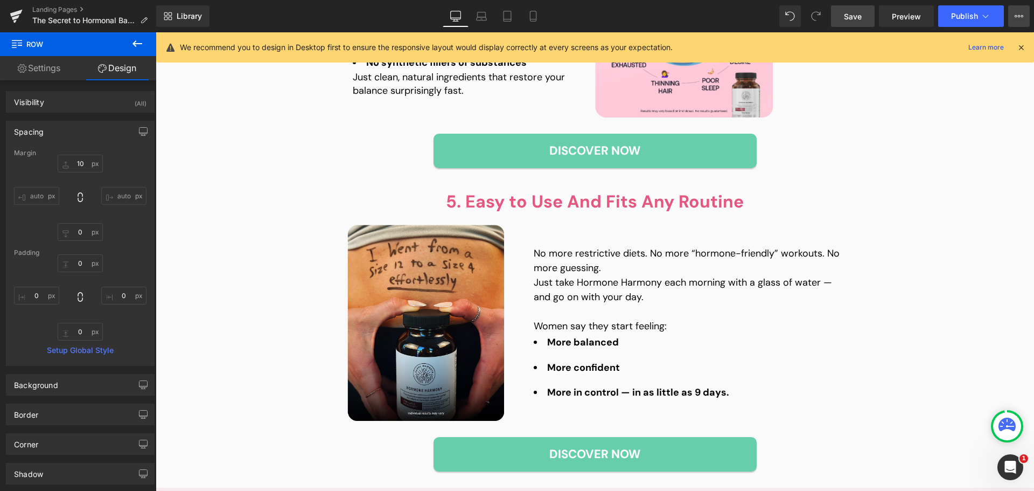
click at [1010, 12] on button "View Live Page View with current Template Save Template to Library Schedule Pub…" at bounding box center [1020, 16] width 22 height 22
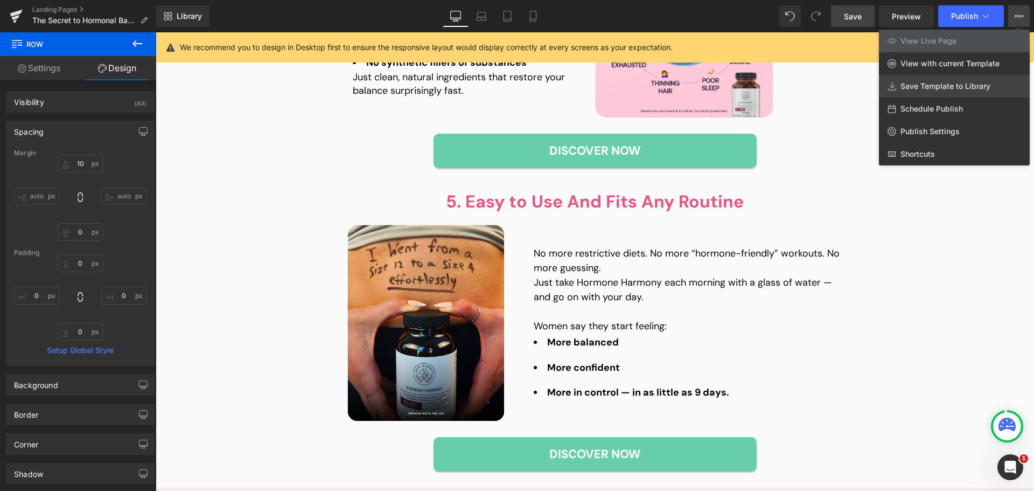
click at [964, 92] on link "Save Template to Library" at bounding box center [954, 86] width 151 height 23
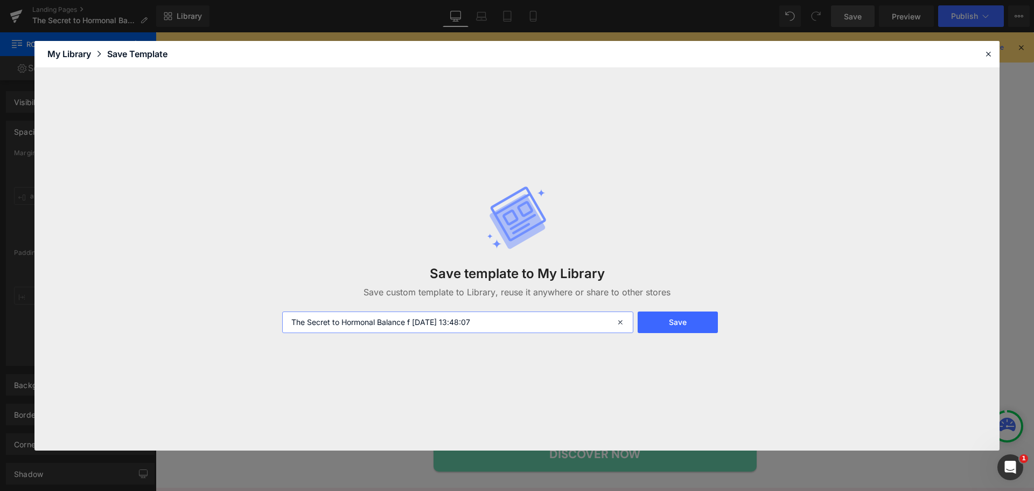
click at [504, 326] on input "The Secret to Hormonal Balance f [DATE] 13:48:07" at bounding box center [457, 322] width 351 height 22
click at [499, 323] on input "The Secret to Hormonal Balance f [DATE] 13:48:07" at bounding box center [457, 322] width 351 height 22
click at [701, 319] on button "Save" at bounding box center [678, 322] width 80 height 22
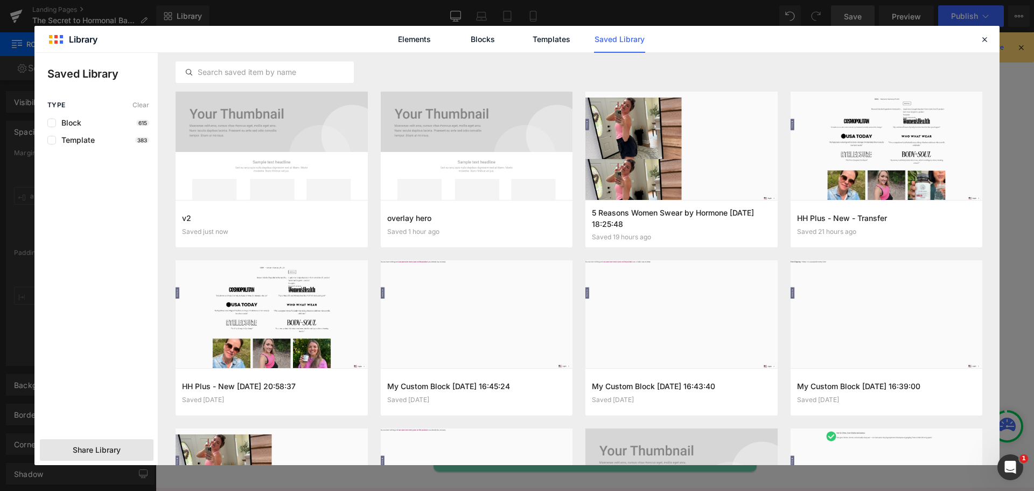
click at [127, 454] on div "Share Library" at bounding box center [97, 450] width 114 height 22
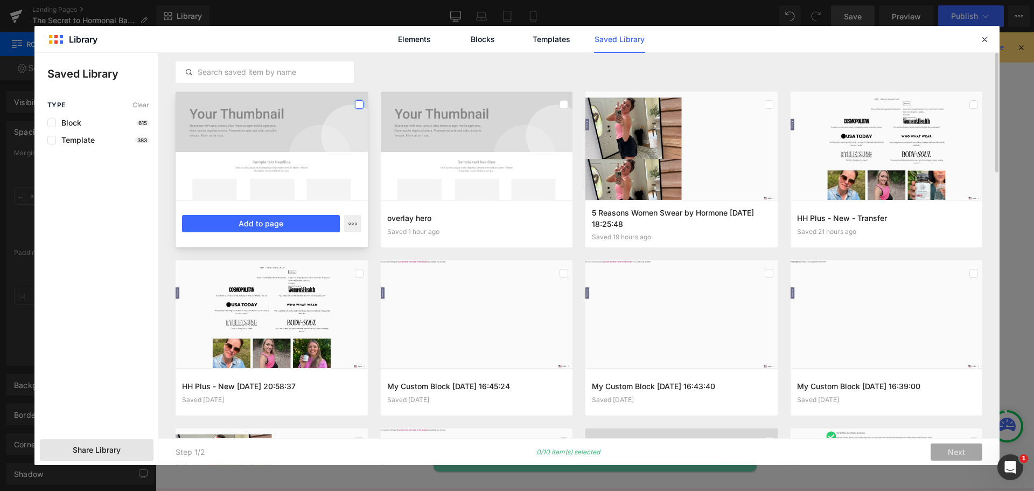
click at [363, 107] on label at bounding box center [359, 104] width 9 height 9
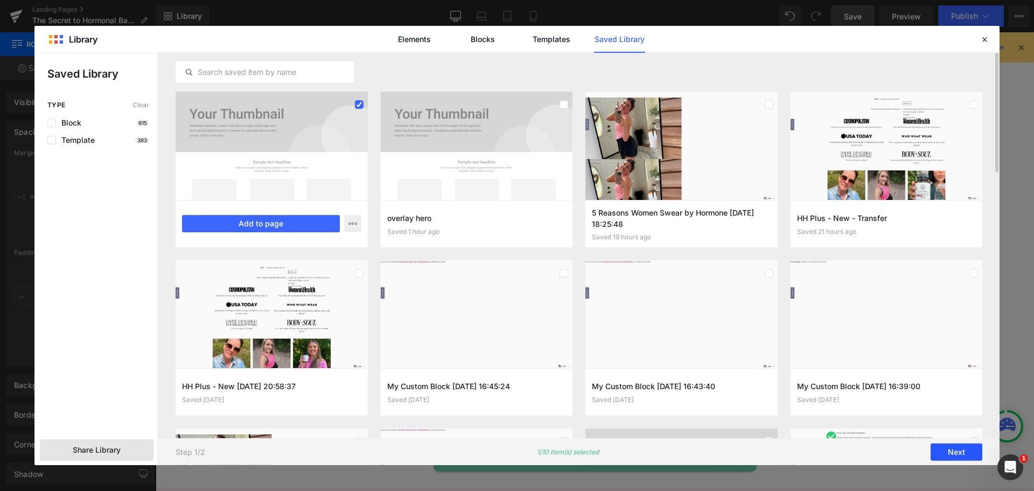
click at [966, 450] on button "Next" at bounding box center [957, 451] width 52 height 17
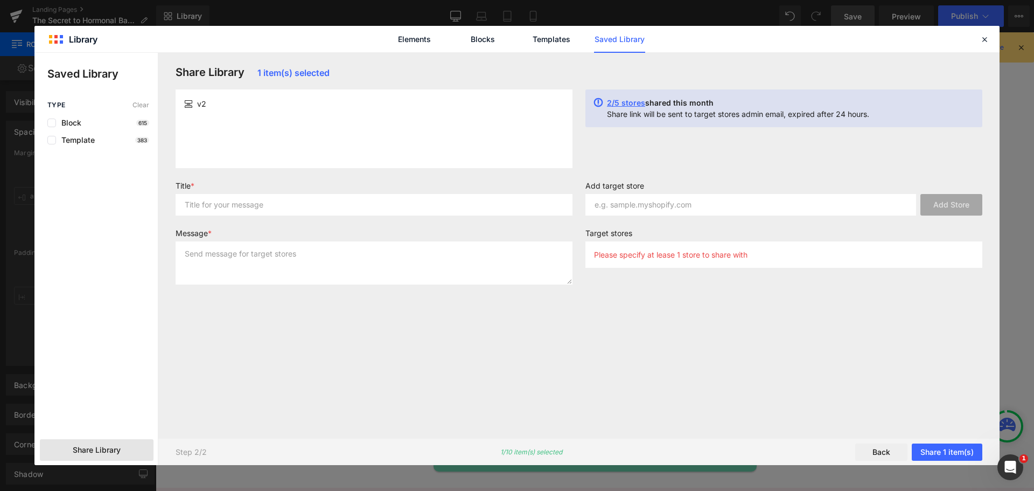
drag, startPoint x: 285, startPoint y: 179, endPoint x: 281, endPoint y: 189, distance: 10.4
click at [284, 180] on div "Share Library 1 item(s) selected v2 2/5 stores shared this month Share link wil…" at bounding box center [579, 245] width 820 height 359
click at [273, 205] on input "text" at bounding box center [374, 205] width 397 height 22
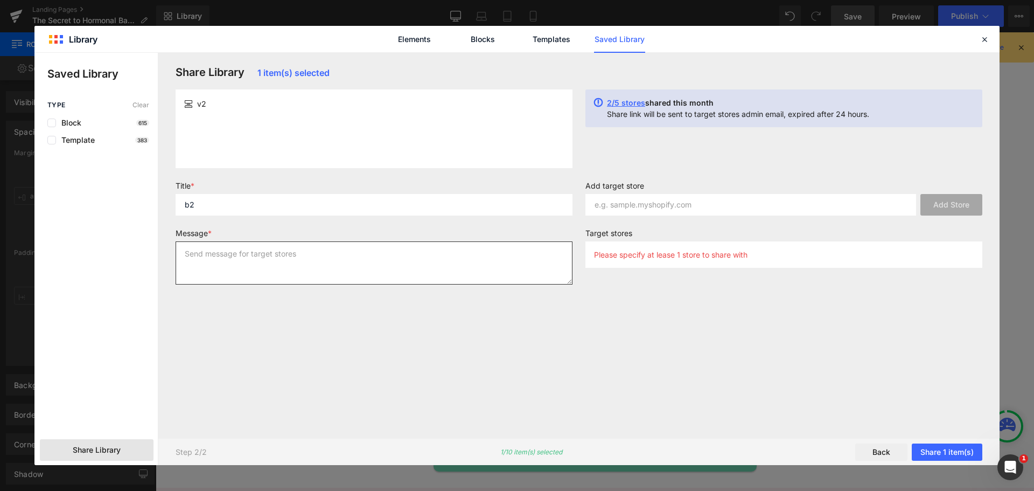
drag, startPoint x: 273, startPoint y: 282, endPoint x: 275, endPoint y: 274, distance: 8.4
click at [273, 281] on textarea at bounding box center [374, 262] width 397 height 43
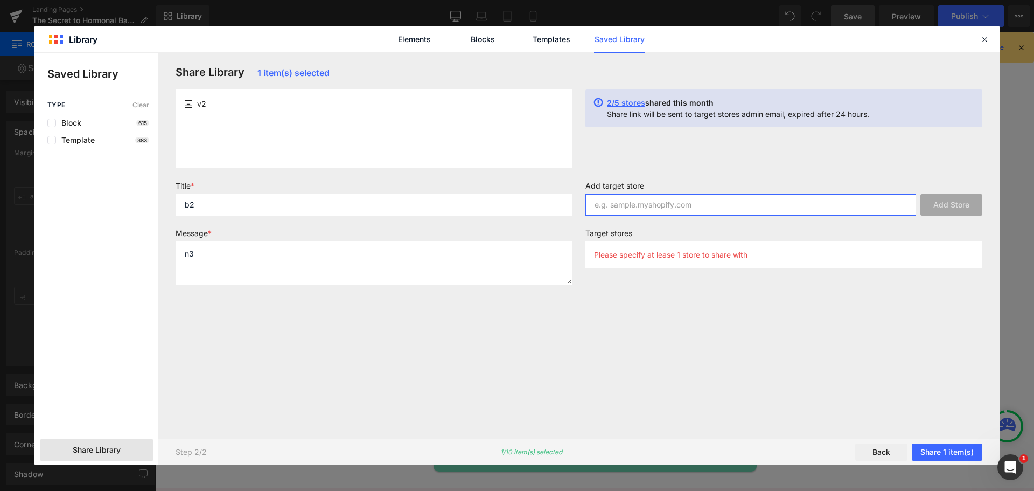
click at [745, 205] on input "text" at bounding box center [751, 205] width 331 height 22
click at [642, 208] on input "text" at bounding box center [751, 205] width 331 height 22
paste input "happy-mammoth-eu"
click at [945, 202] on button "Add Store" at bounding box center [952, 205] width 62 height 22
click at [756, 213] on input "text" at bounding box center [751, 205] width 331 height 22
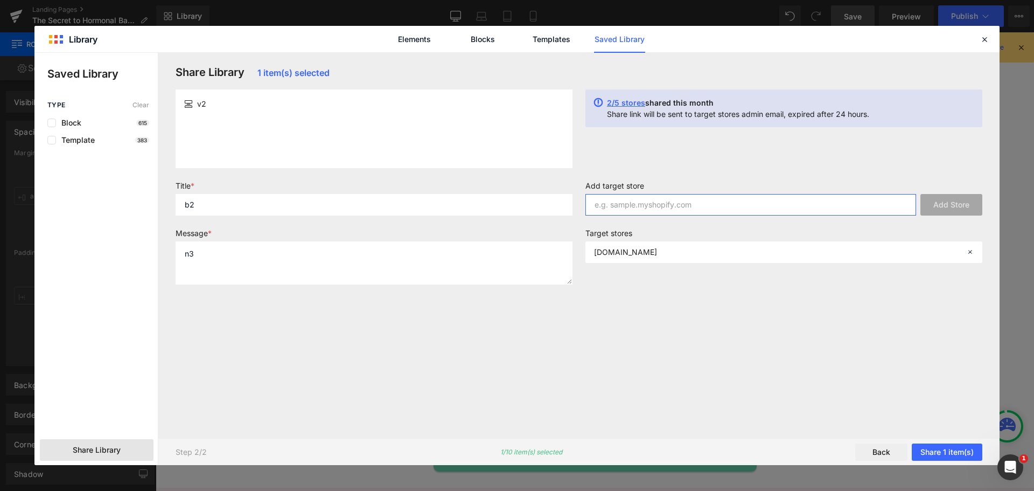
paste input "happy-mammoth"
click at [968, 205] on button "Add Store" at bounding box center [952, 205] width 62 height 22
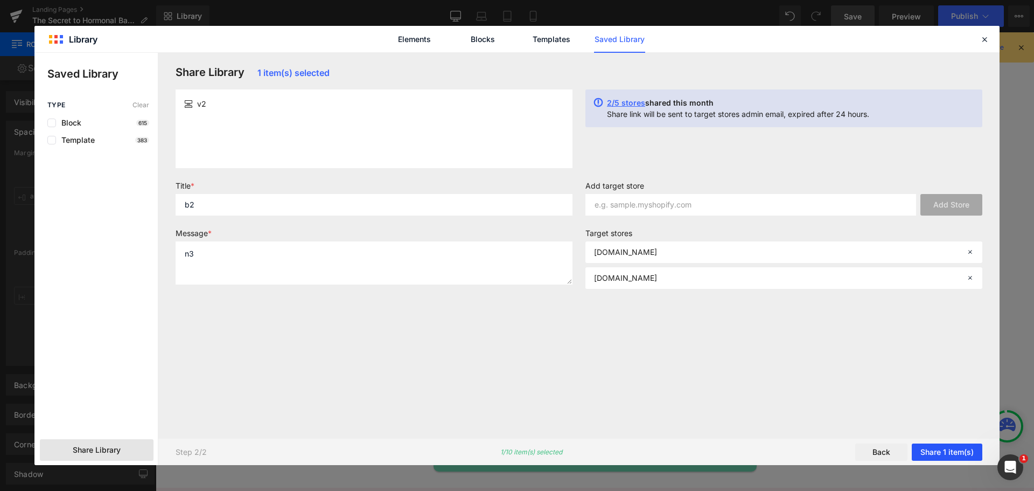
click at [960, 450] on button "Share 1 item(s)" at bounding box center [947, 451] width 71 height 17
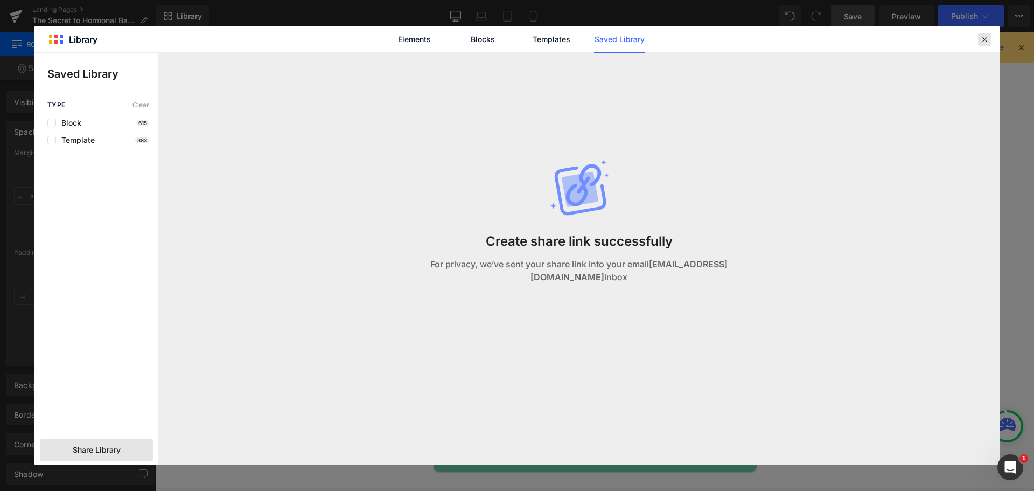
click at [990, 43] on div at bounding box center [984, 39] width 13 height 13
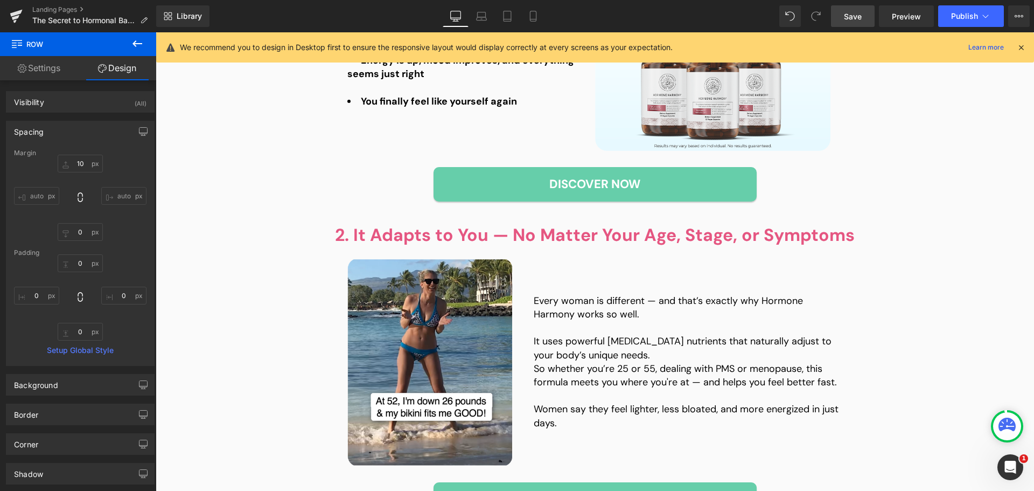
scroll to position [917, 0]
